Goal: Task Accomplishment & Management: Manage account settings

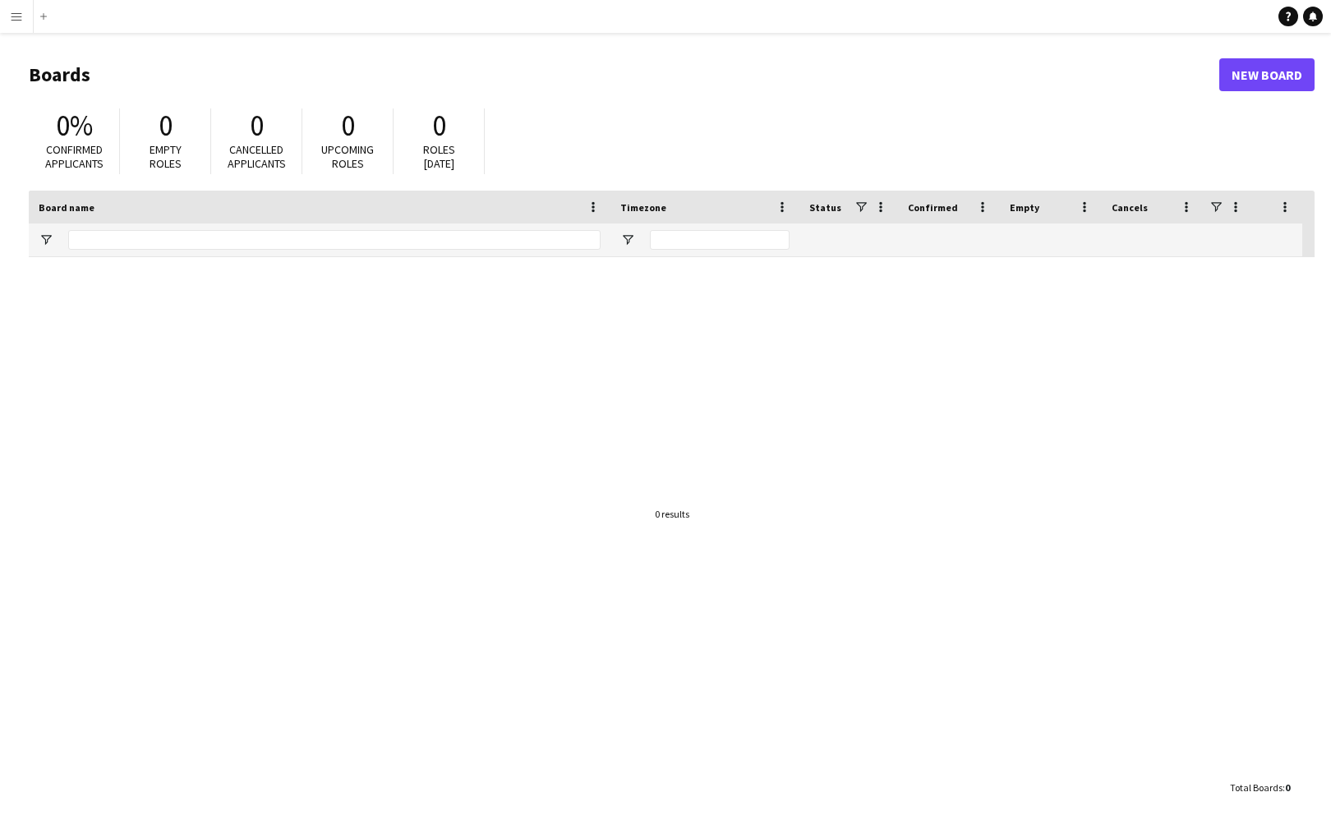
click at [16, 15] on app-icon "Menu" at bounding box center [16, 16] width 13 height 13
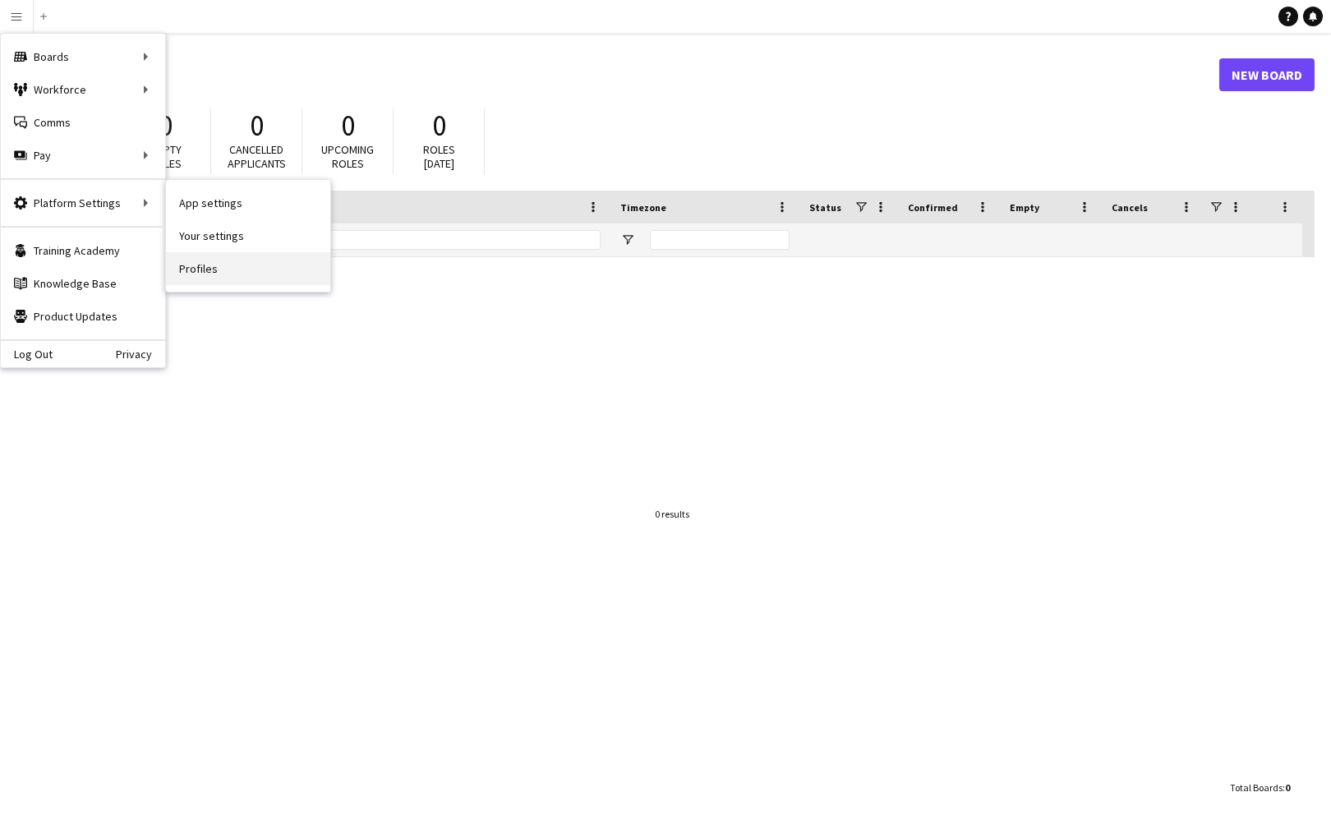
click at [201, 267] on link "Profiles" at bounding box center [248, 268] width 164 height 33
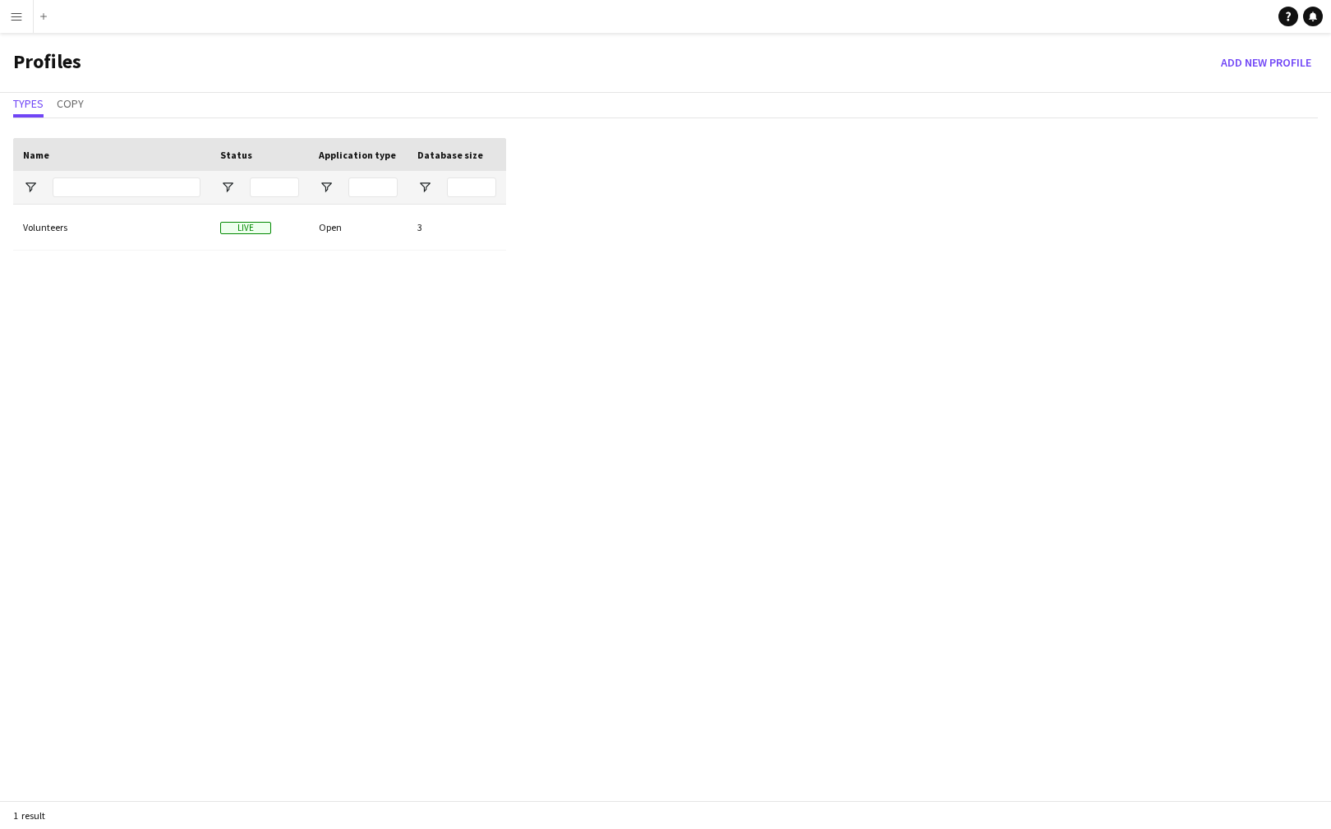
click at [125, 306] on div "Volunteers Live Open 3" at bounding box center [259, 520] width 493 height 630
click at [16, 21] on app-icon "Menu" at bounding box center [16, 16] width 13 height 13
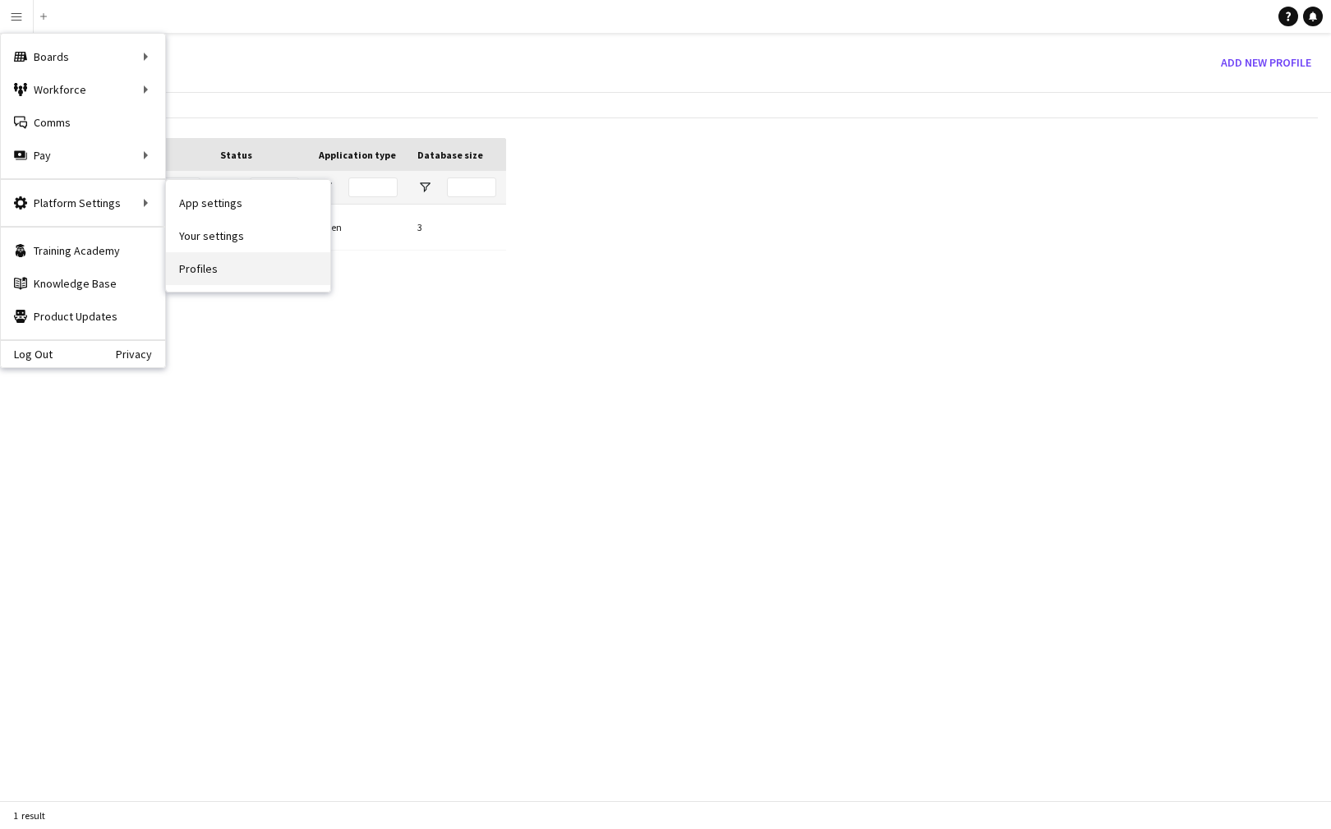
click at [210, 263] on link "Profiles" at bounding box center [248, 268] width 164 height 33
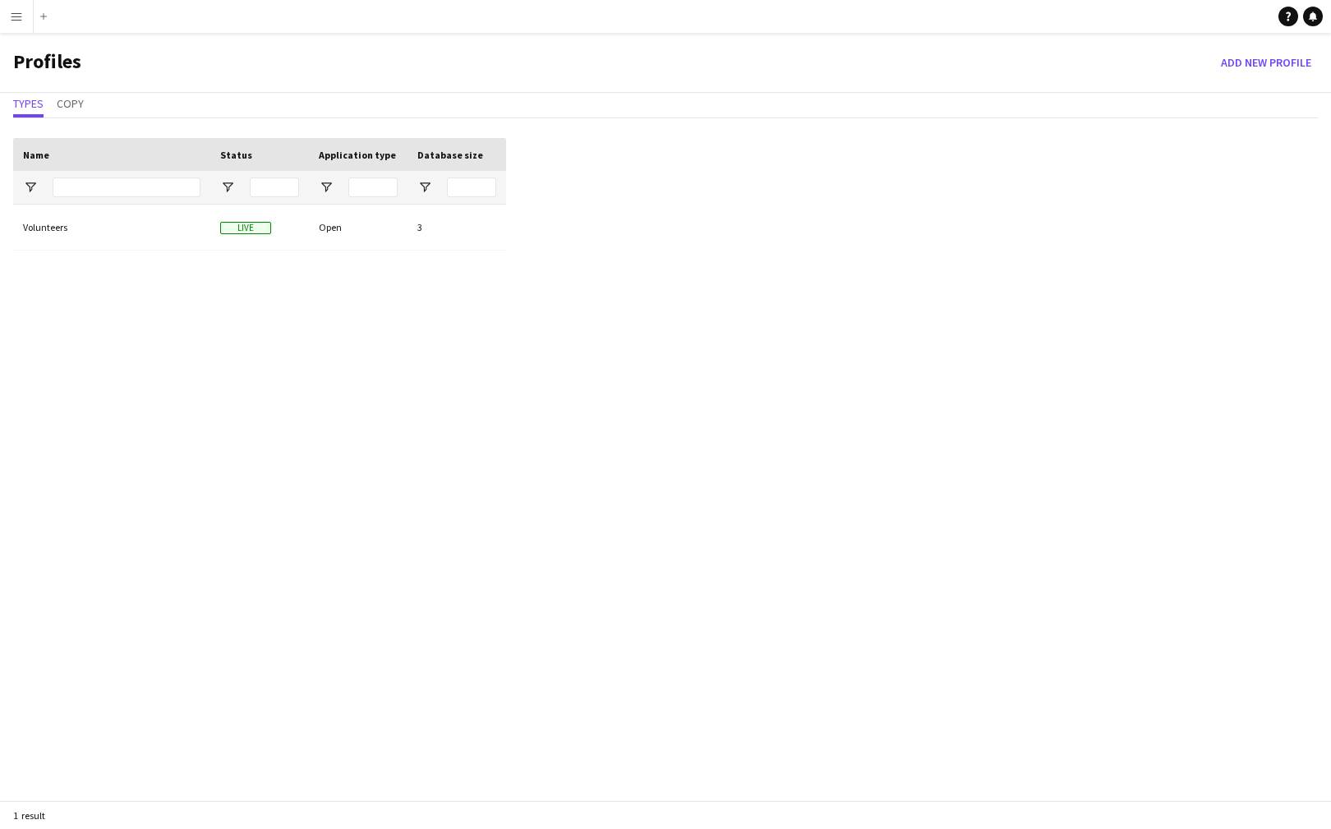
click at [21, 21] on app-icon "Menu" at bounding box center [16, 16] width 13 height 13
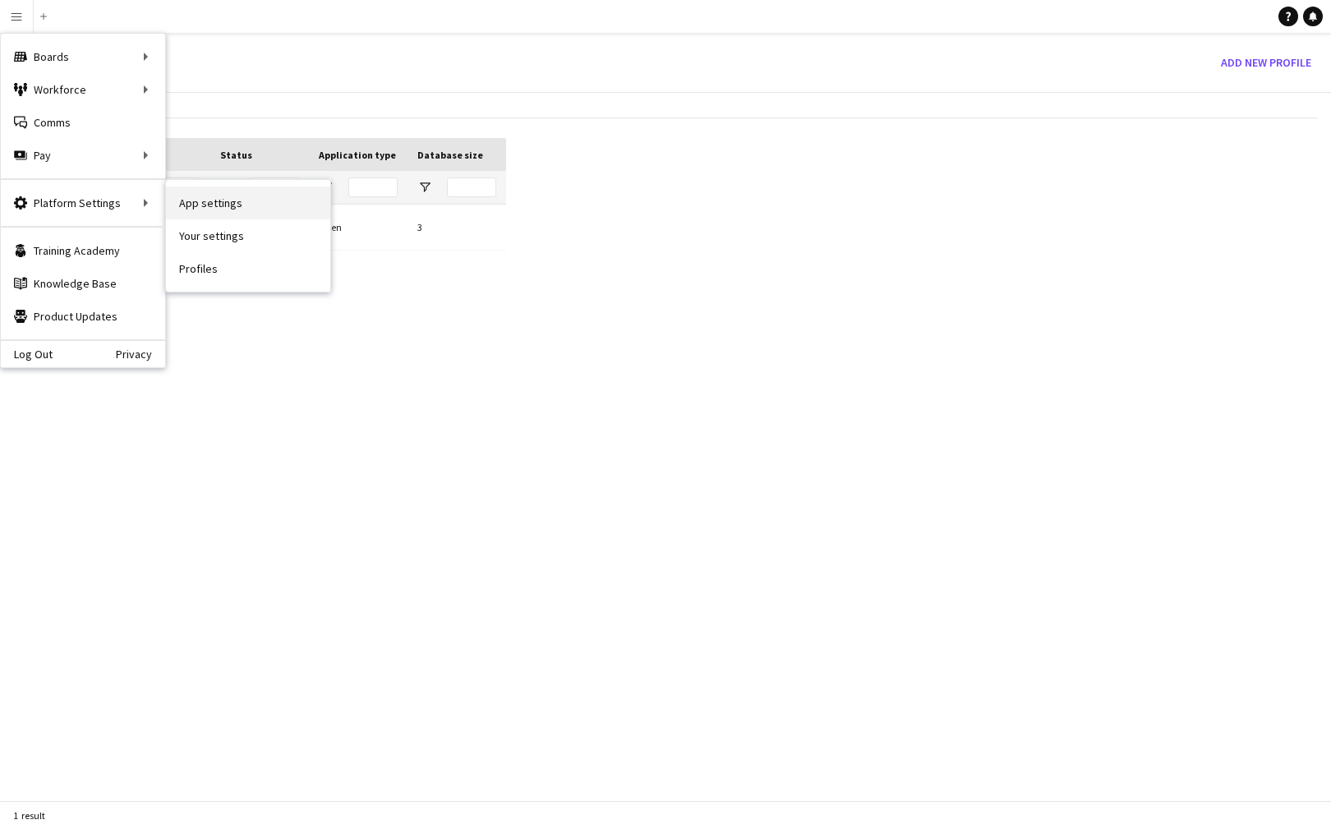
click at [186, 207] on link "App settings" at bounding box center [248, 202] width 164 height 33
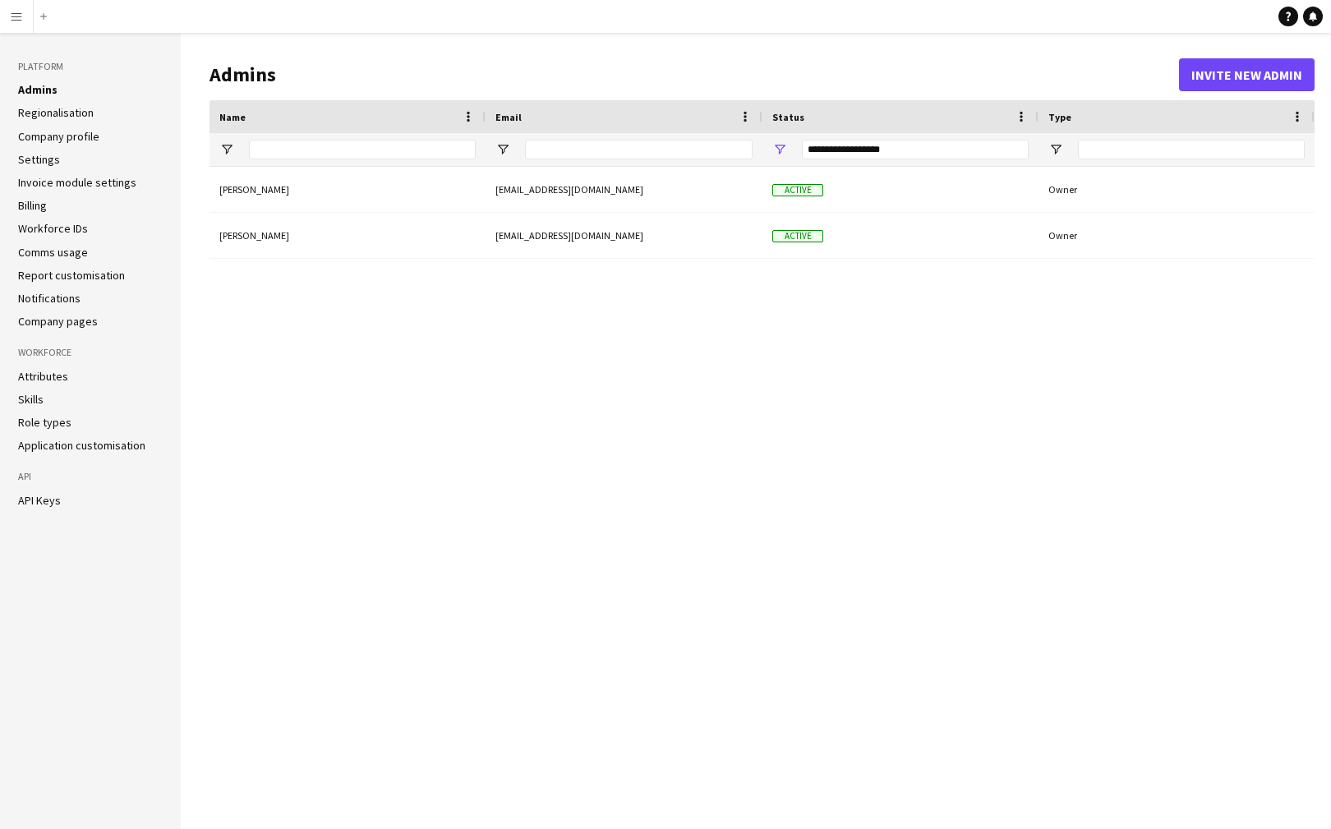
click at [26, 159] on link "Settings" at bounding box center [39, 159] width 42 height 15
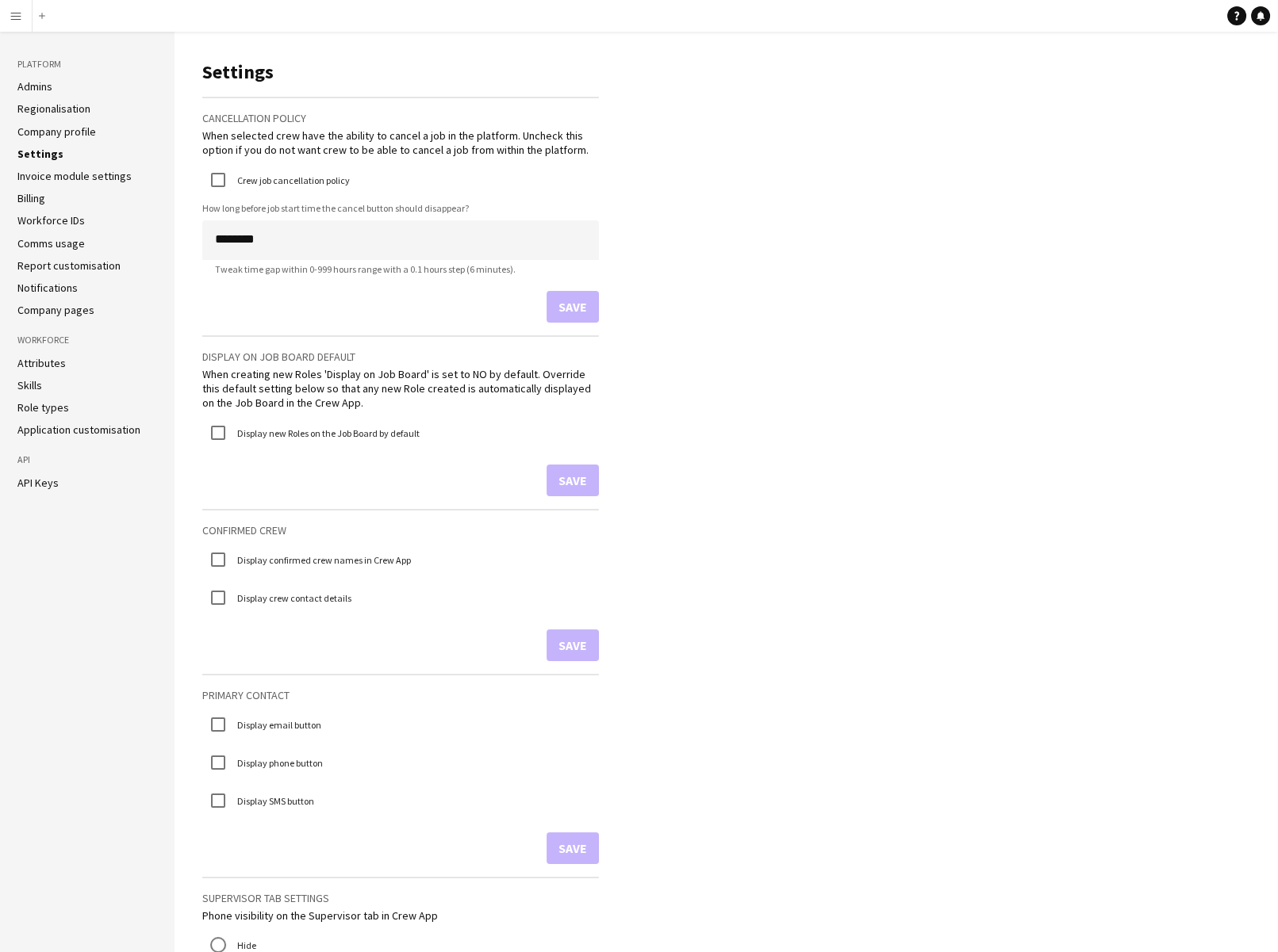
click at [53, 308] on link "Company pages" at bounding box center [56, 310] width 77 height 14
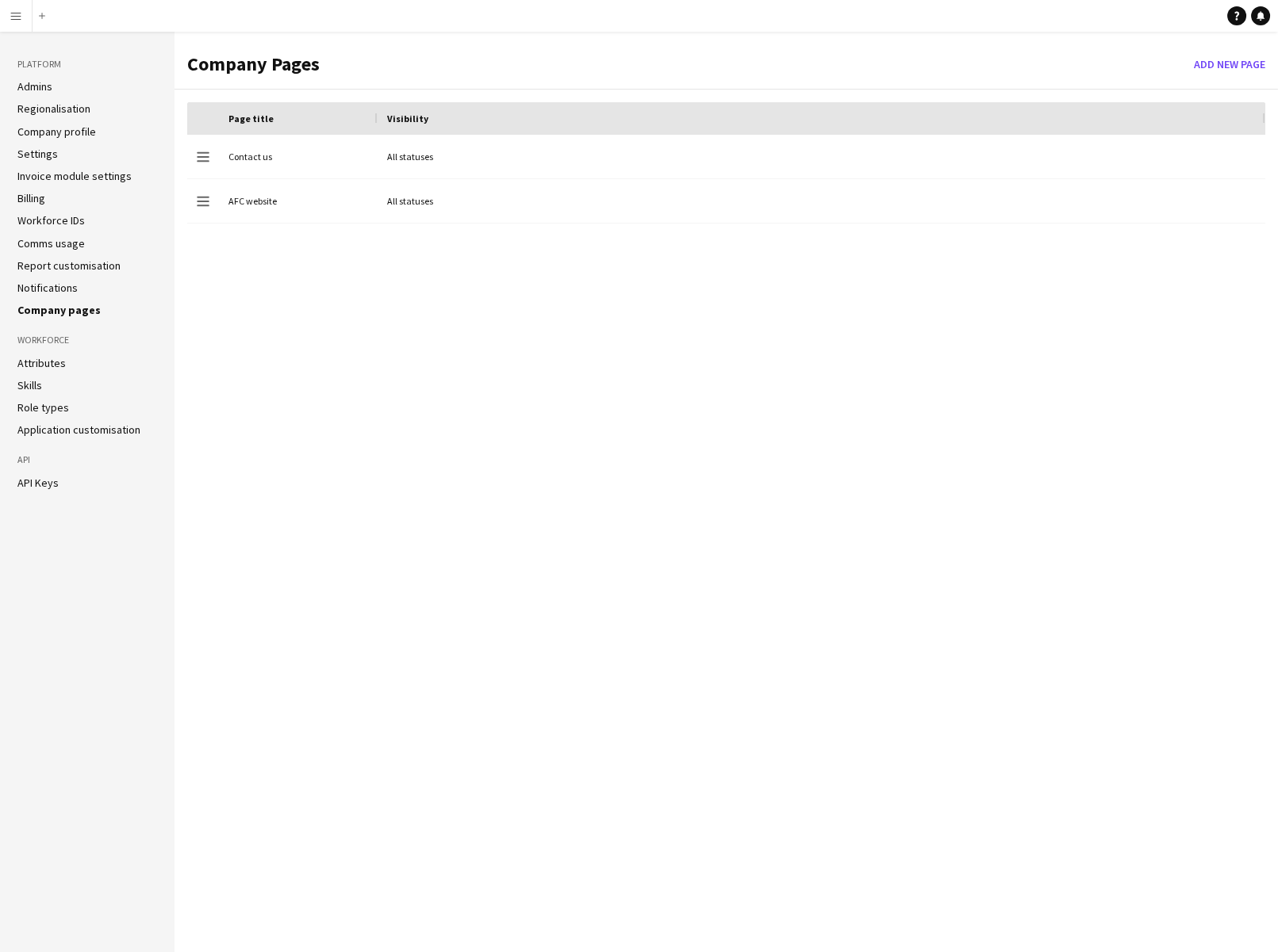
click at [33, 132] on link "Company profile" at bounding box center [56, 131] width 78 height 14
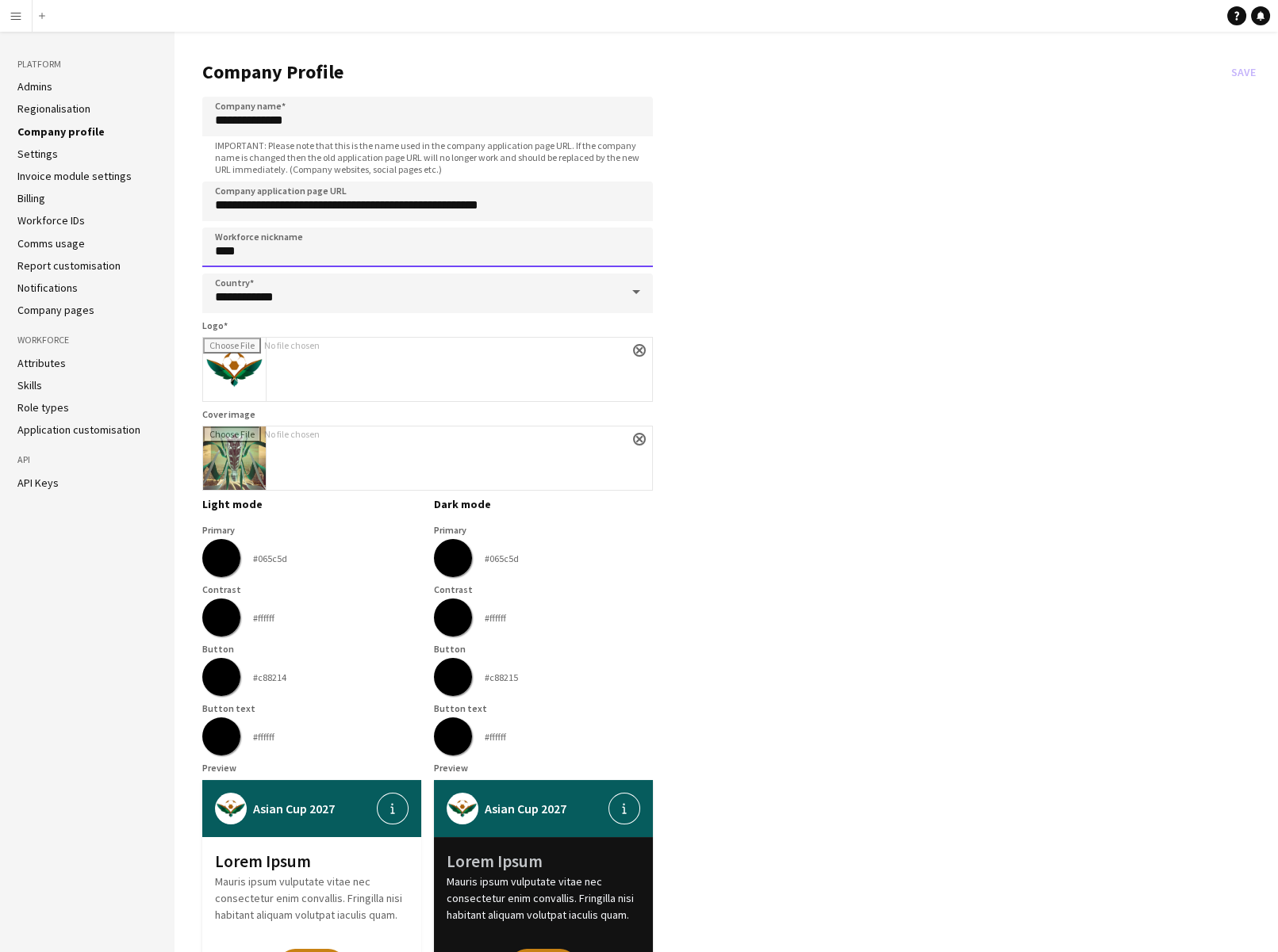
click at [303, 252] on input "****" at bounding box center [427, 247] width 451 height 40
type input "*********"
click at [1014, 462] on app-company-profile-form "**********" at bounding box center [731, 644] width 1060 height 1193
click at [224, 449] on input "Cover image" at bounding box center [427, 459] width 449 height 64
click at [640, 434] on button "close" at bounding box center [639, 438] width 13 height 13
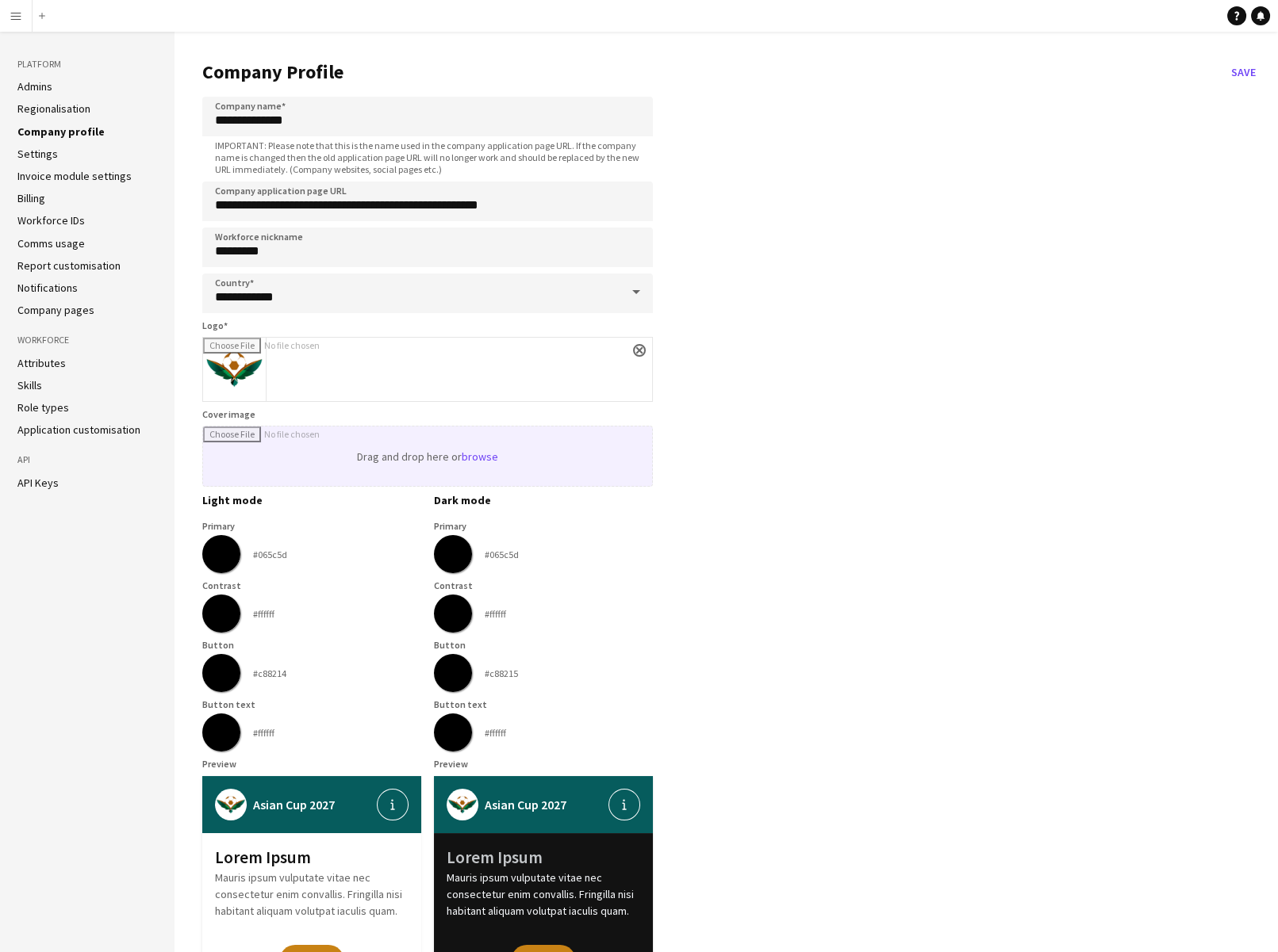
type input "**********"
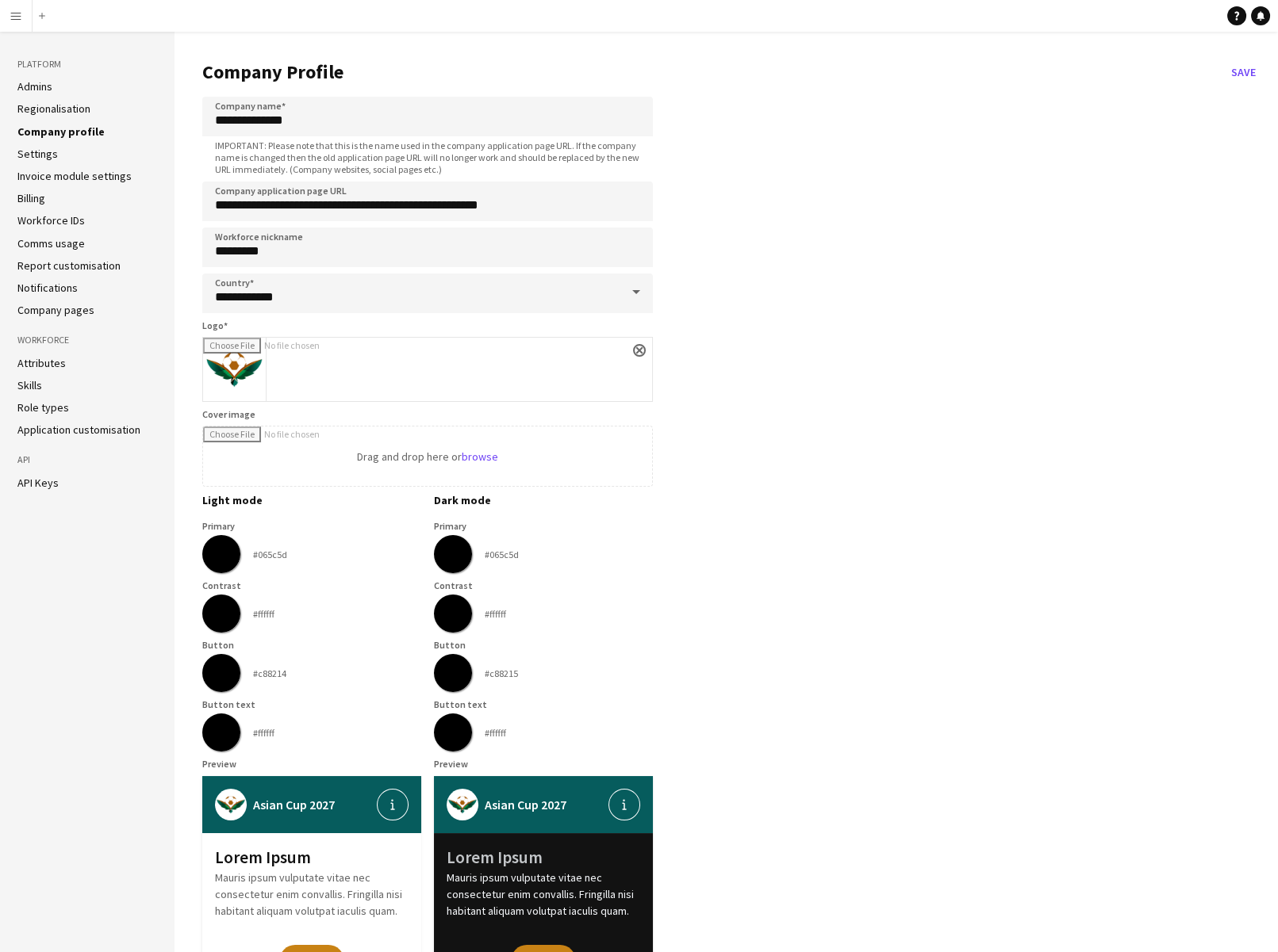
click at [749, 585] on app-company-profile-form "**********" at bounding box center [731, 642] width 1060 height 1190
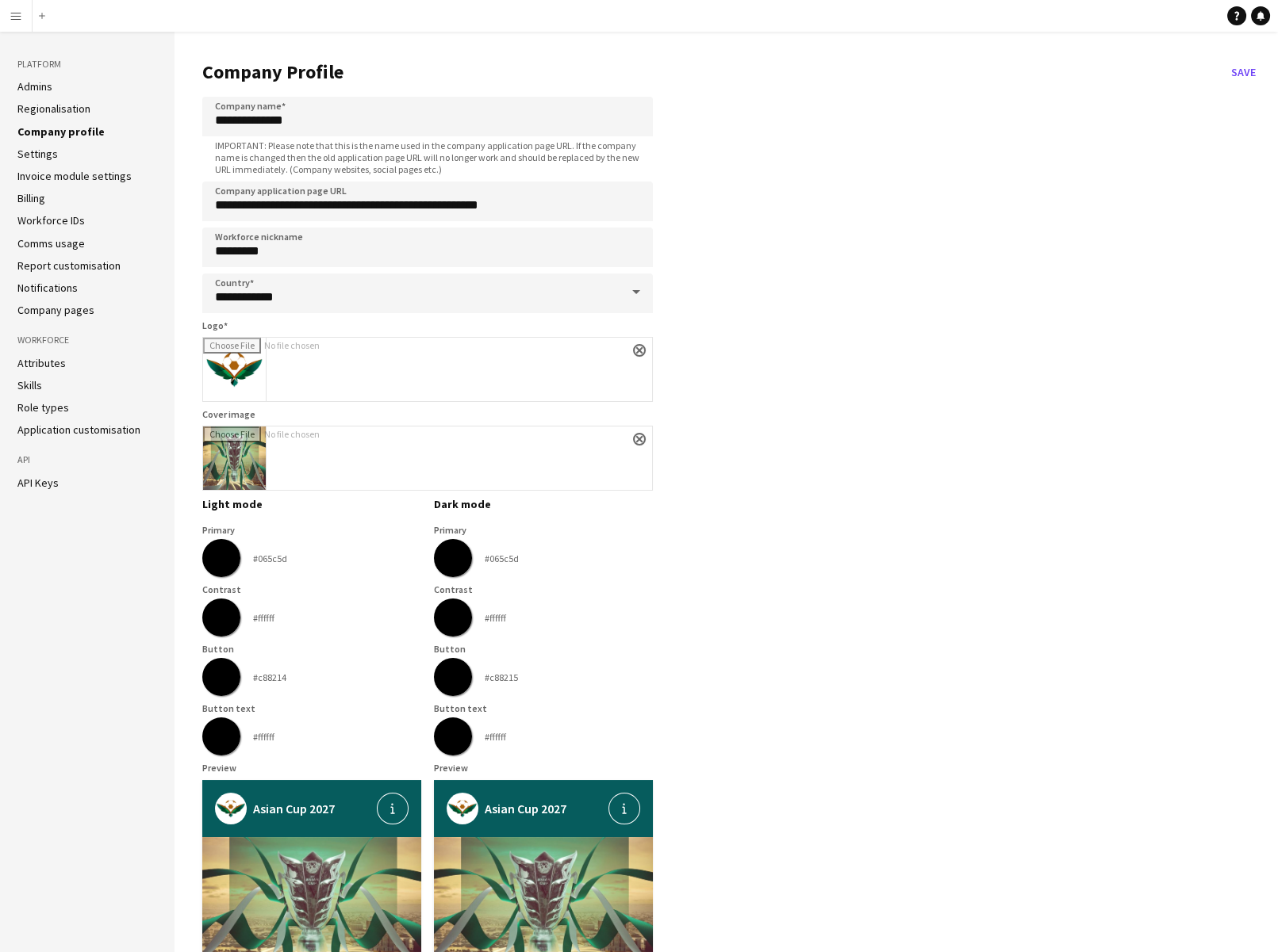
click at [982, 799] on app-company-profile-form "**********" at bounding box center [731, 711] width 1060 height 1327
click at [1247, 70] on button "Save" at bounding box center [1243, 72] width 38 height 25
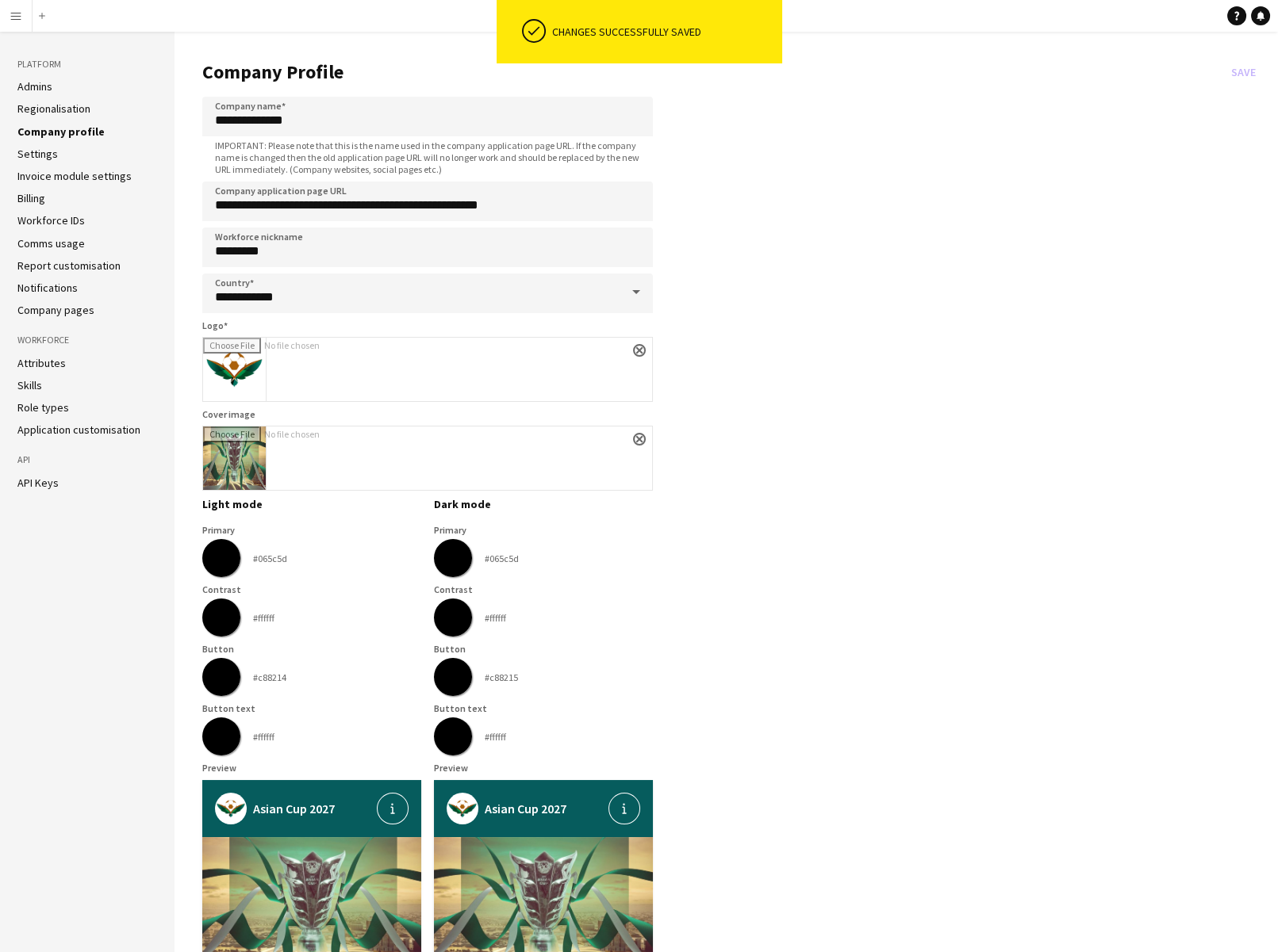
drag, startPoint x: 1267, startPoint y: 947, endPoint x: 1357, endPoint y: 957, distance: 90.6
click at [1278, 799] on html "ok-circled Changes successfully saved Menu Boards Boards Boards All jobs Status…" at bounding box center [639, 699] width 1278 height 1398
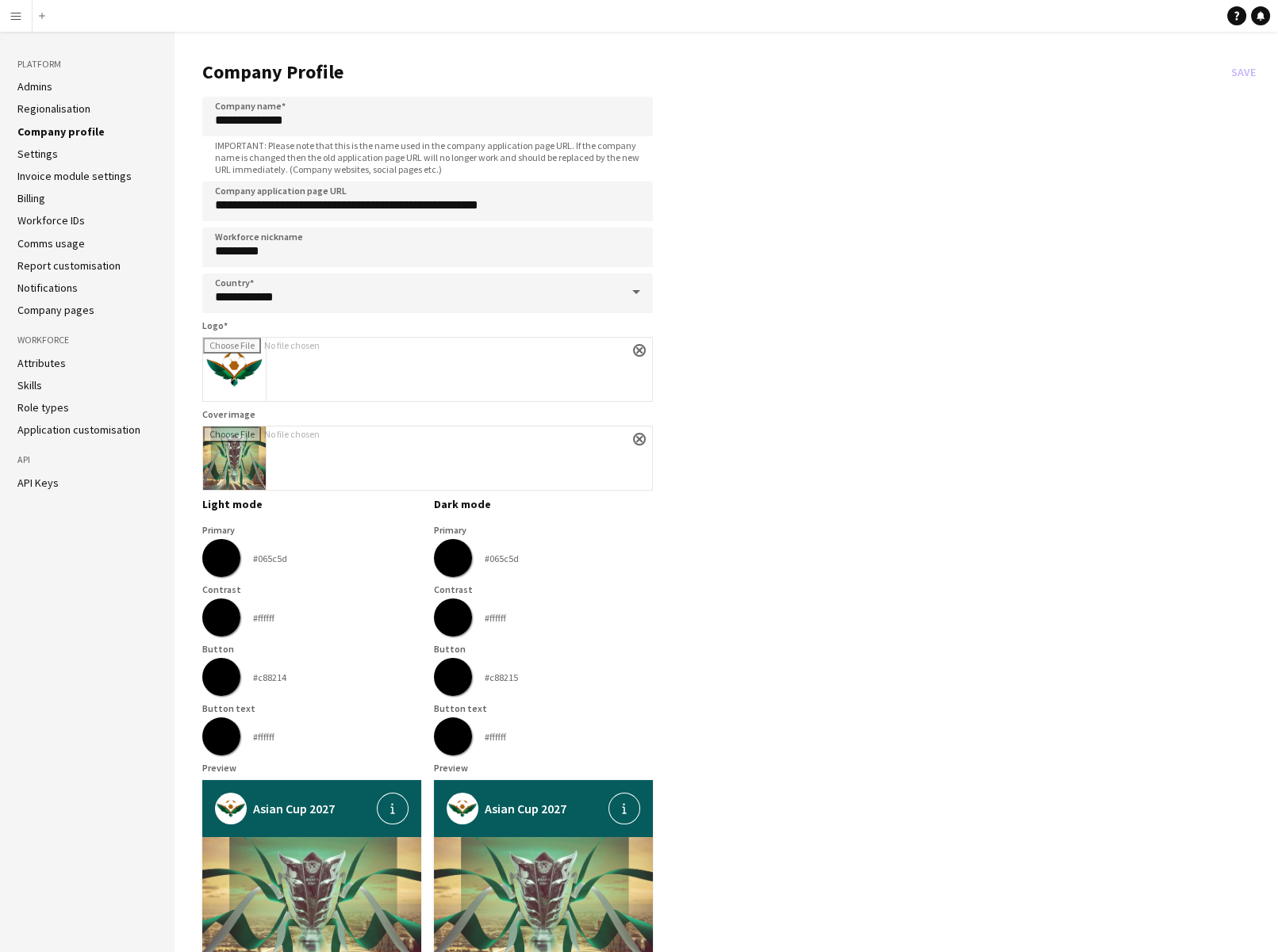
click at [1232, 799] on app-company-profile-form "**********" at bounding box center [731, 711] width 1060 height 1327
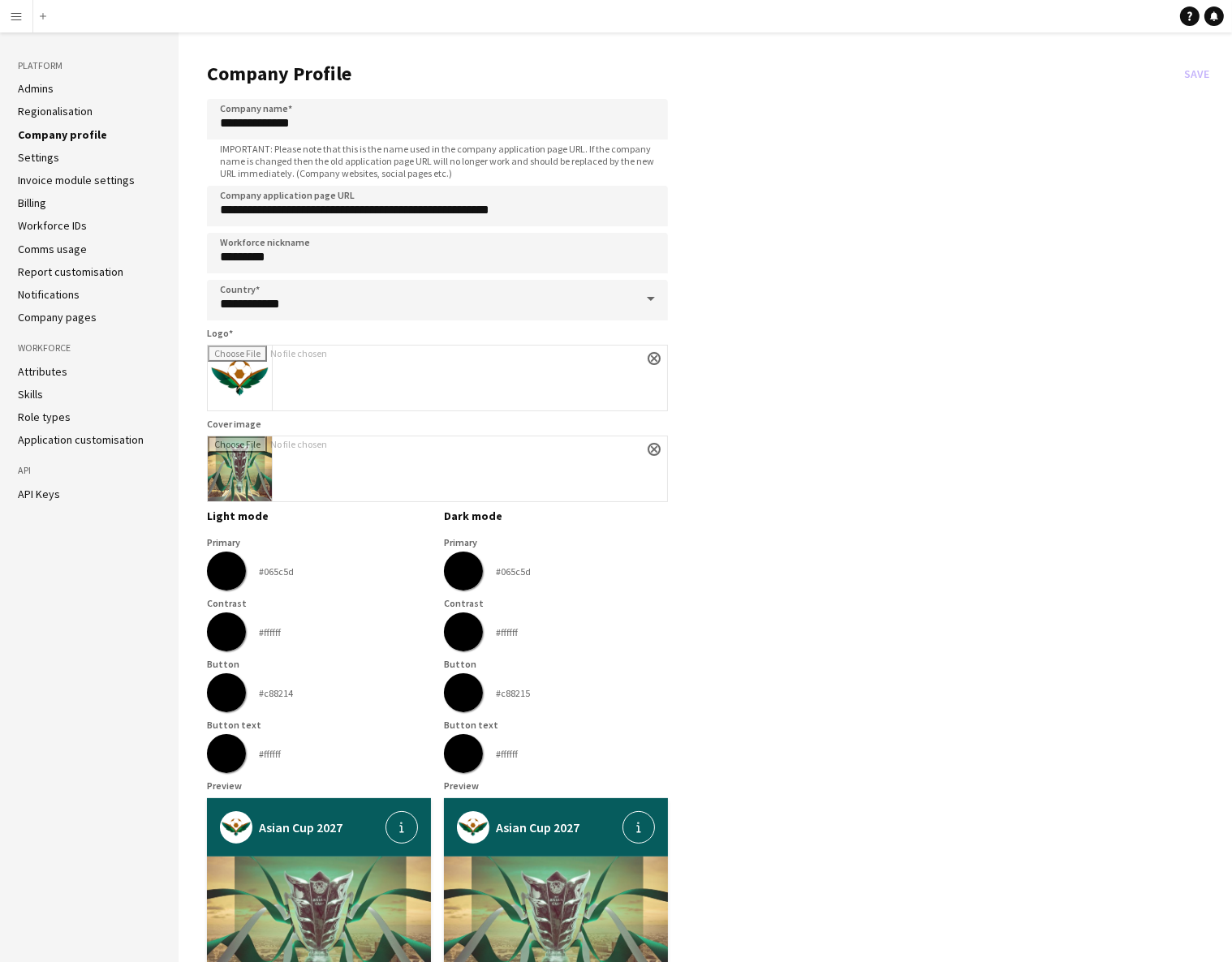
click at [84, 53] on aside "Platform Admins Regionalisation Company profile Settings Invoice module setting…" at bounding box center [89, 731] width 179 height 1398
click at [20, 16] on app-icon "Menu" at bounding box center [16, 16] width 13 height 13
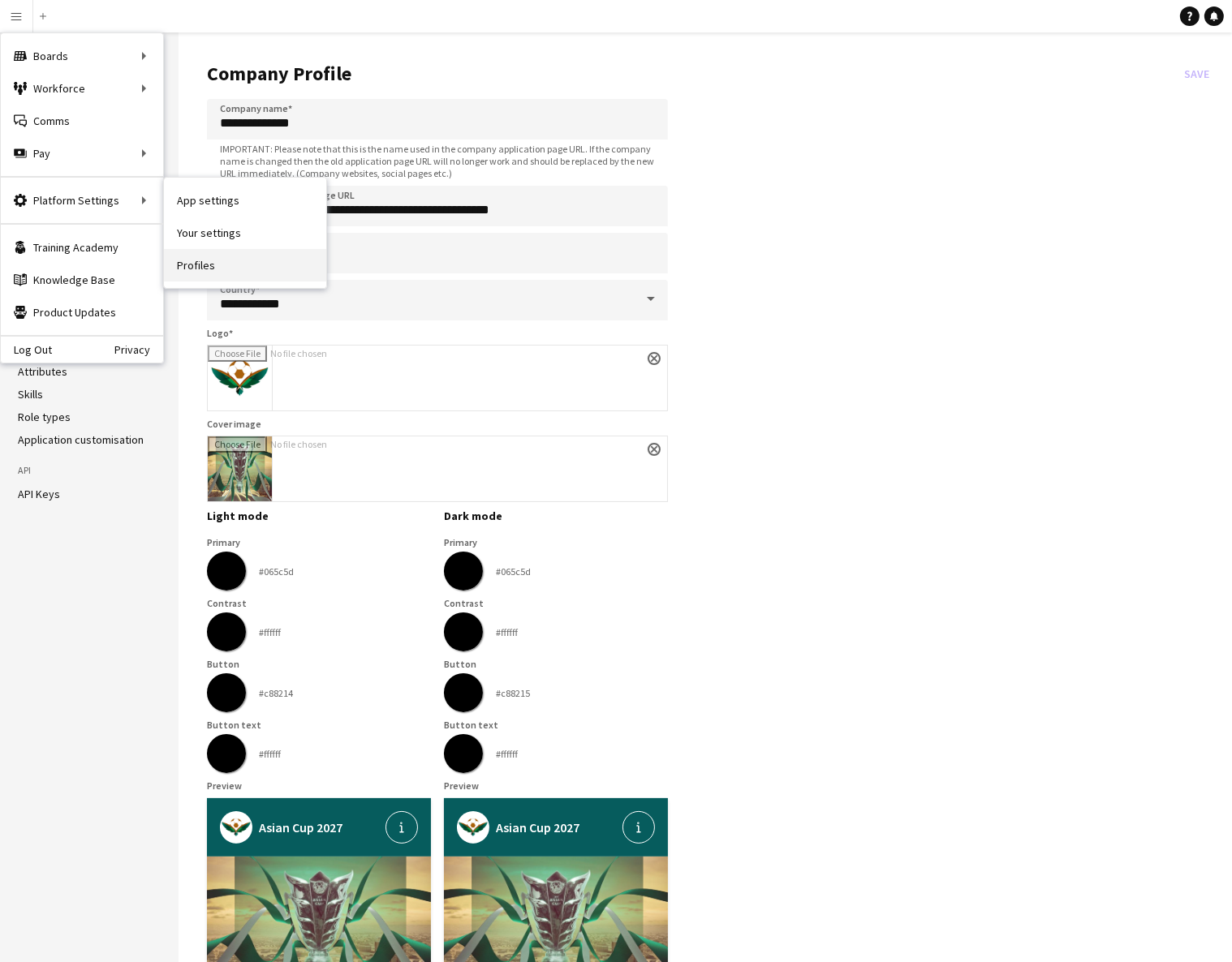
click at [248, 280] on link "Profiles" at bounding box center [245, 265] width 162 height 33
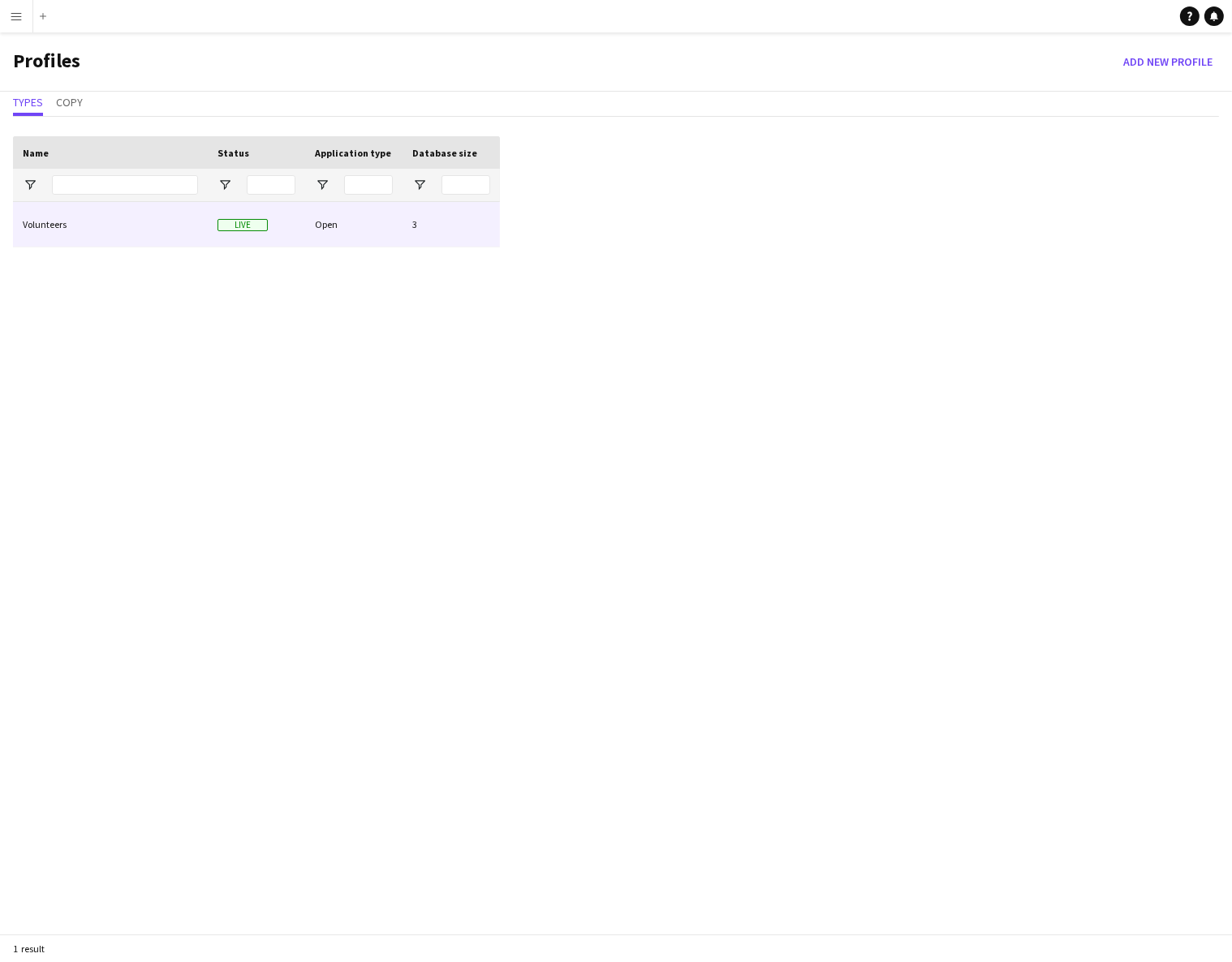
click at [56, 229] on div "Volunteers" at bounding box center [110, 224] width 195 height 44
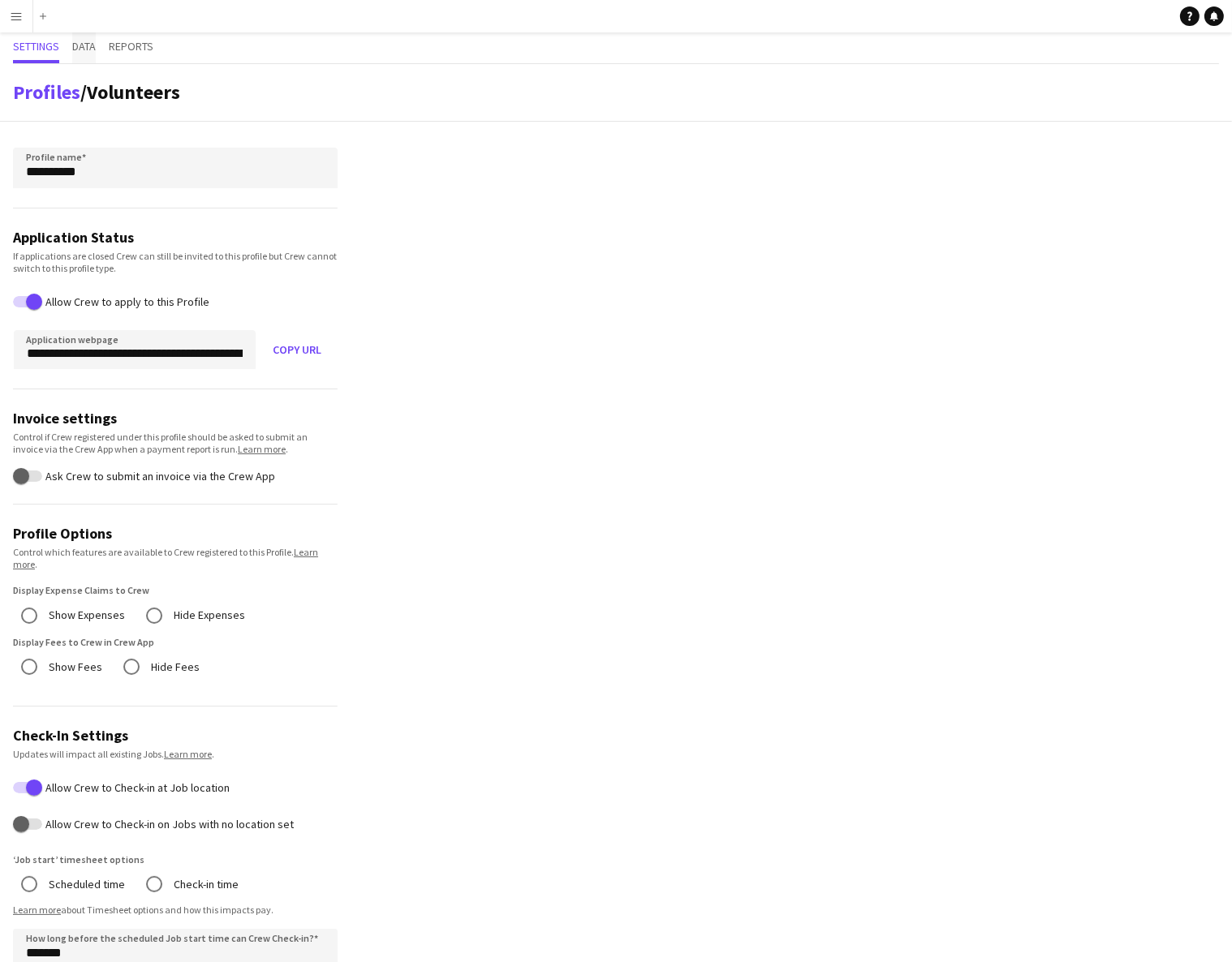
click at [84, 41] on span "Data" at bounding box center [84, 45] width 24 height 11
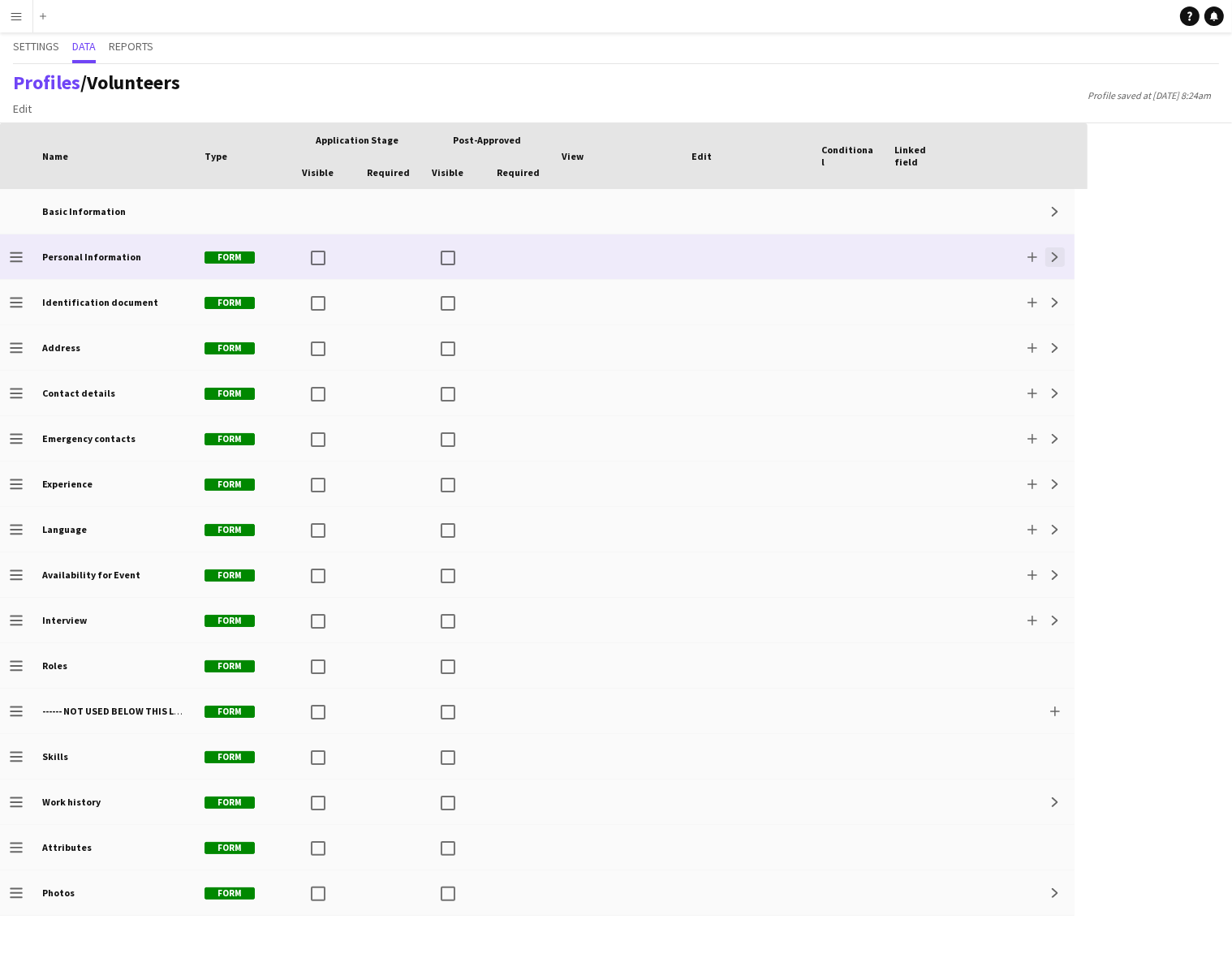
click at [1060, 257] on button "Expand" at bounding box center [1055, 258] width 20 height 20
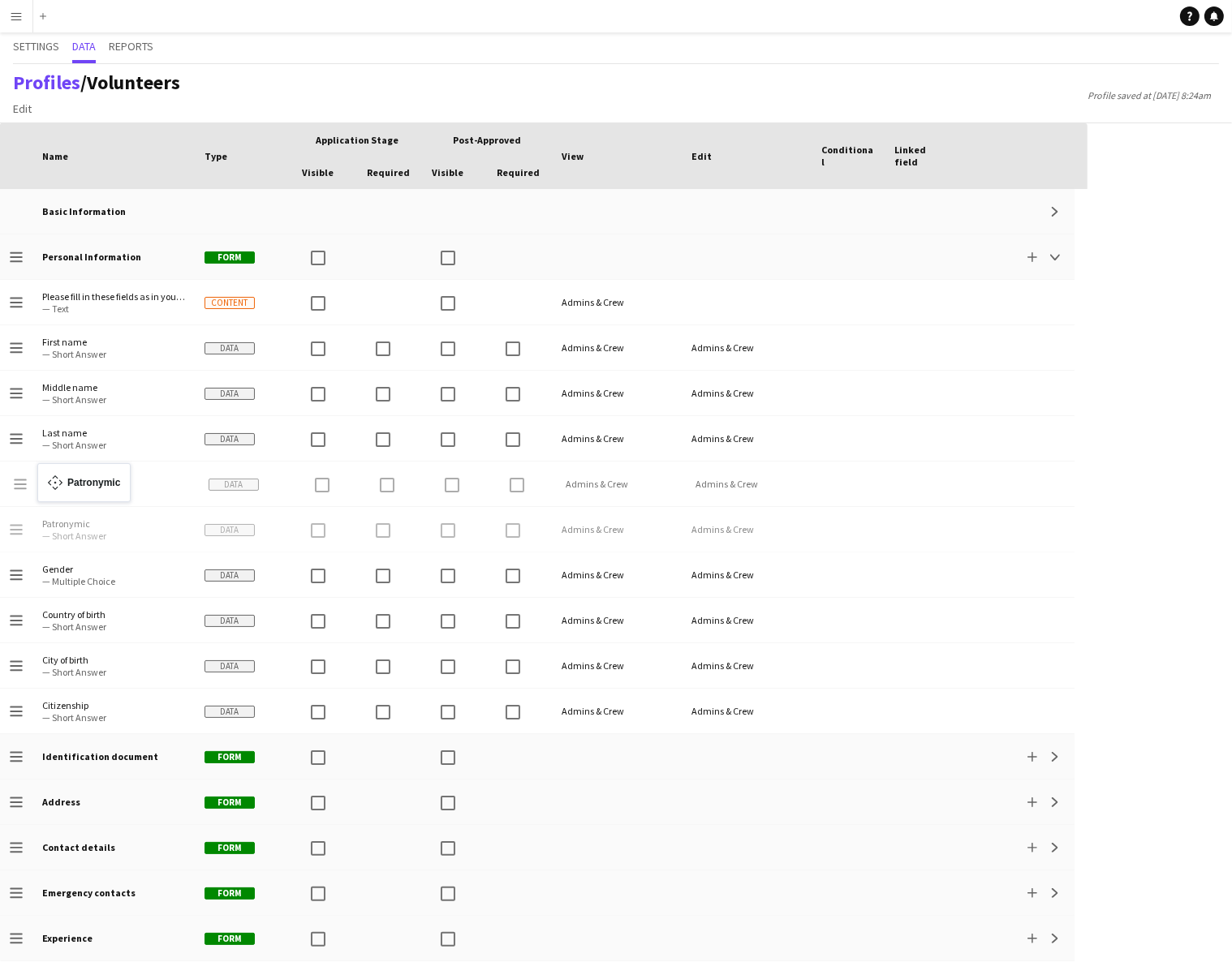
drag, startPoint x: 11, startPoint y: 525, endPoint x: 45, endPoint y: 473, distance: 62.1
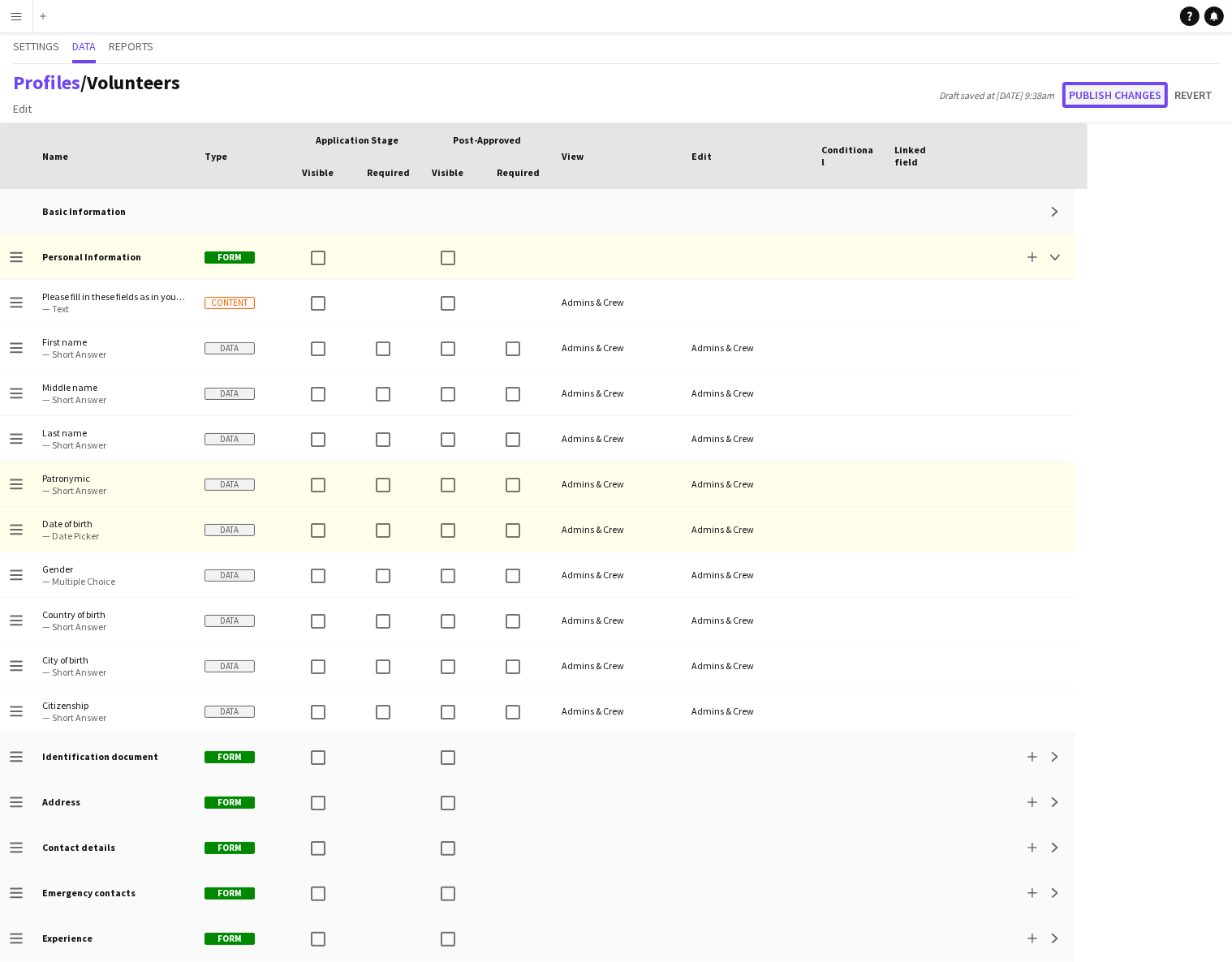
click at [1096, 90] on button "Publish changes" at bounding box center [1114, 95] width 106 height 26
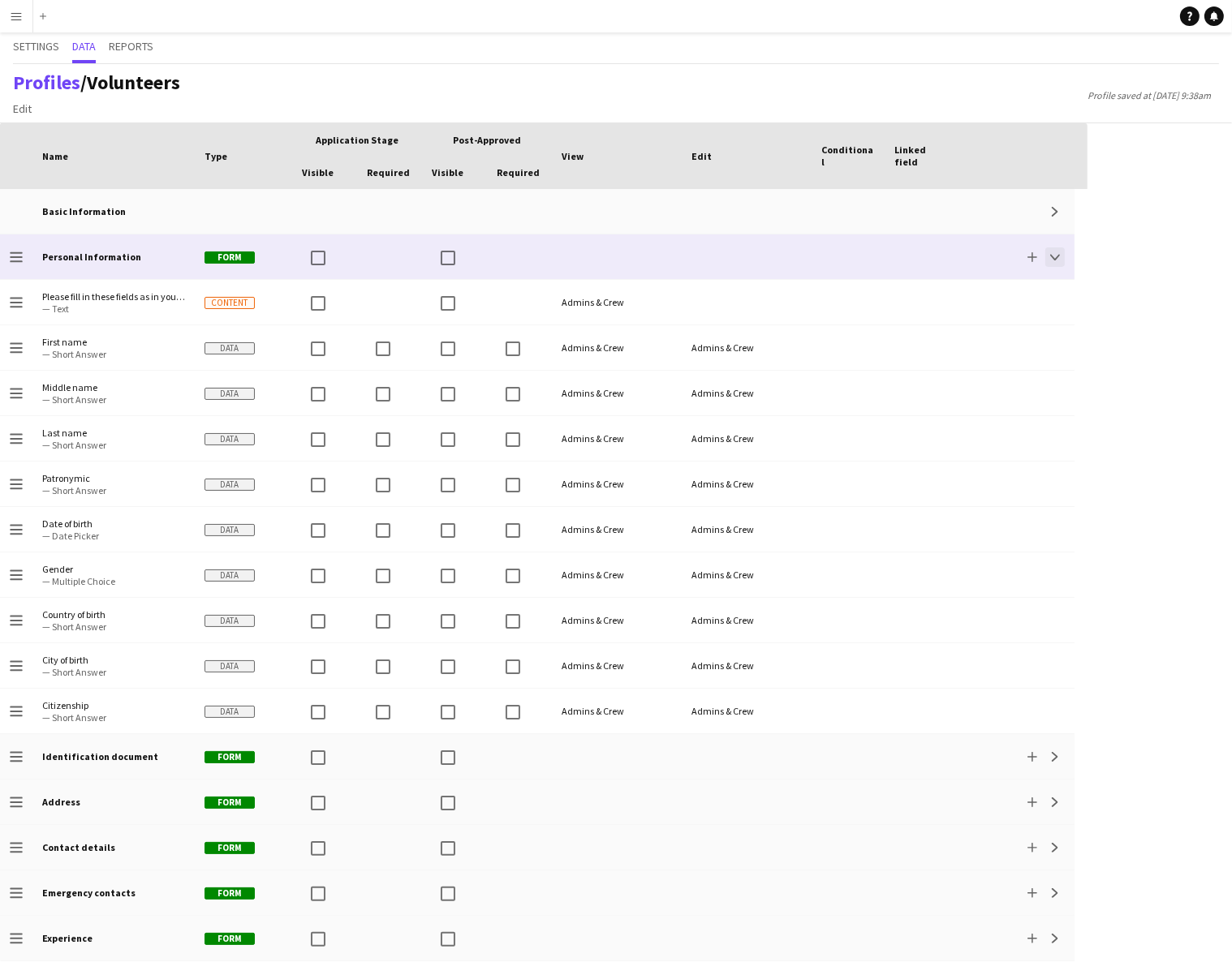
click at [1059, 257] on app-icon "Collapse" at bounding box center [1055, 257] width 10 height 10
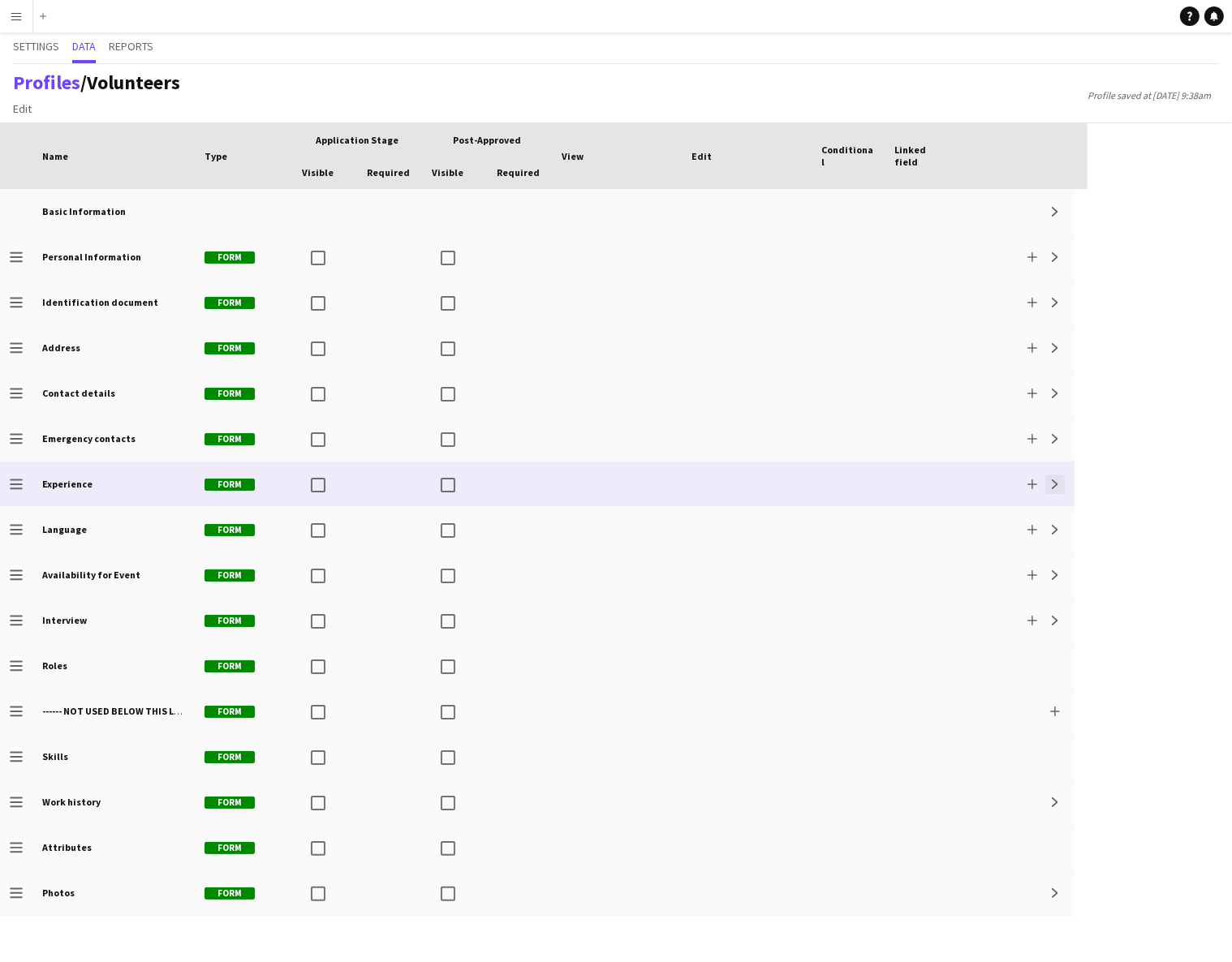
click at [1053, 488] on app-icon "Expand" at bounding box center [1055, 484] width 10 height 10
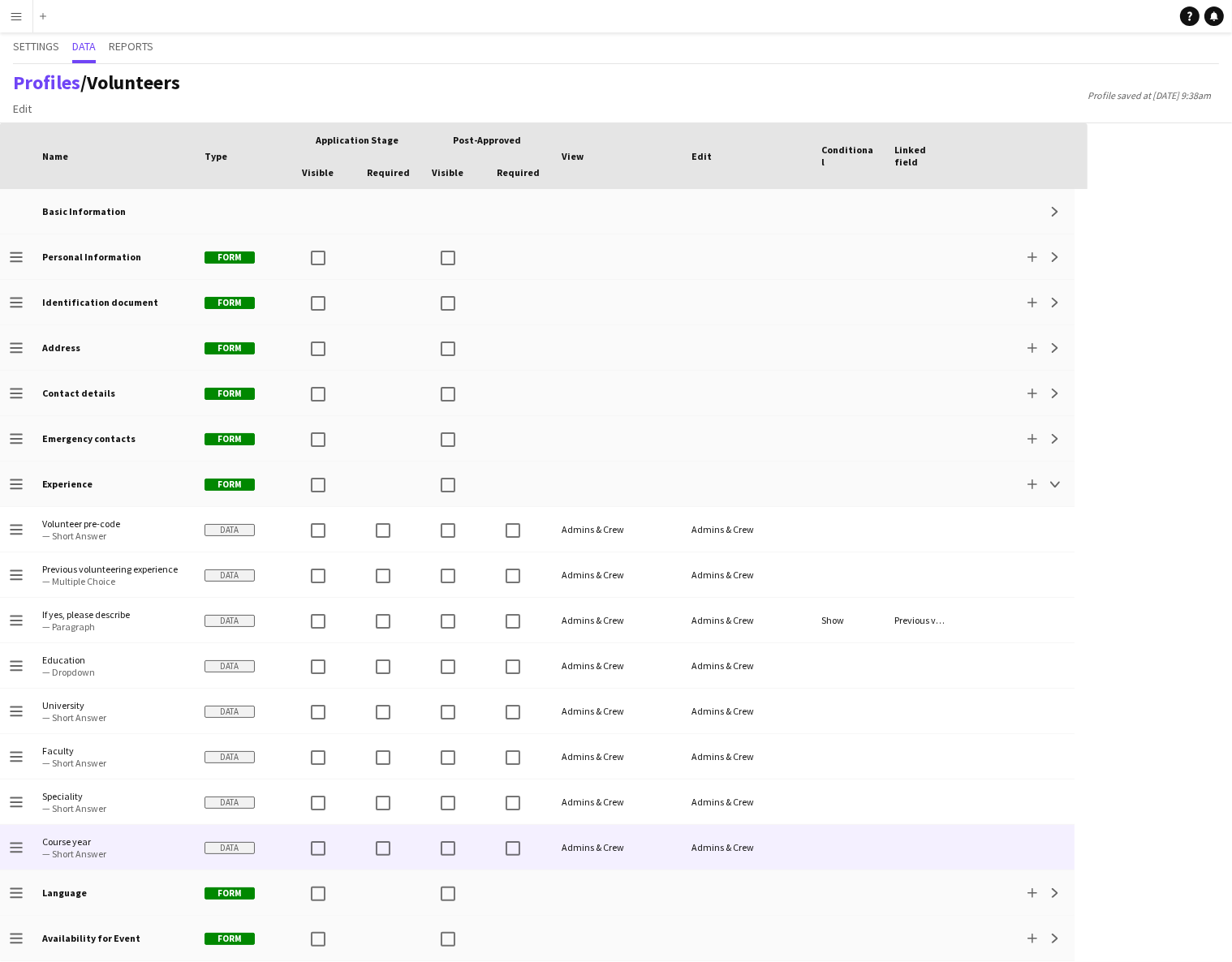
click at [85, 818] on span "— Short Answer" at bounding box center [114, 853] width 143 height 12
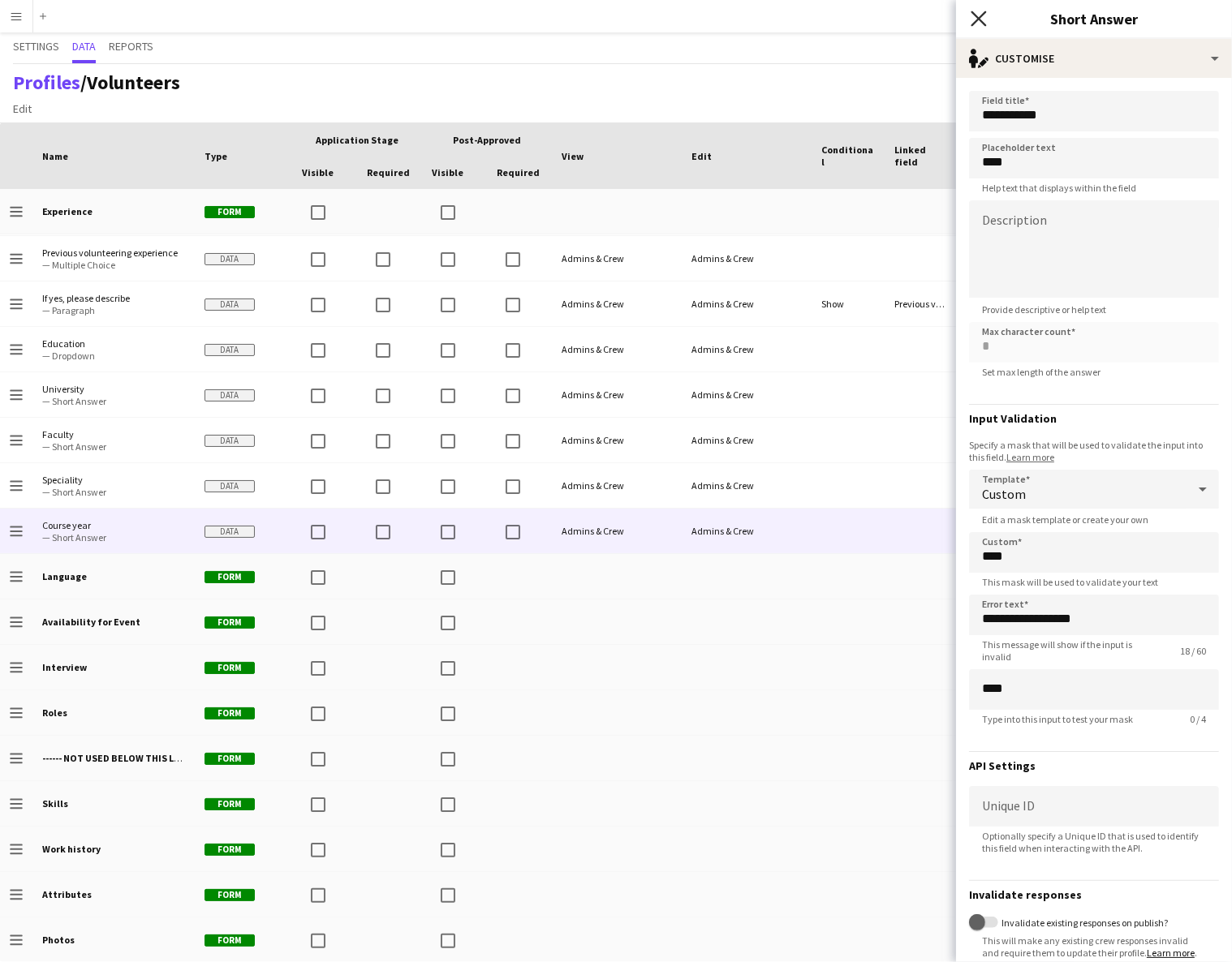
click at [977, 16] on icon at bounding box center [978, 19] width 16 height 16
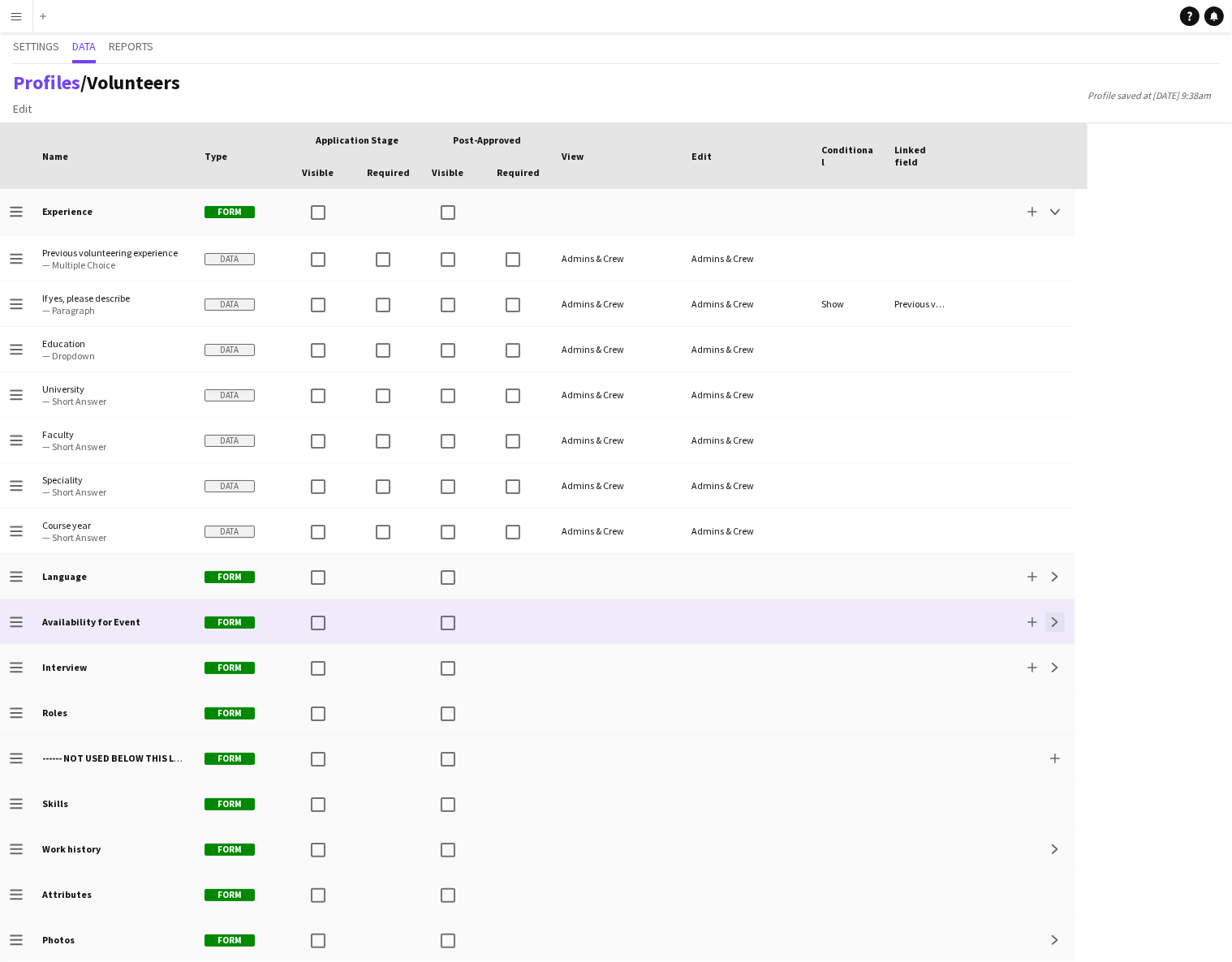
click at [1057, 621] on app-icon "Expand" at bounding box center [1055, 622] width 10 height 10
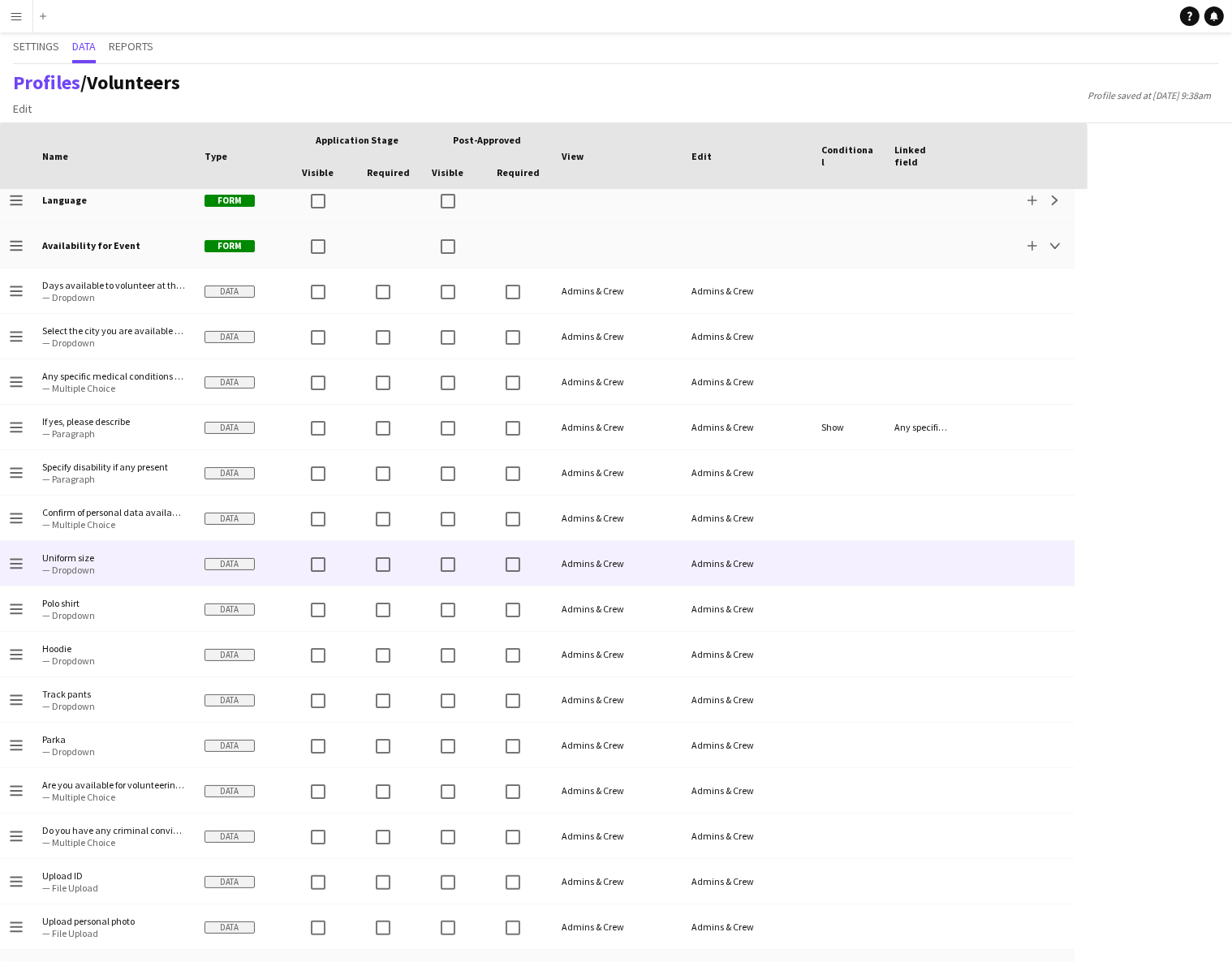
scroll to position [702, 0]
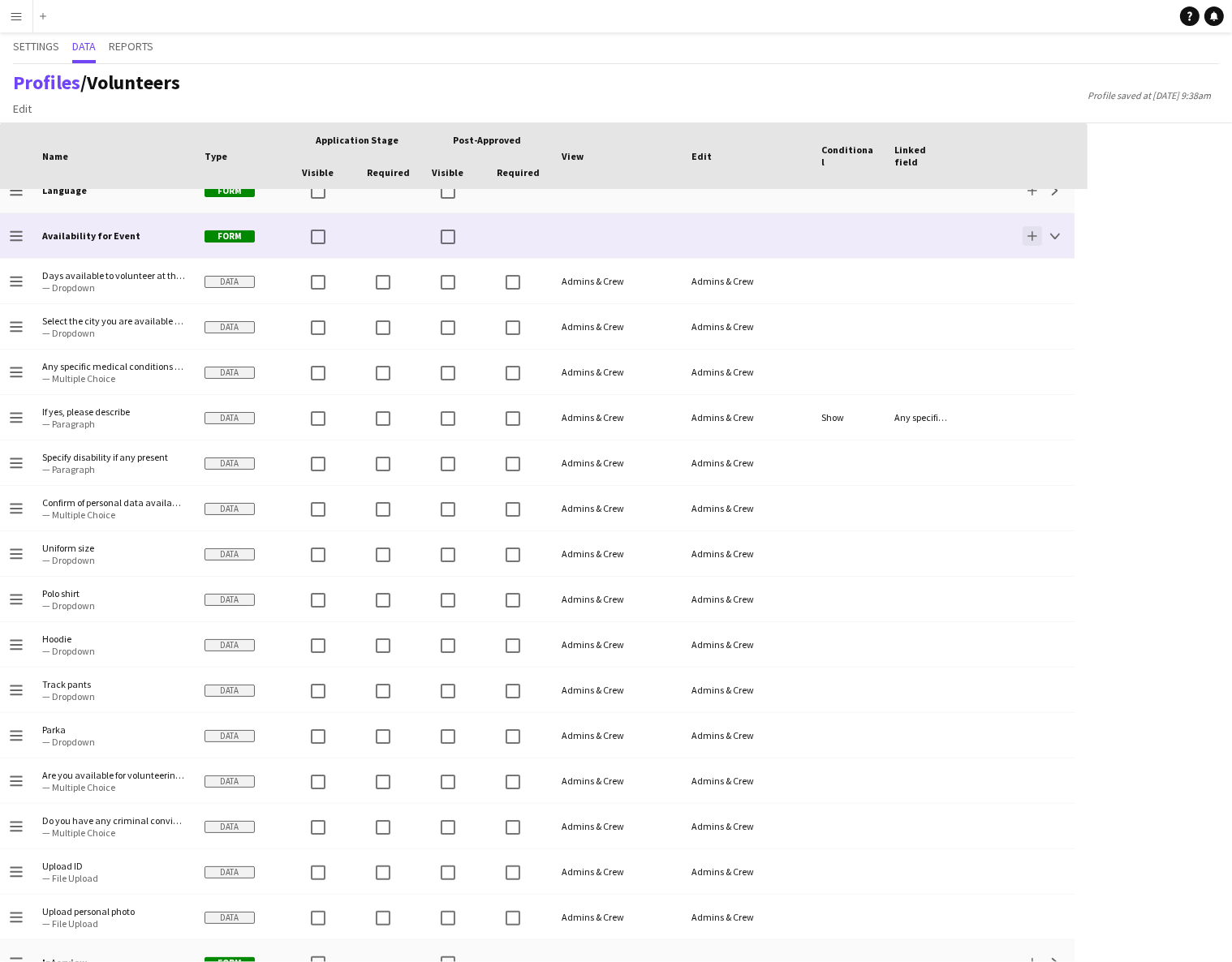
click at [1031, 239] on button "Add" at bounding box center [1032, 236] width 20 height 20
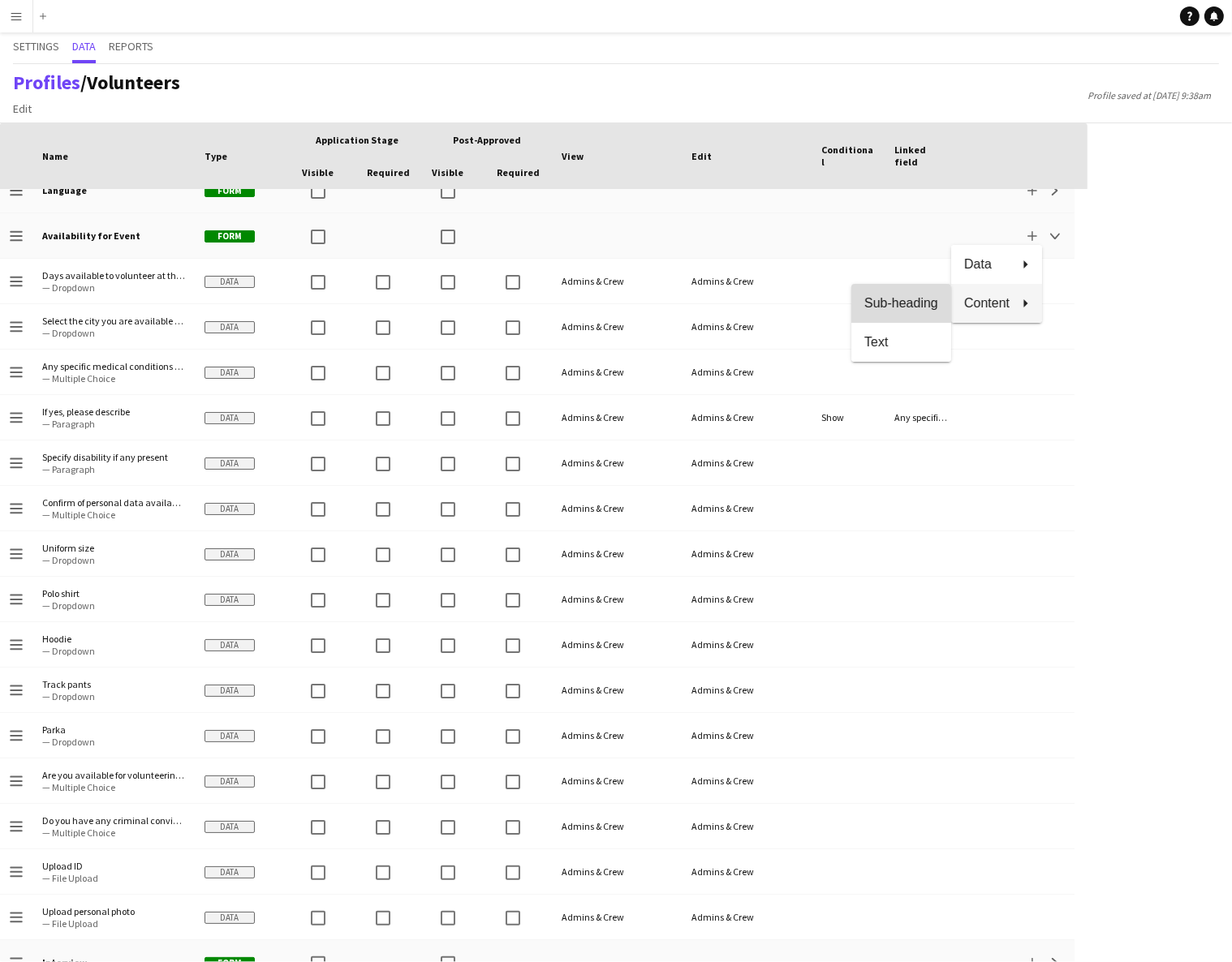
click at [921, 312] on button "Sub-heading" at bounding box center [901, 302] width 100 height 39
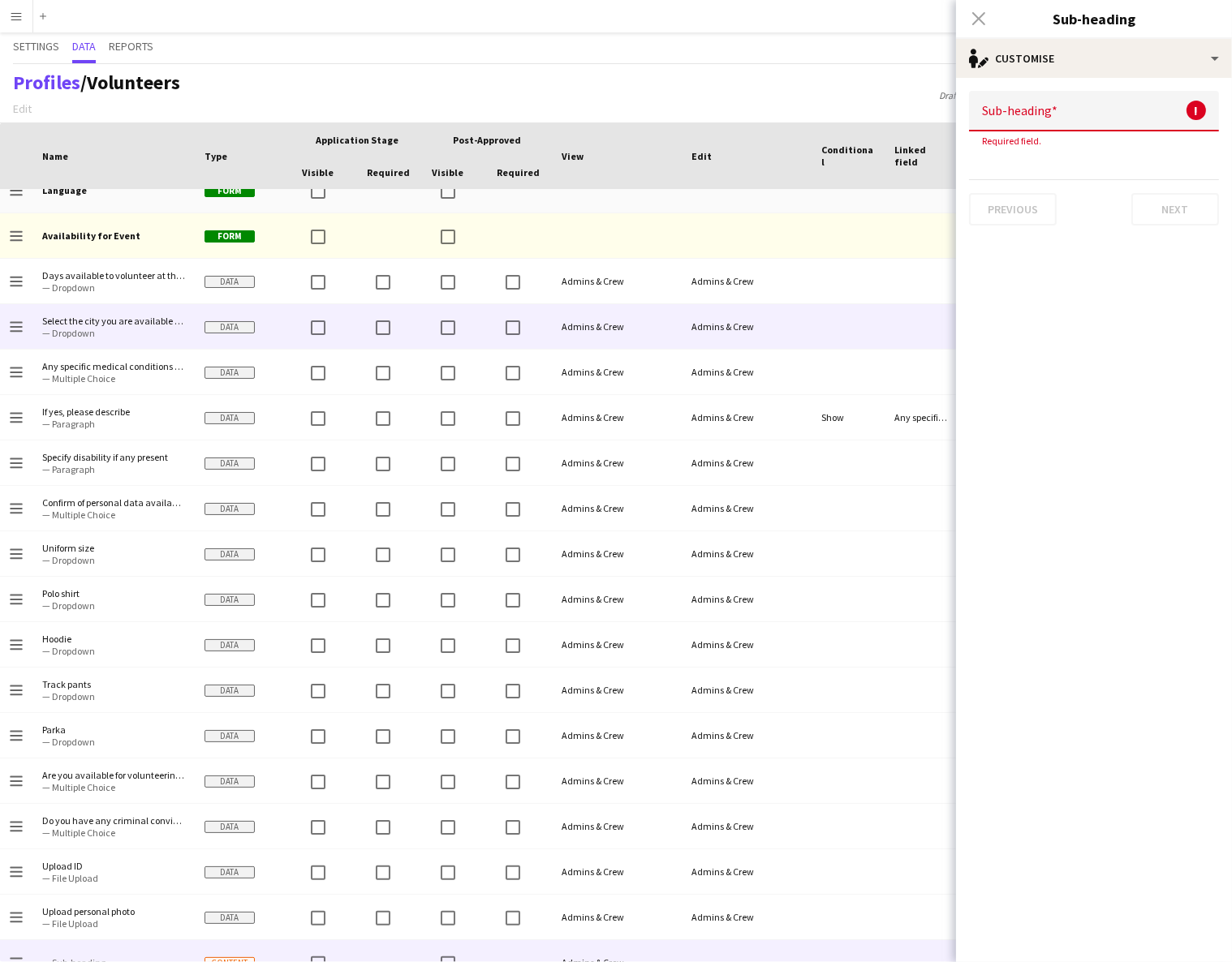
scroll to position [726, 0]
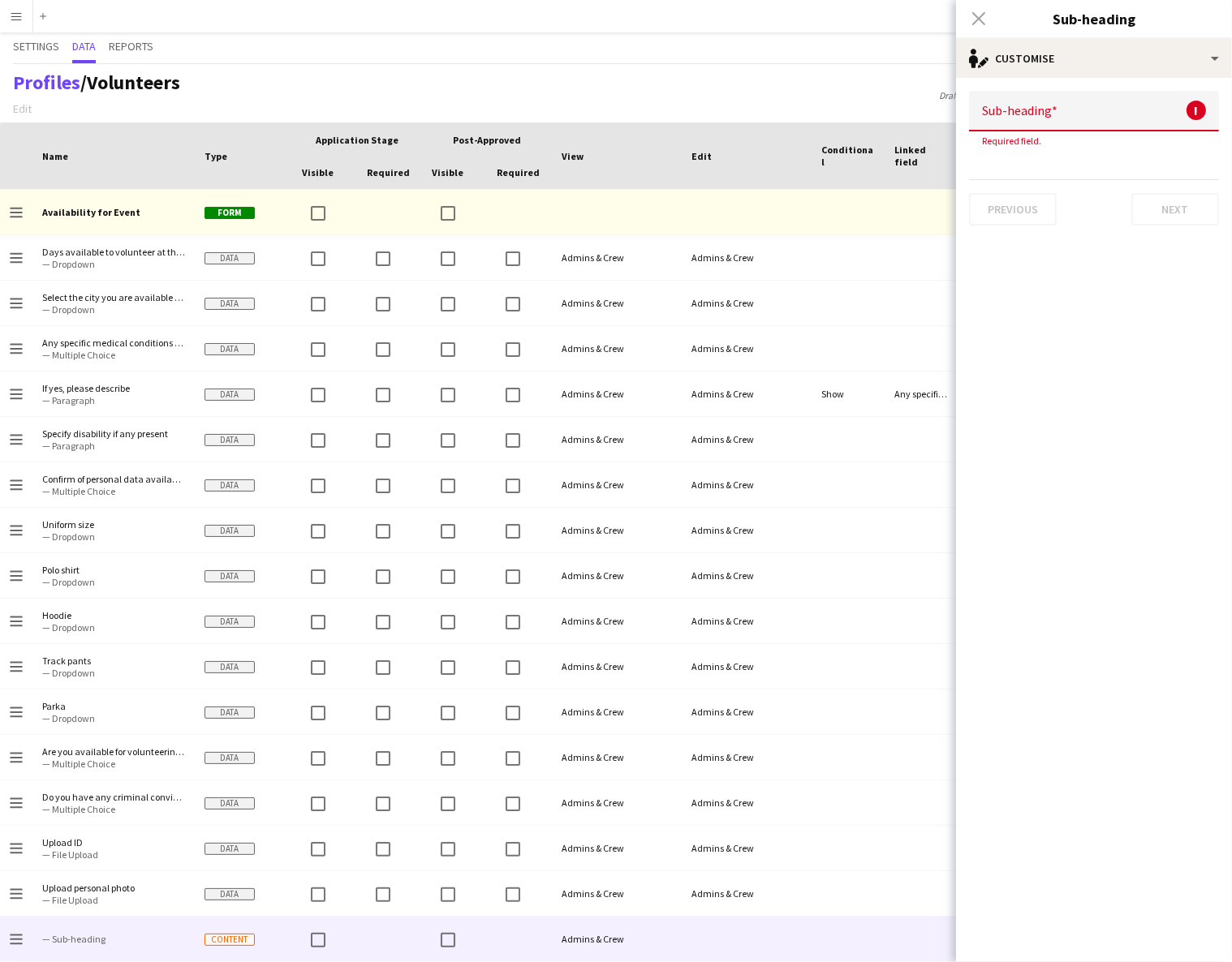
click at [1011, 107] on input at bounding box center [1094, 111] width 250 height 40
type input "**********"
click at [978, 20] on icon at bounding box center [978, 19] width 16 height 16
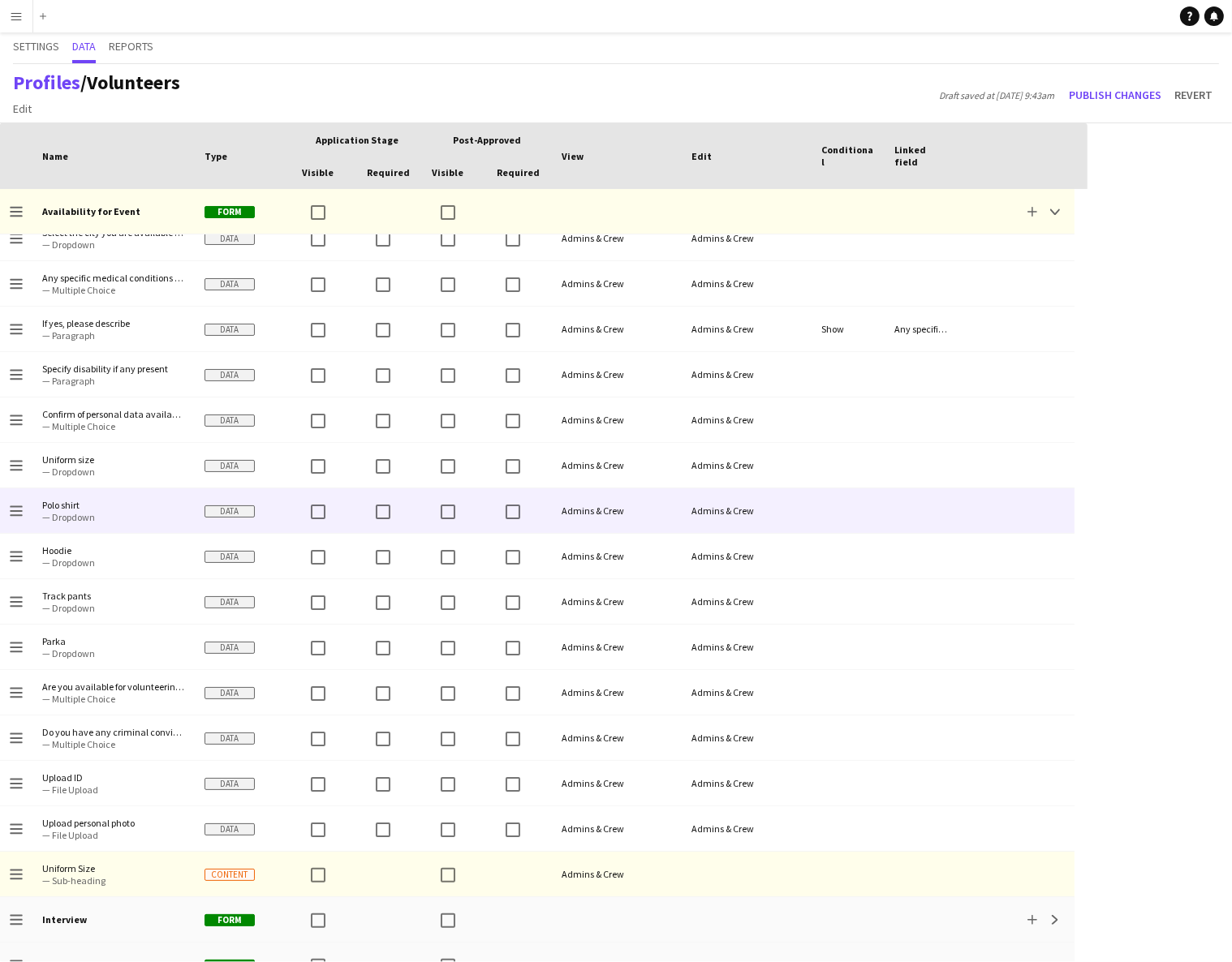
scroll to position [791, 0]
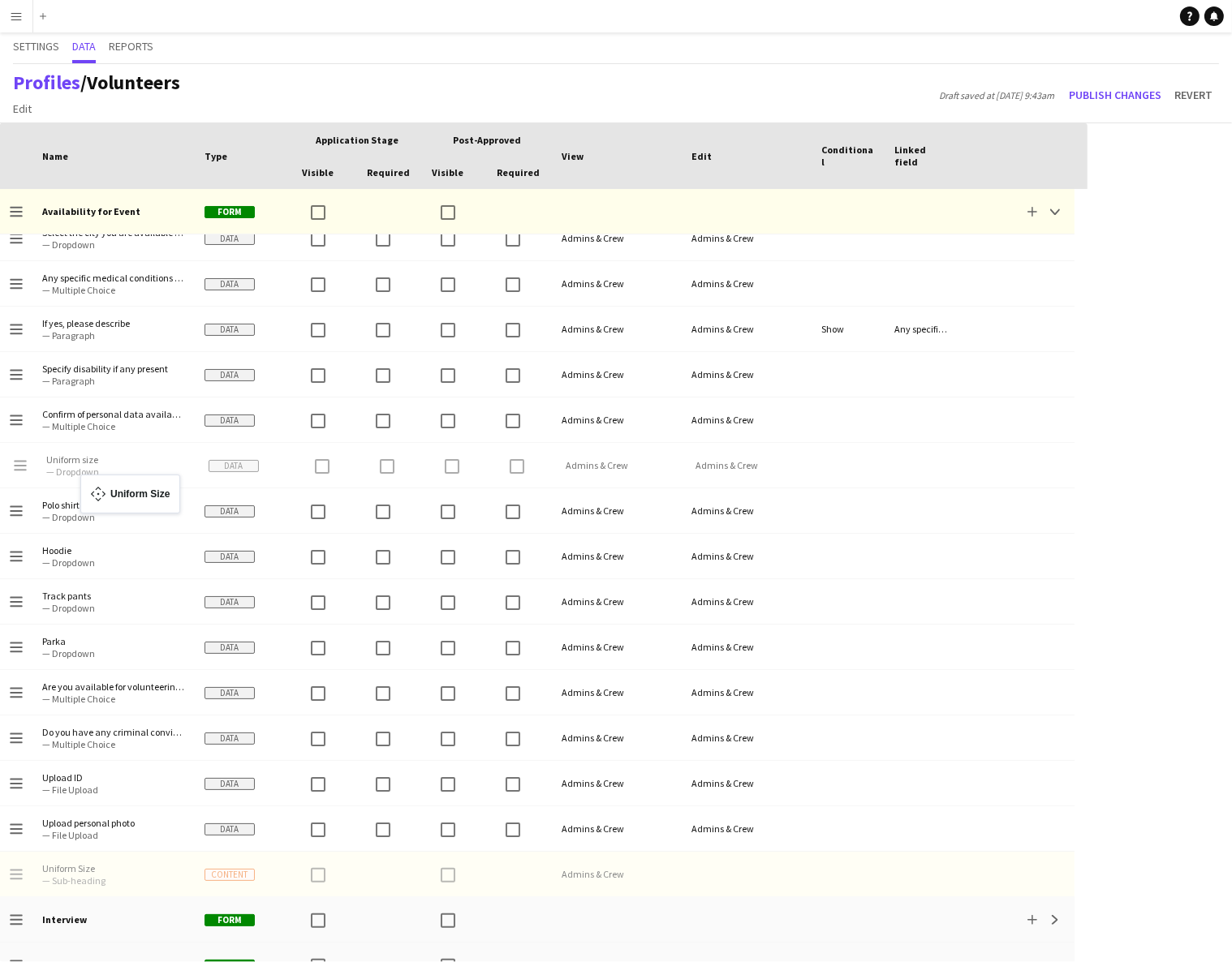
drag, startPoint x: 14, startPoint y: 873, endPoint x: 89, endPoint y: 484, distance: 396.2
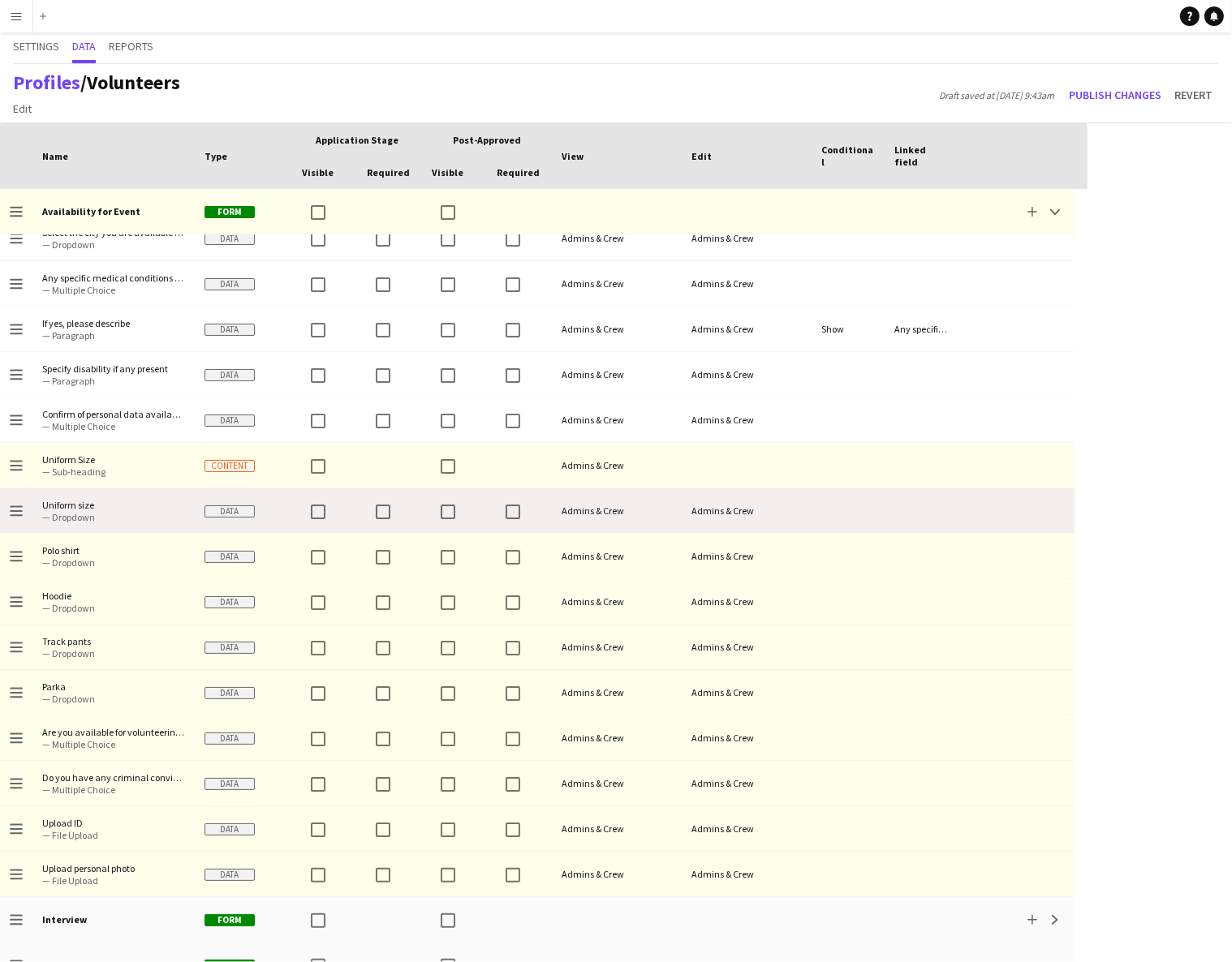
click at [79, 514] on span "— Dropdown" at bounding box center [114, 517] width 143 height 12
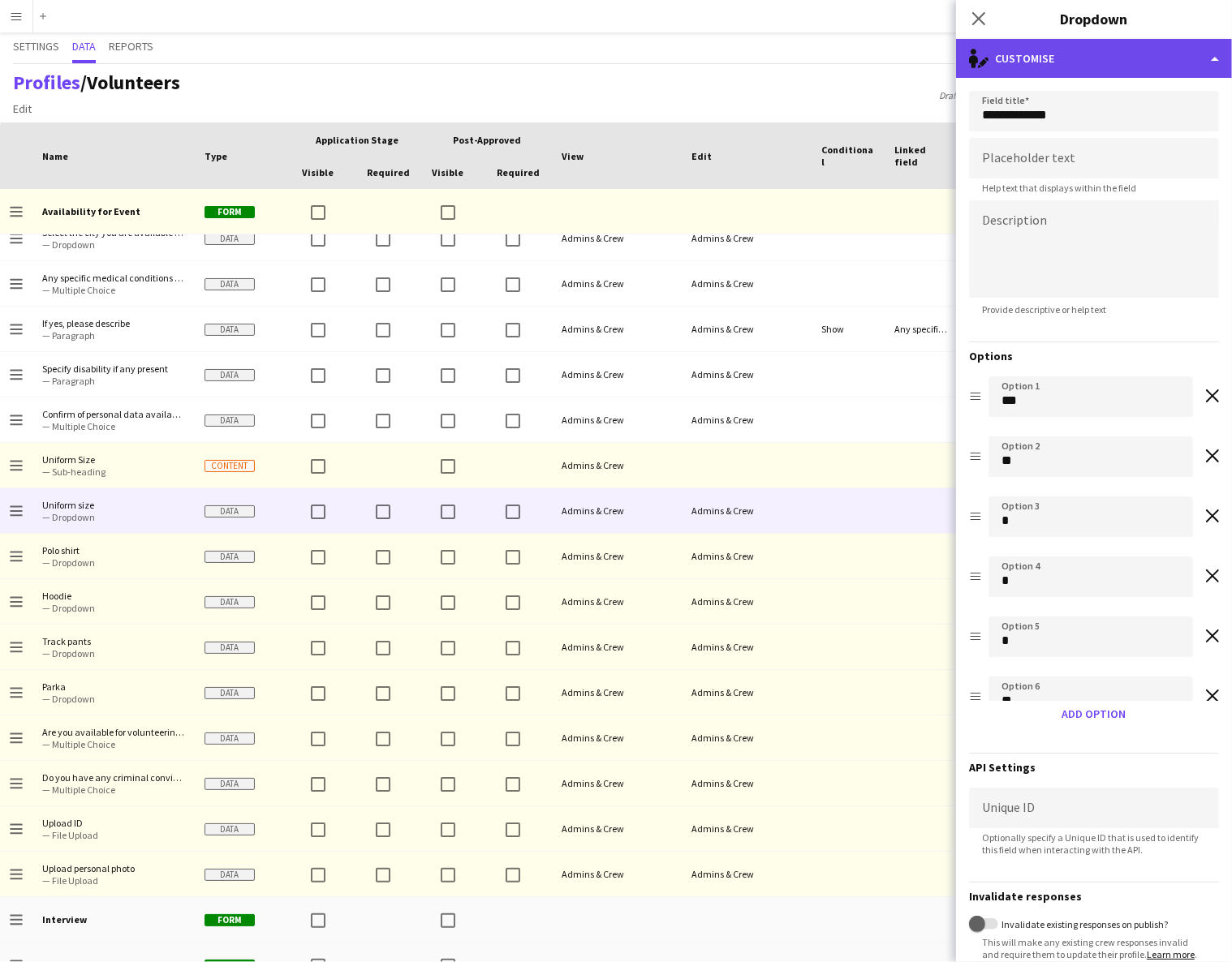
click at [1099, 47] on div "single-neutral-actions-edit-1 Customise" at bounding box center [1094, 57] width 276 height 39
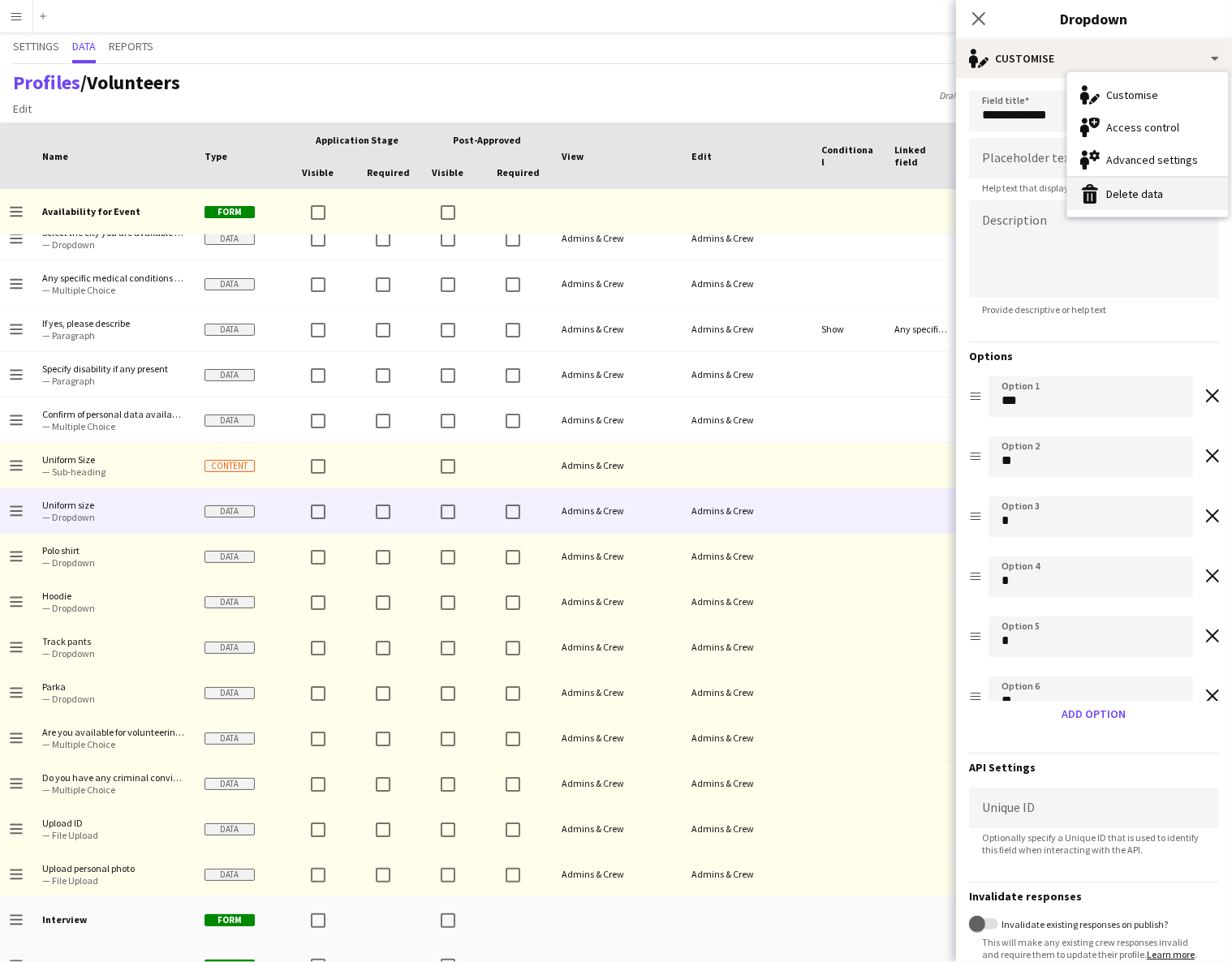
click at [1133, 198] on button "Delete data Delete data" at bounding box center [1147, 194] width 161 height 33
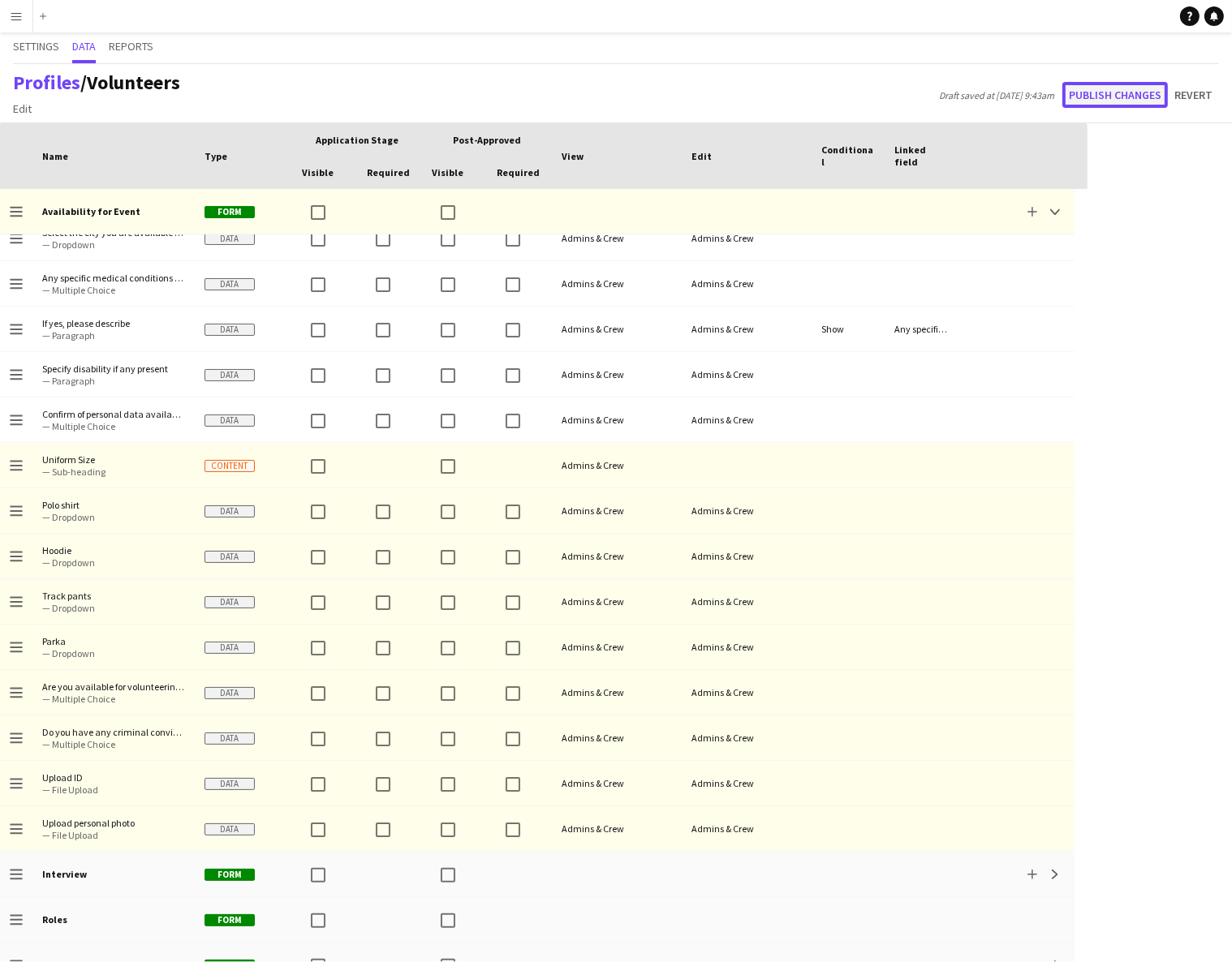
click at [1102, 93] on button "Publish changes" at bounding box center [1114, 95] width 106 height 26
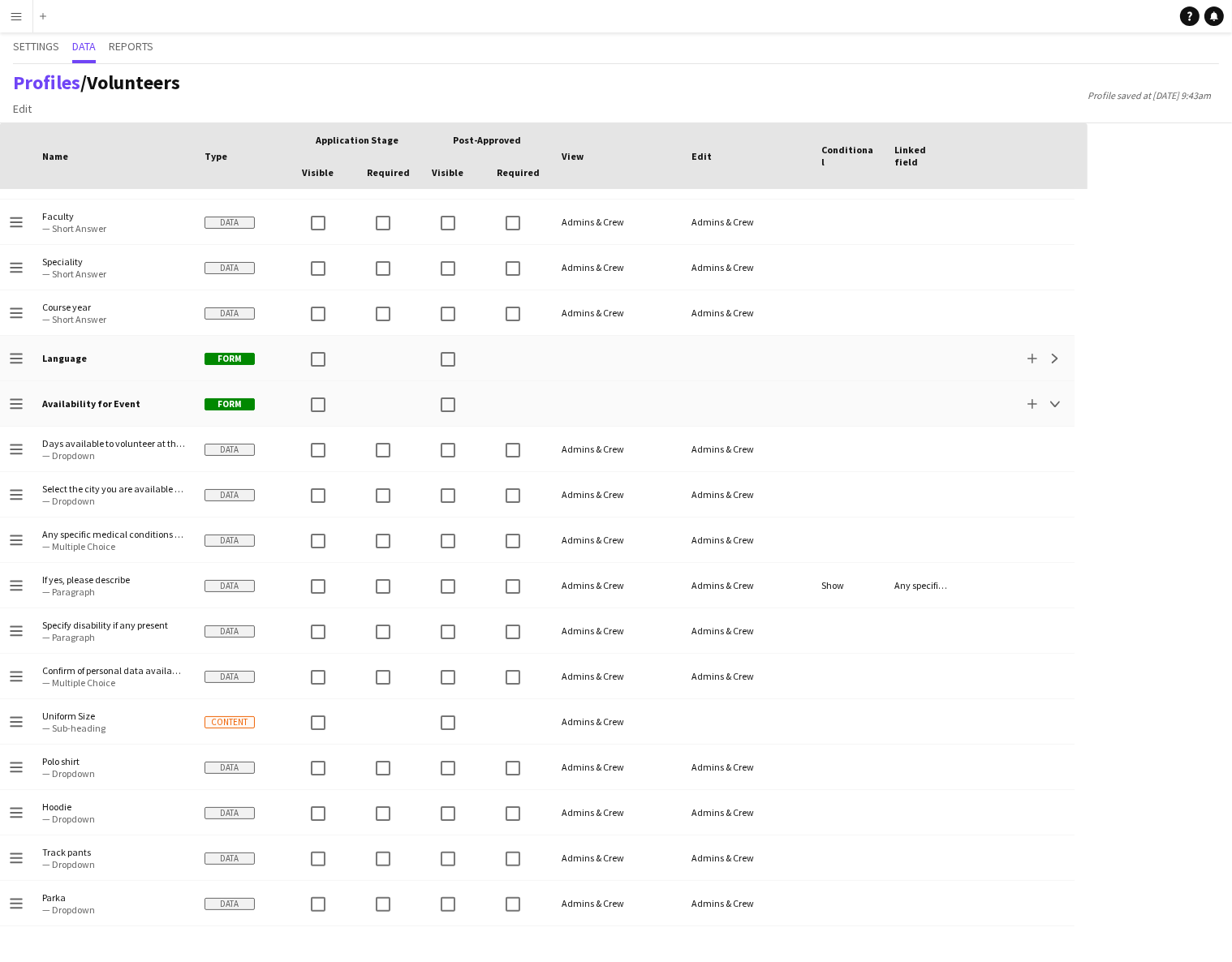
scroll to position [0, 0]
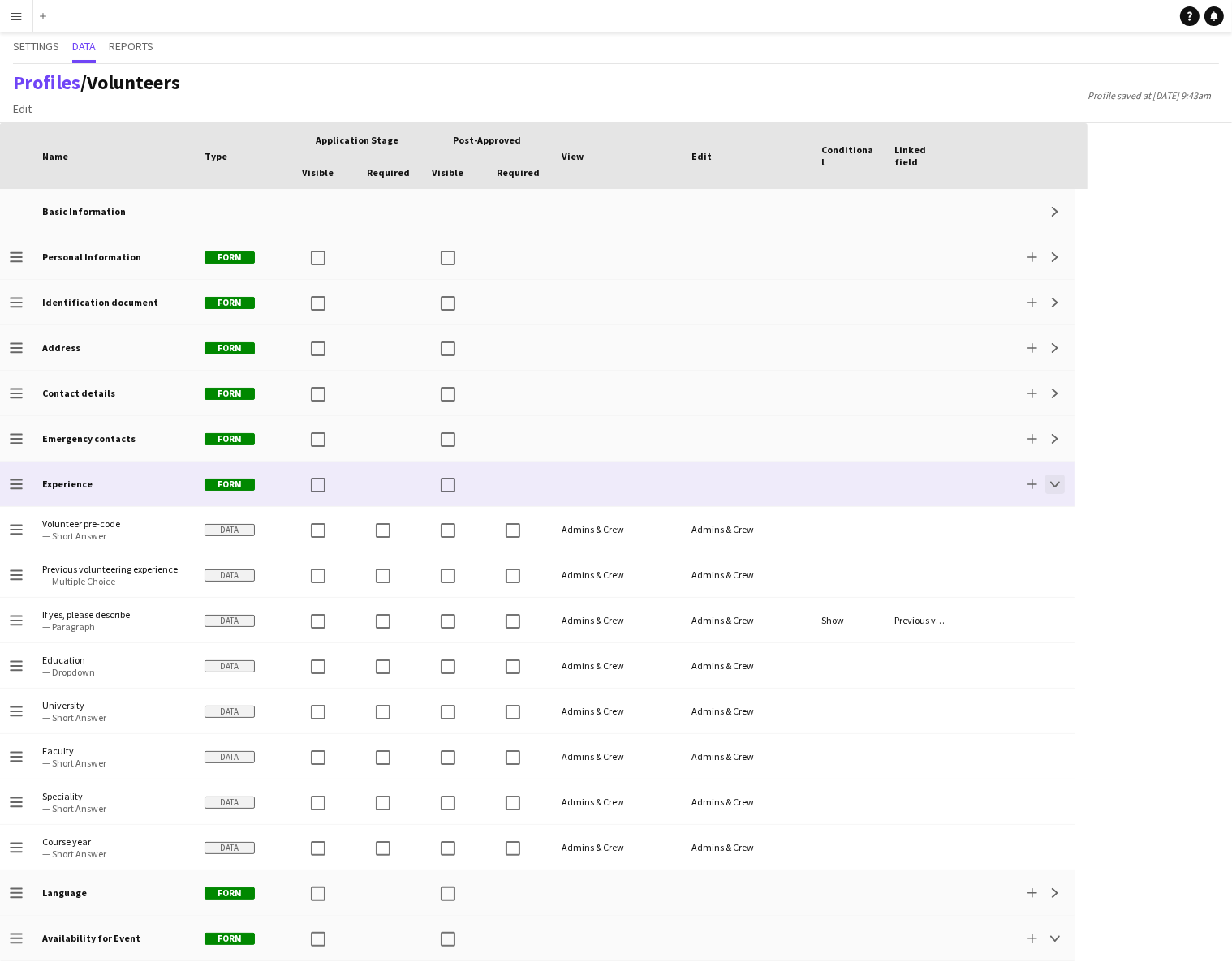
click at [1060, 486] on button "Collapse" at bounding box center [1055, 484] width 20 height 20
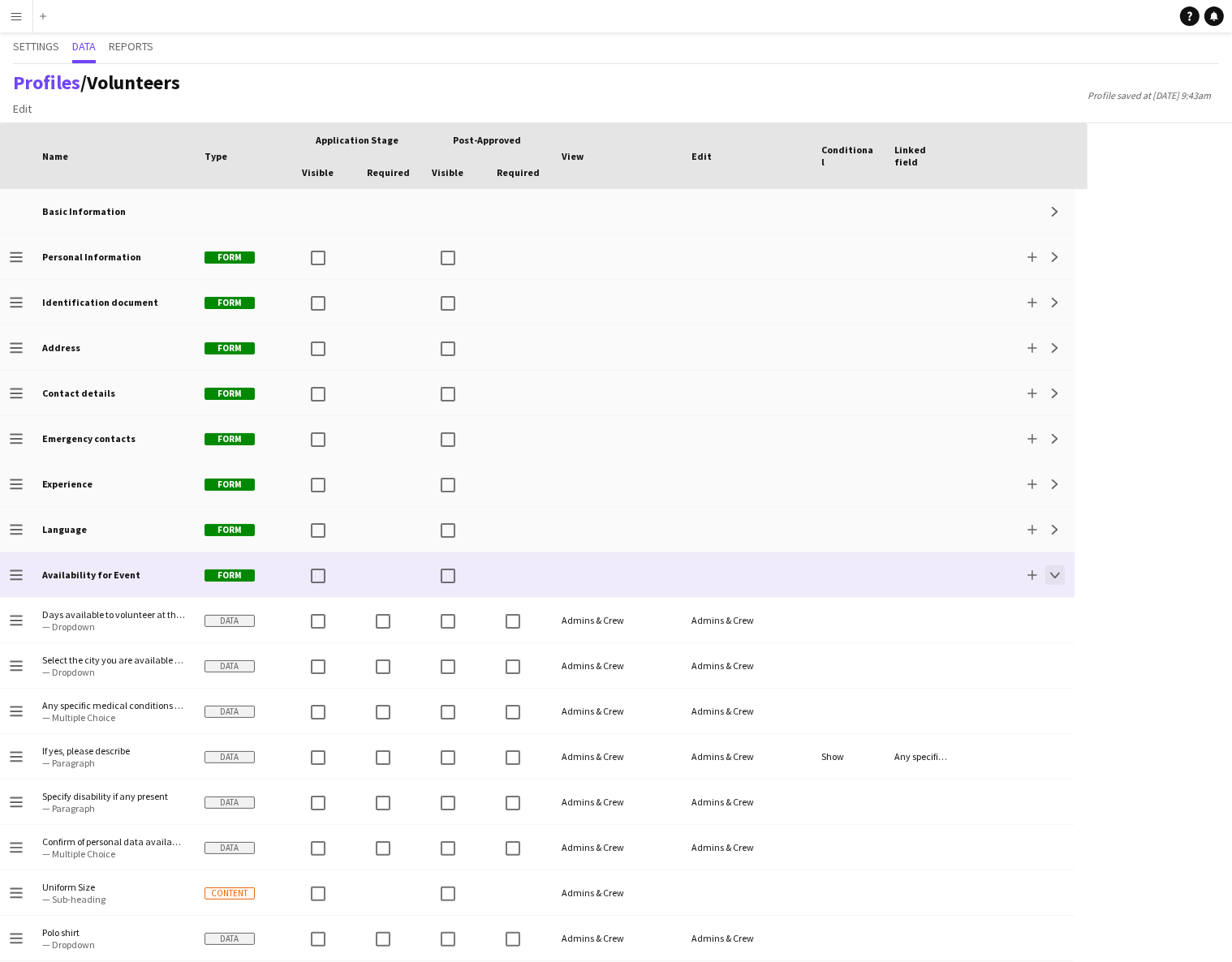
click at [1060, 576] on button "Collapse" at bounding box center [1055, 575] width 20 height 20
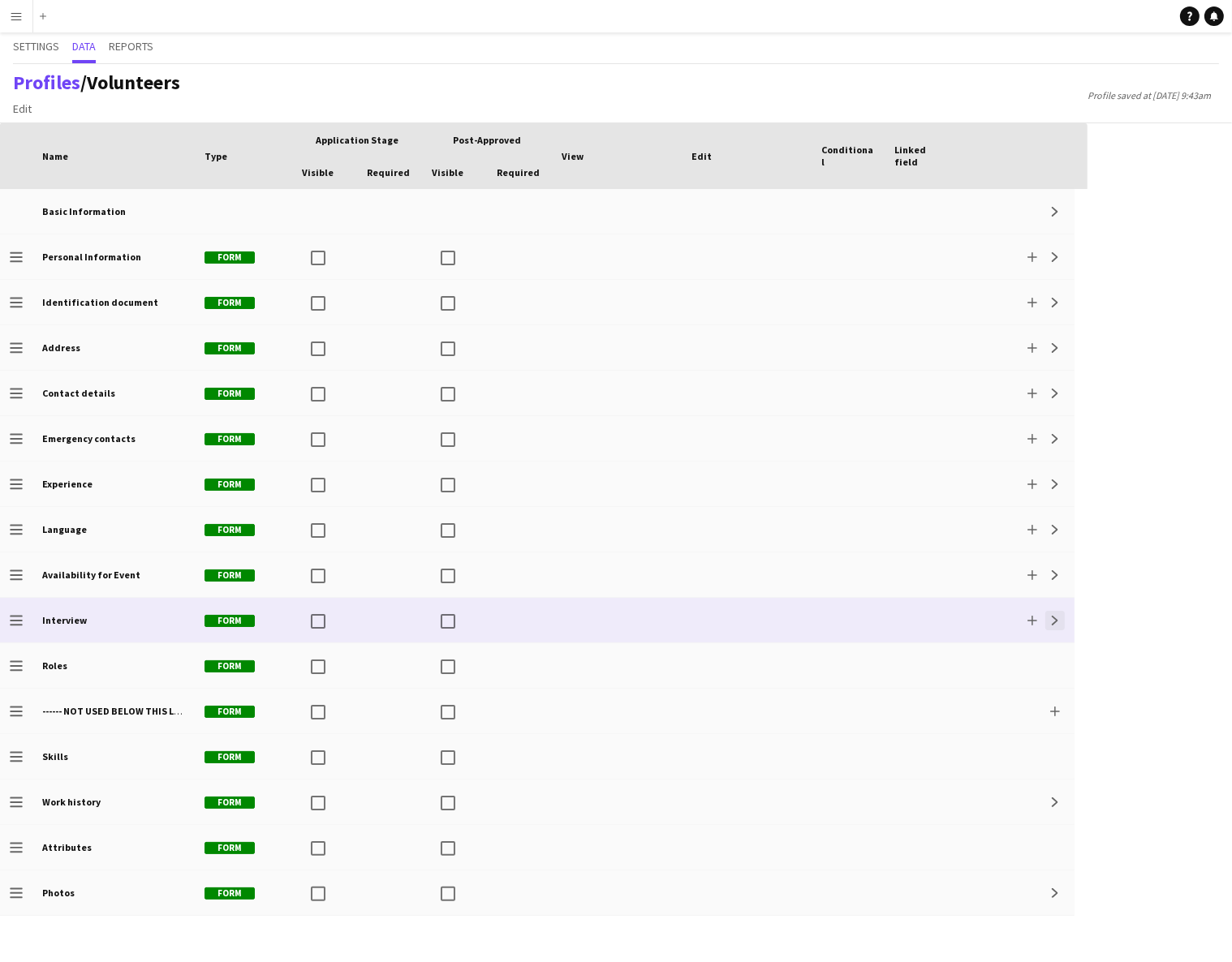
click at [1055, 617] on app-icon "Expand" at bounding box center [1055, 620] width 10 height 10
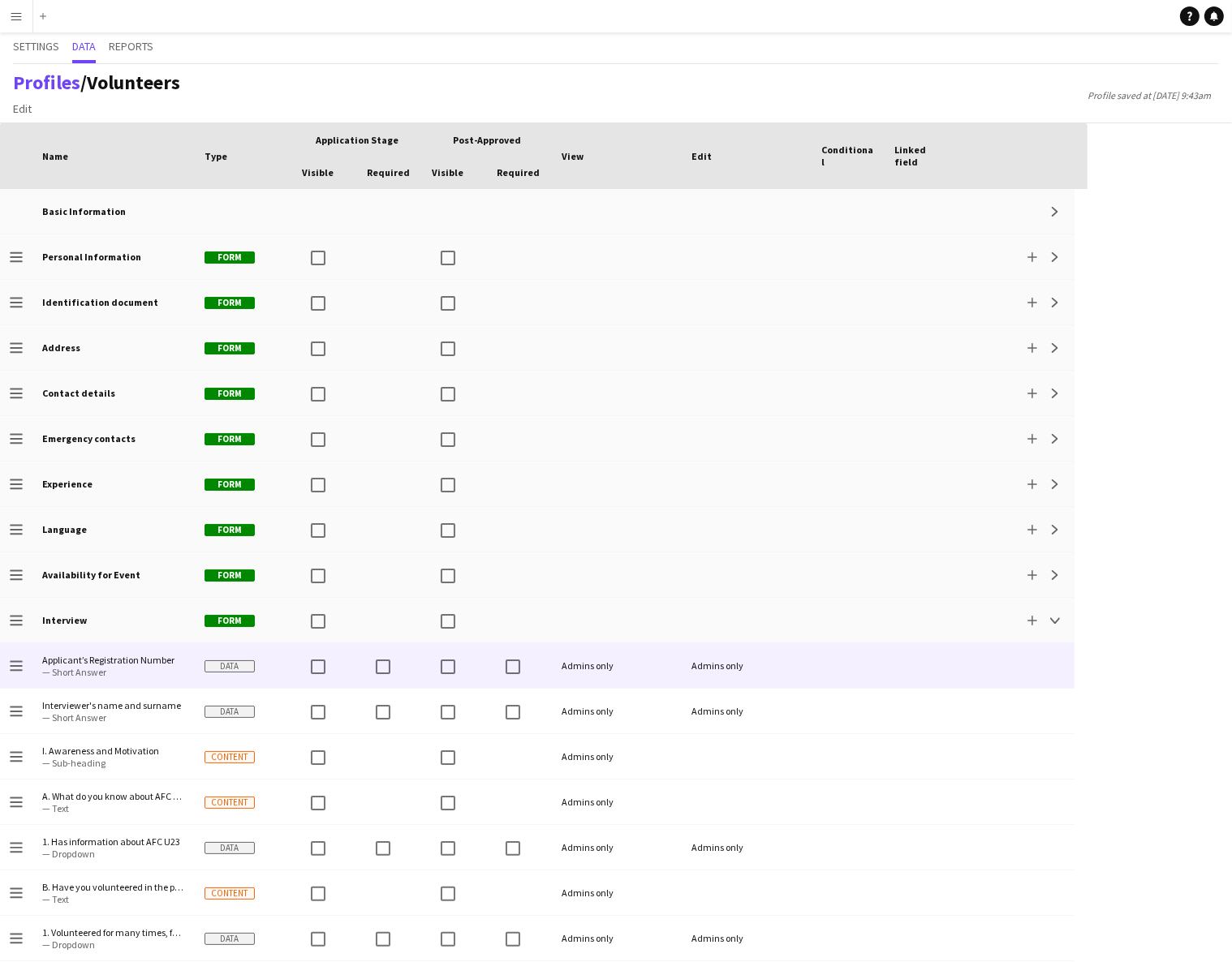
click at [755, 672] on div "Admins only" at bounding box center [746, 665] width 129 height 44
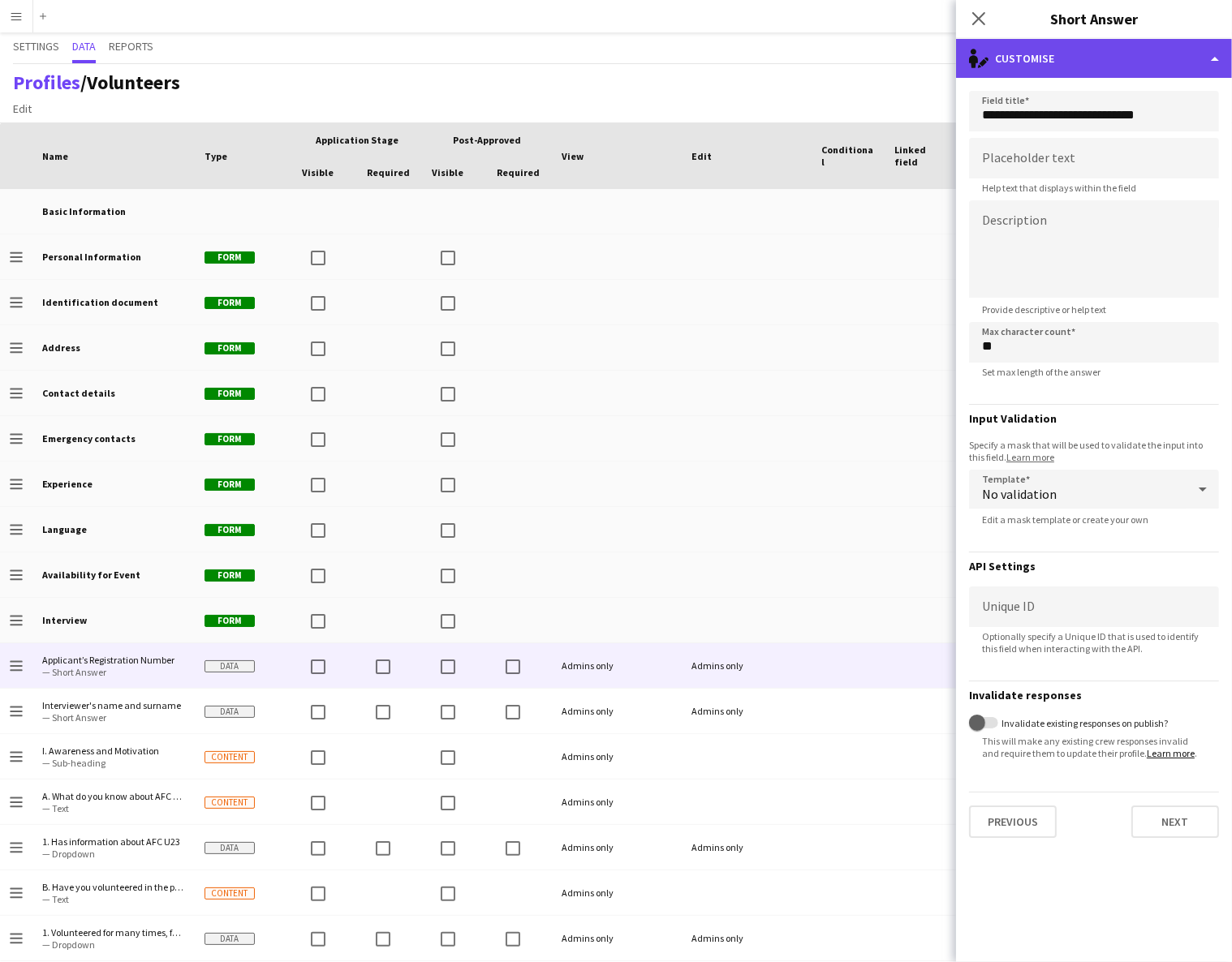
click at [1075, 61] on div "single-neutral-actions-edit-1 Customise" at bounding box center [1094, 57] width 276 height 39
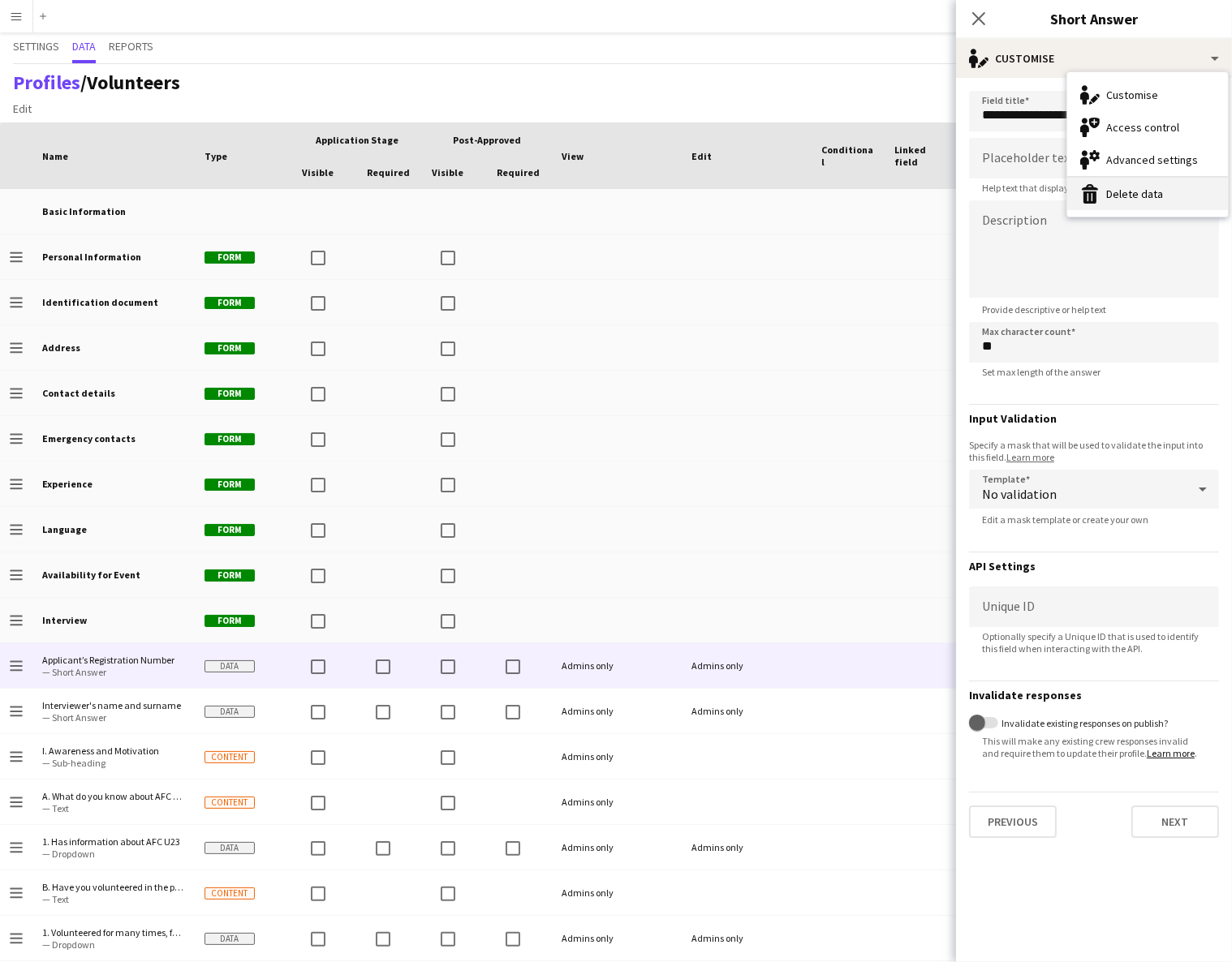
click at [1128, 203] on button "Delete data Delete data" at bounding box center [1147, 194] width 161 height 33
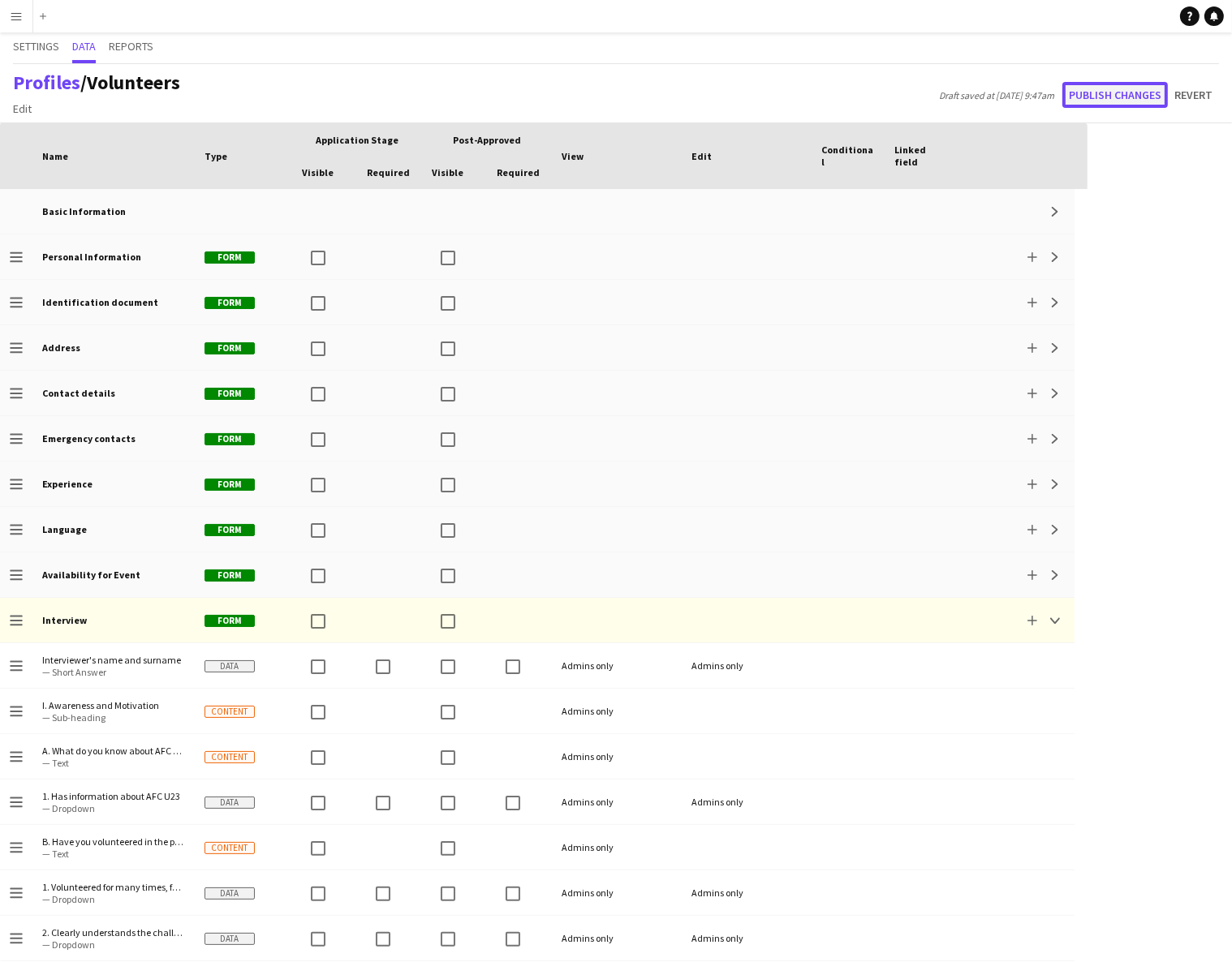
click at [1139, 94] on button "Publish changes" at bounding box center [1114, 95] width 106 height 26
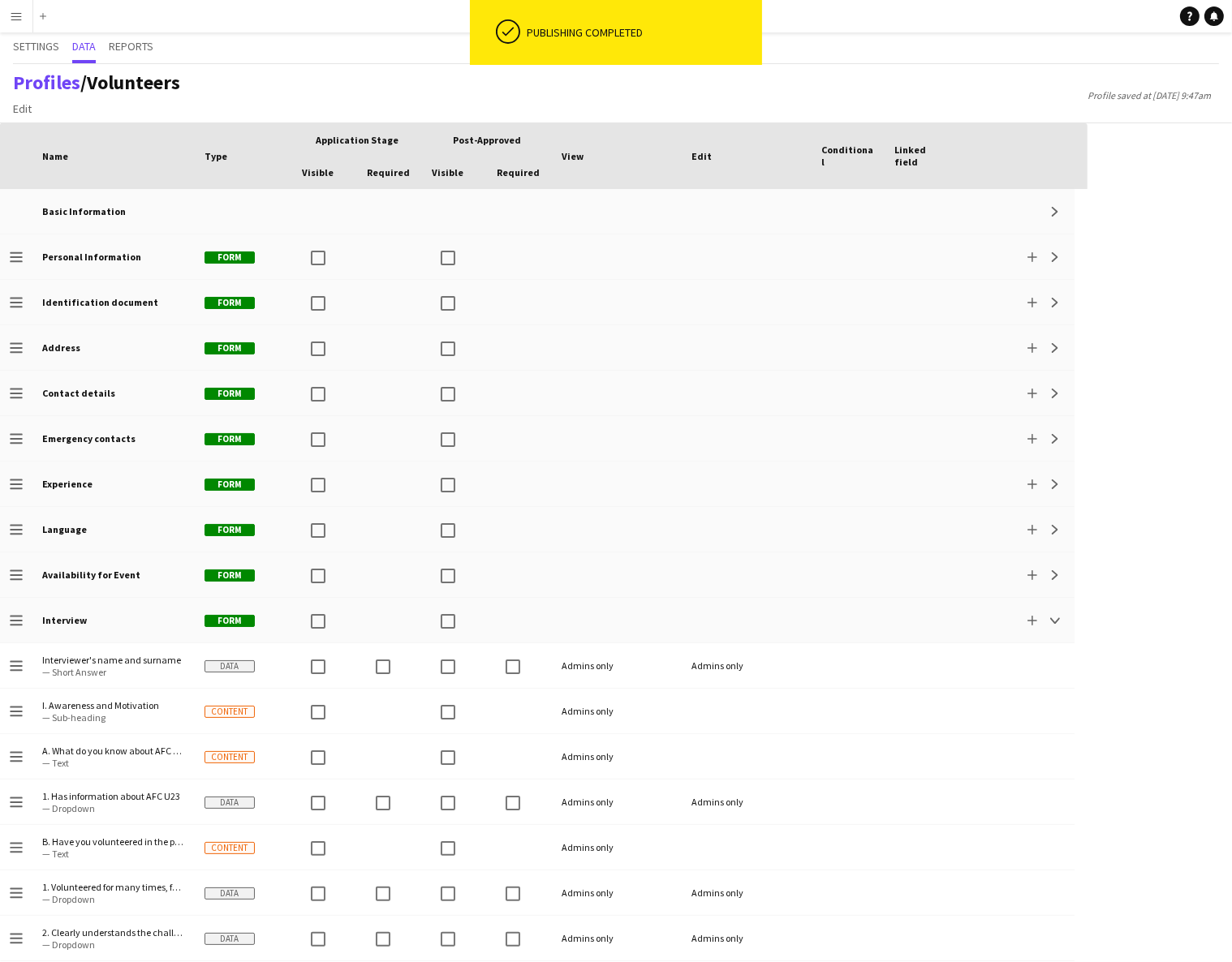
click at [13, 21] on app-icon "Menu" at bounding box center [16, 16] width 13 height 13
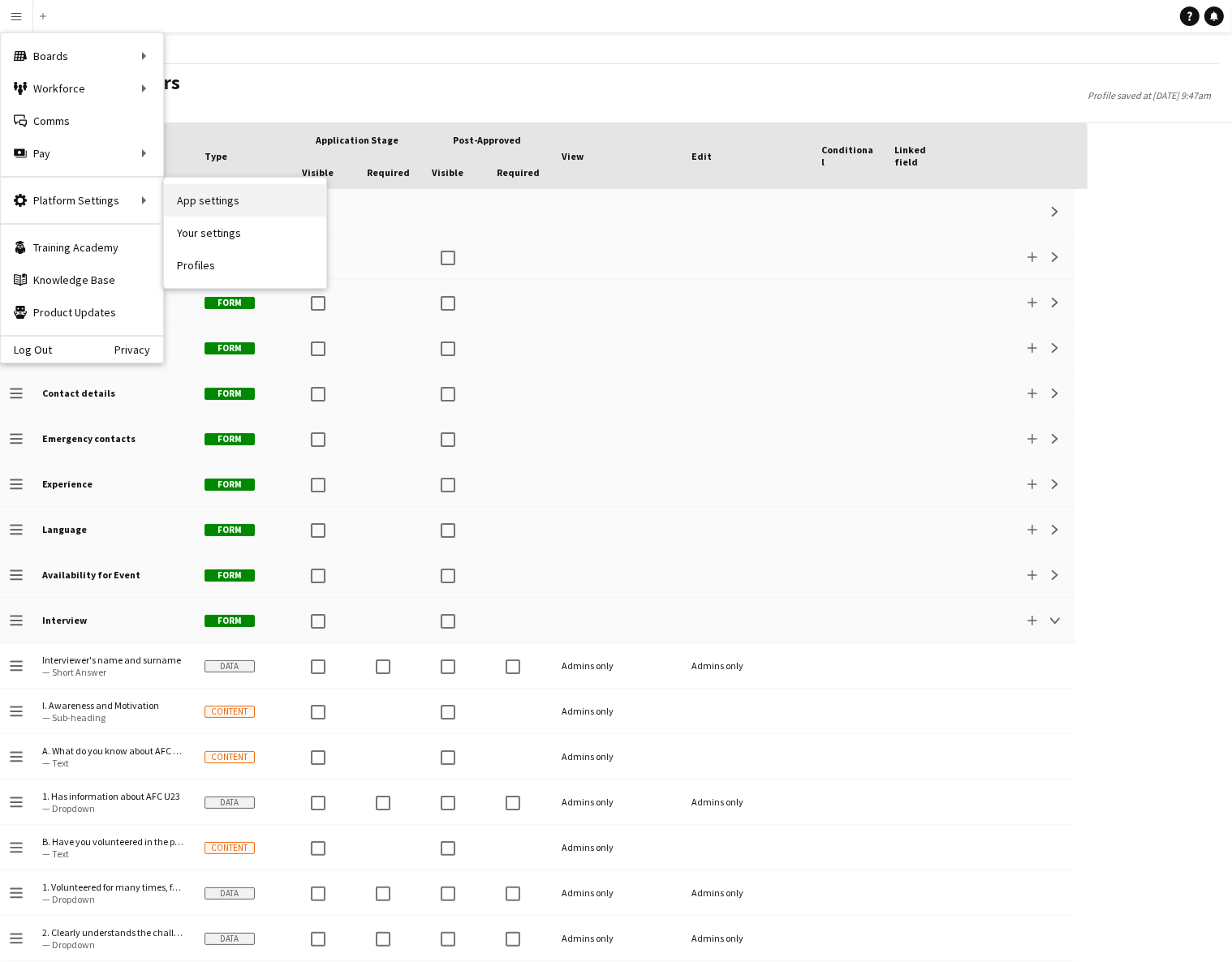
click at [203, 200] on link "App settings" at bounding box center [245, 200] width 162 height 33
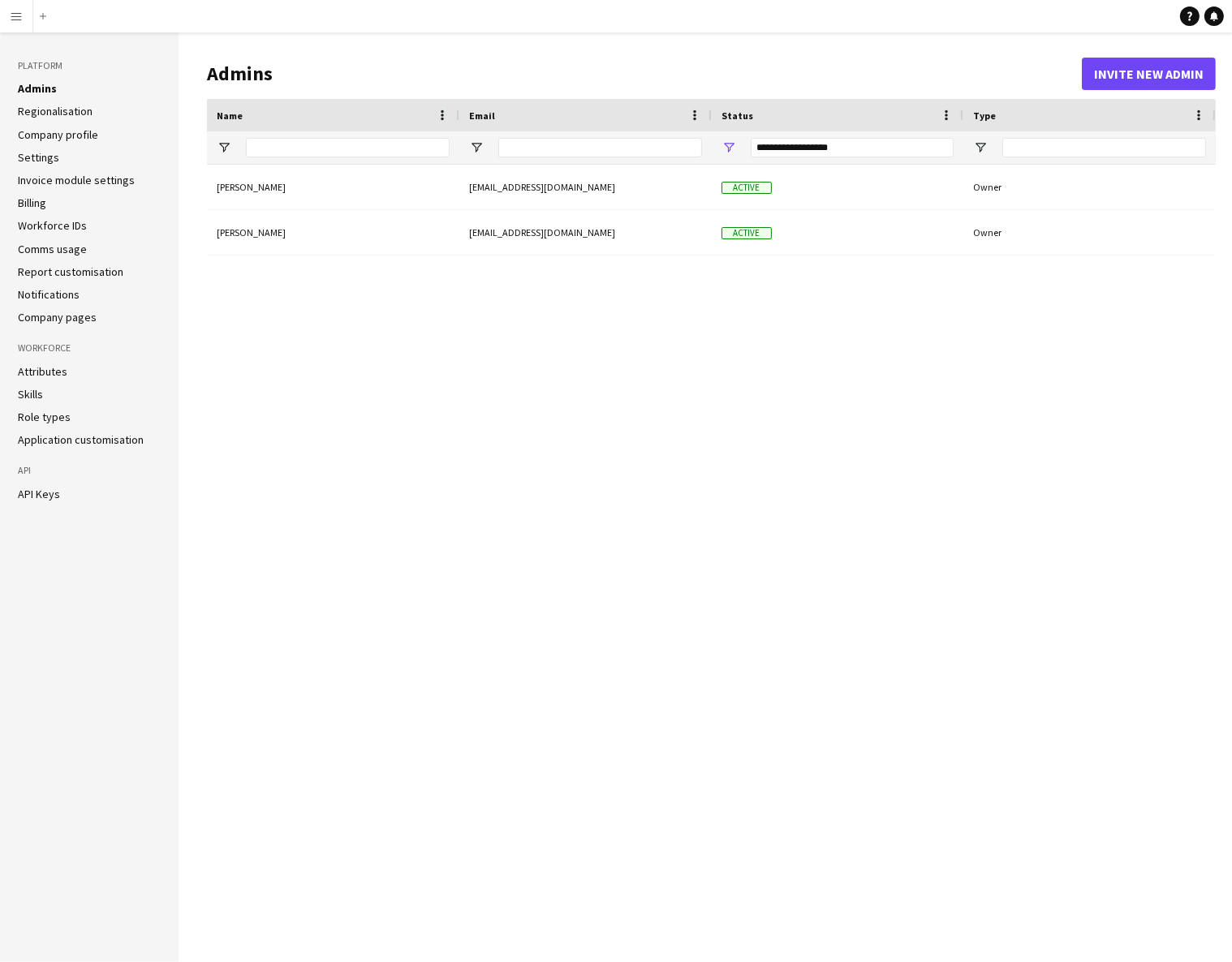
click at [56, 232] on link "Workforce IDs" at bounding box center [52, 225] width 69 height 15
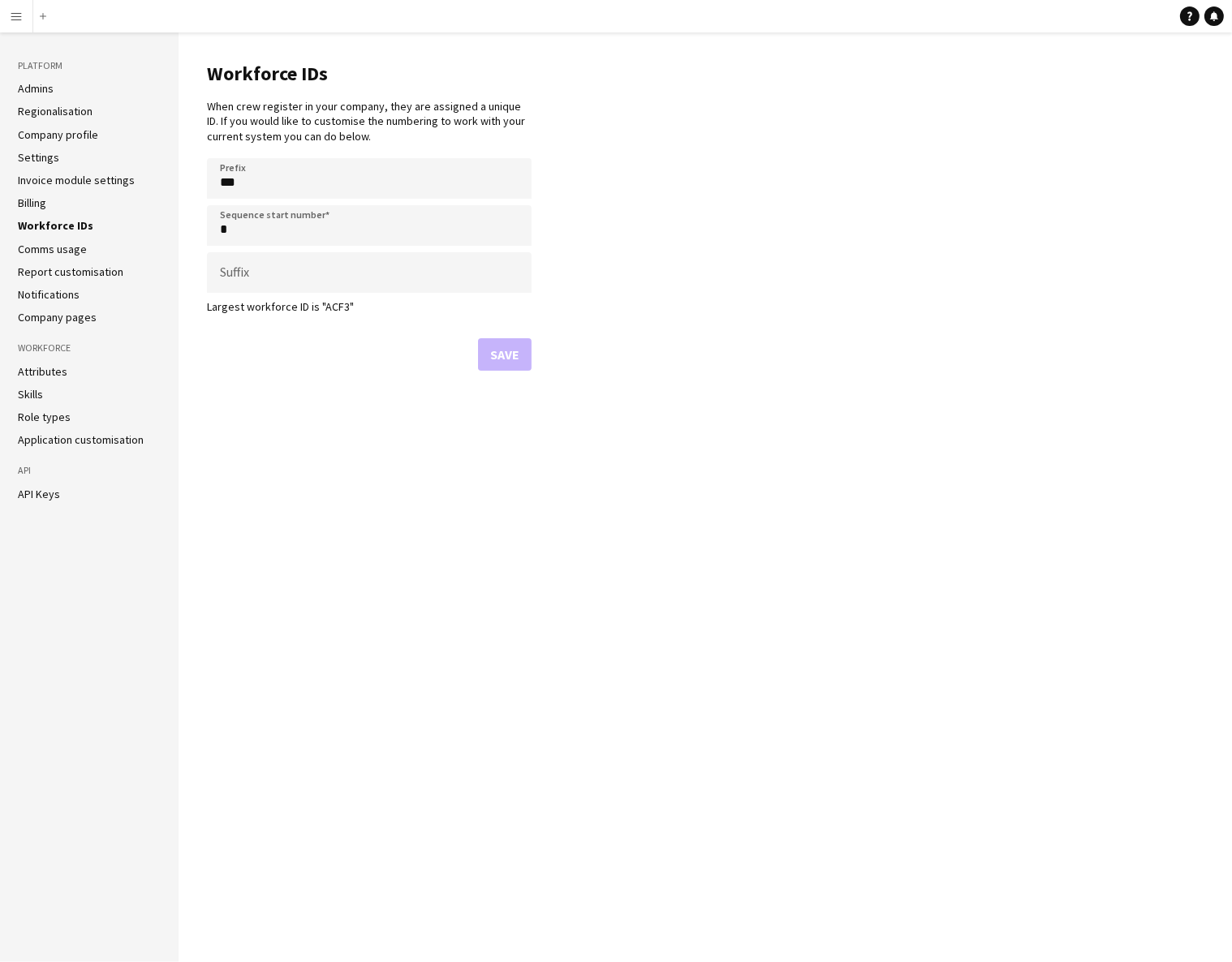
click at [17, 18] on app-icon "Menu" at bounding box center [16, 16] width 13 height 13
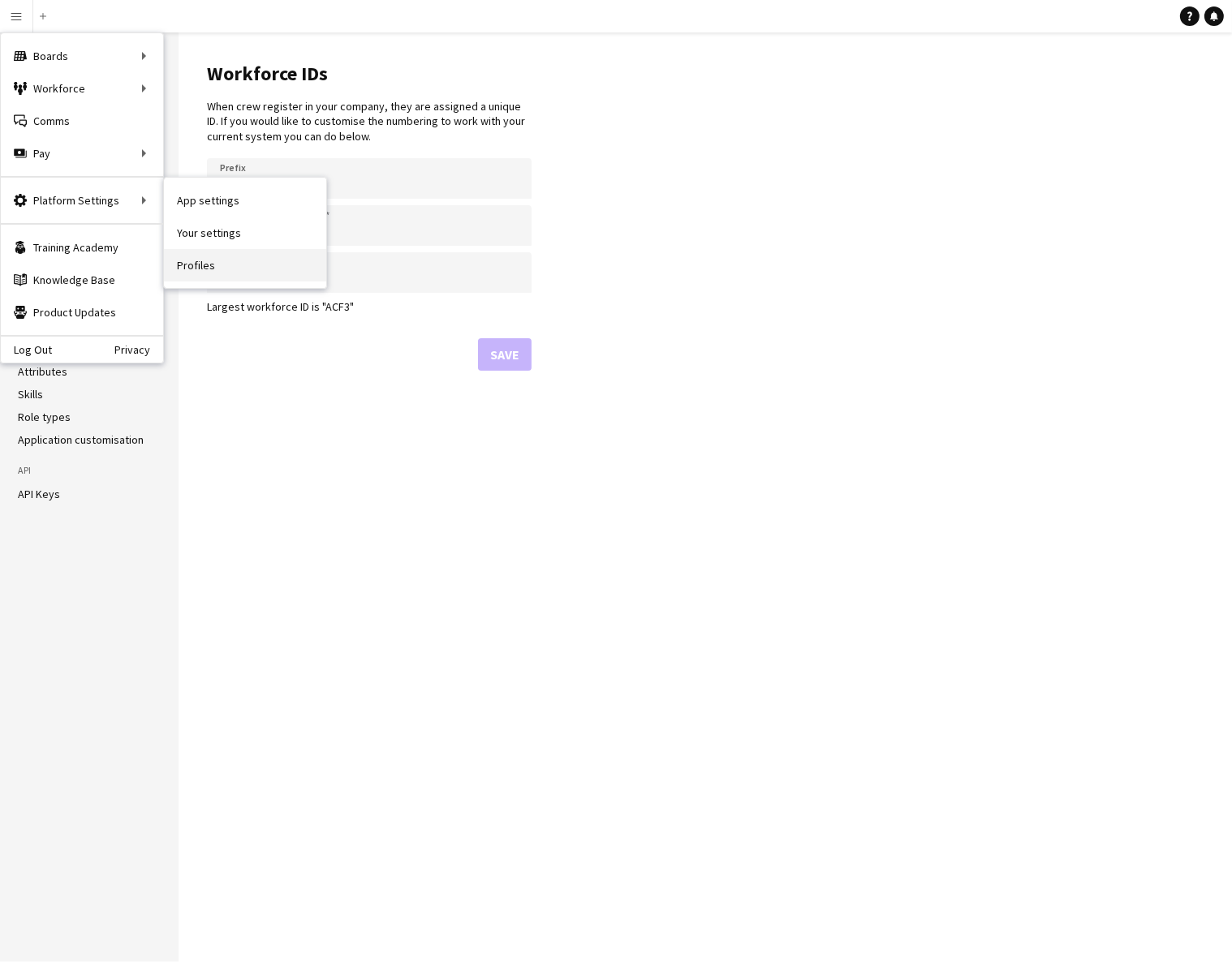
click at [205, 270] on link "Profiles" at bounding box center [245, 265] width 162 height 33
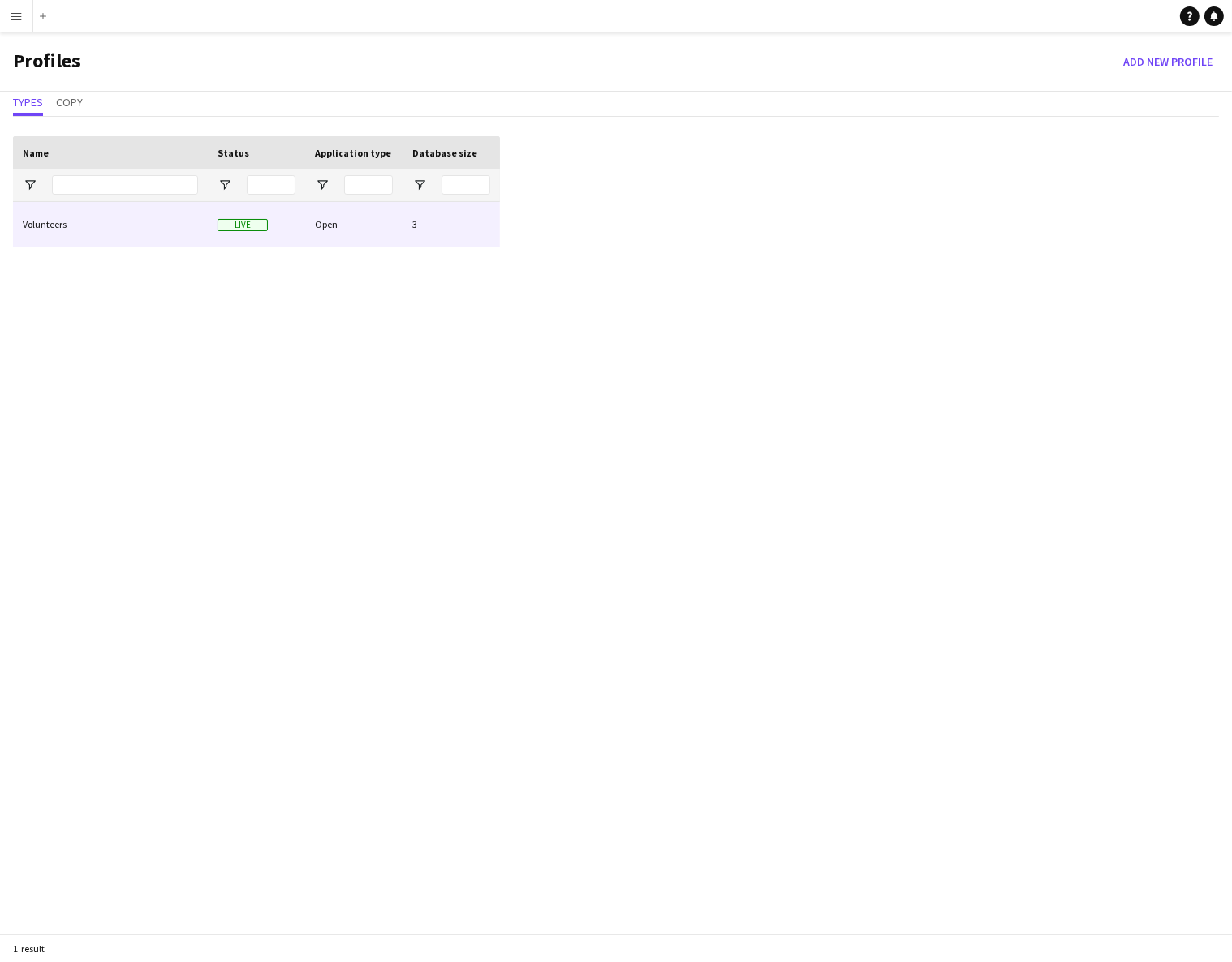
click at [62, 224] on div "Volunteers" at bounding box center [110, 224] width 195 height 44
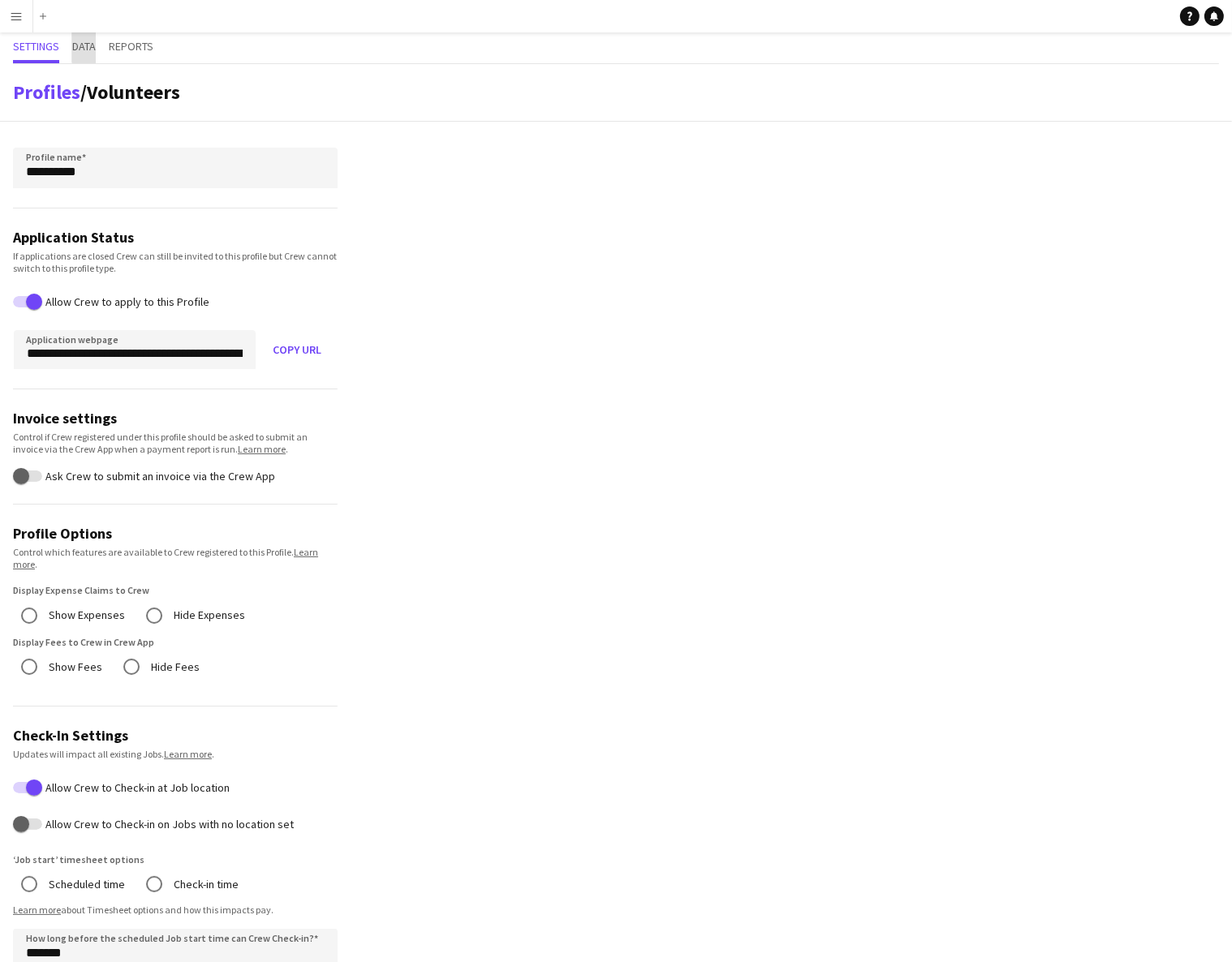
click at [88, 33] on span "Data" at bounding box center [84, 47] width 24 height 31
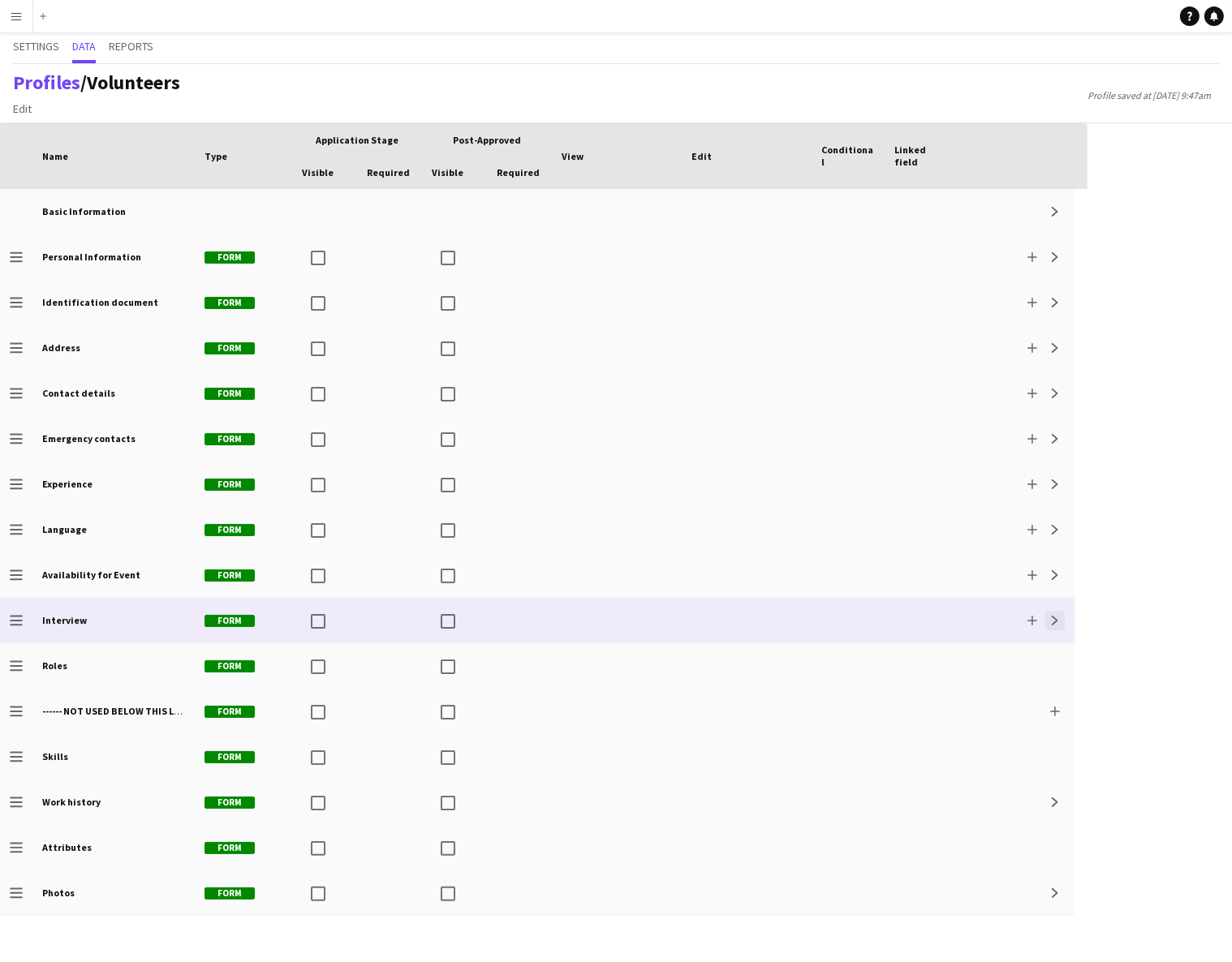
click at [1053, 619] on app-icon "Expand" at bounding box center [1055, 620] width 10 height 10
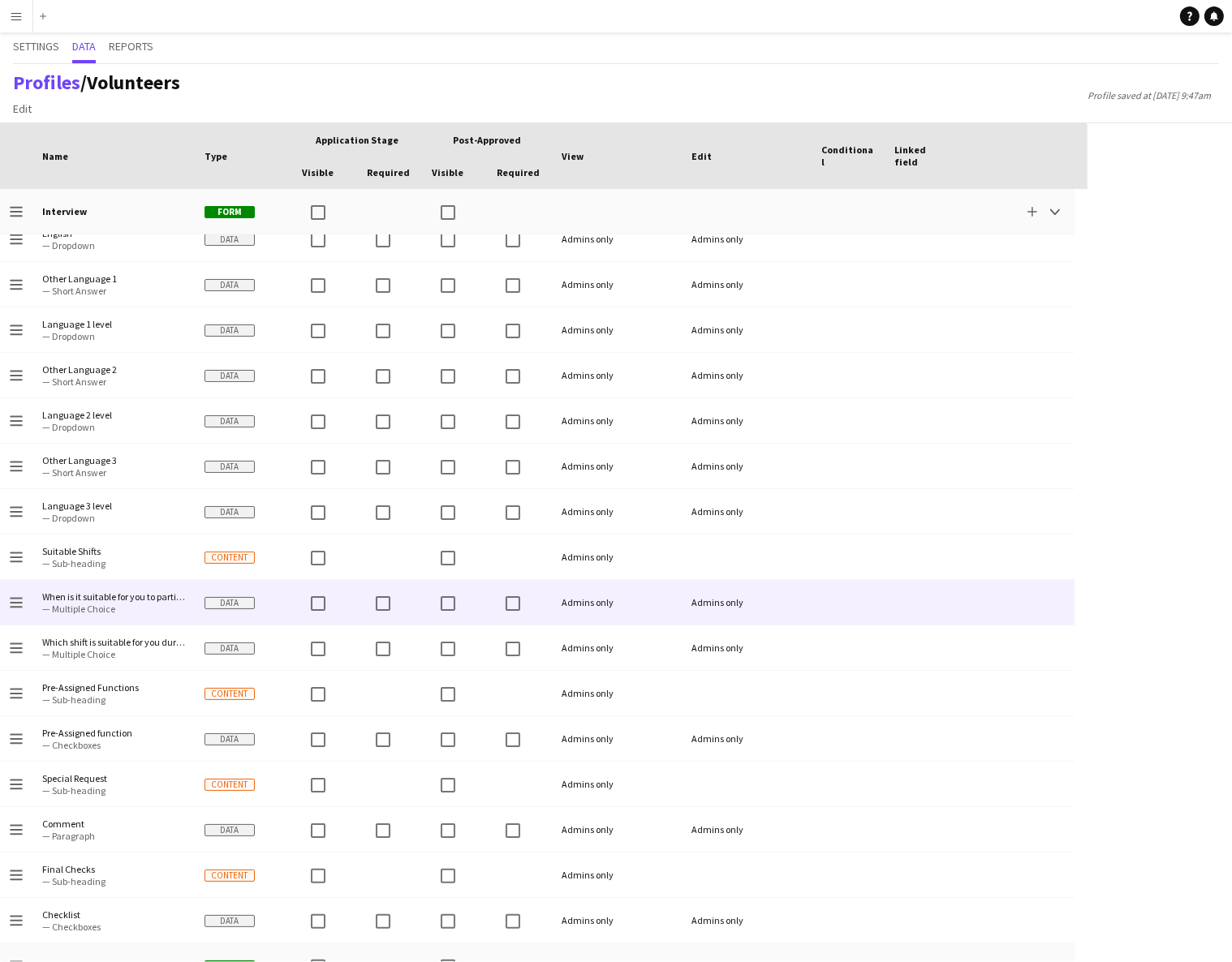
scroll to position [2497, 0]
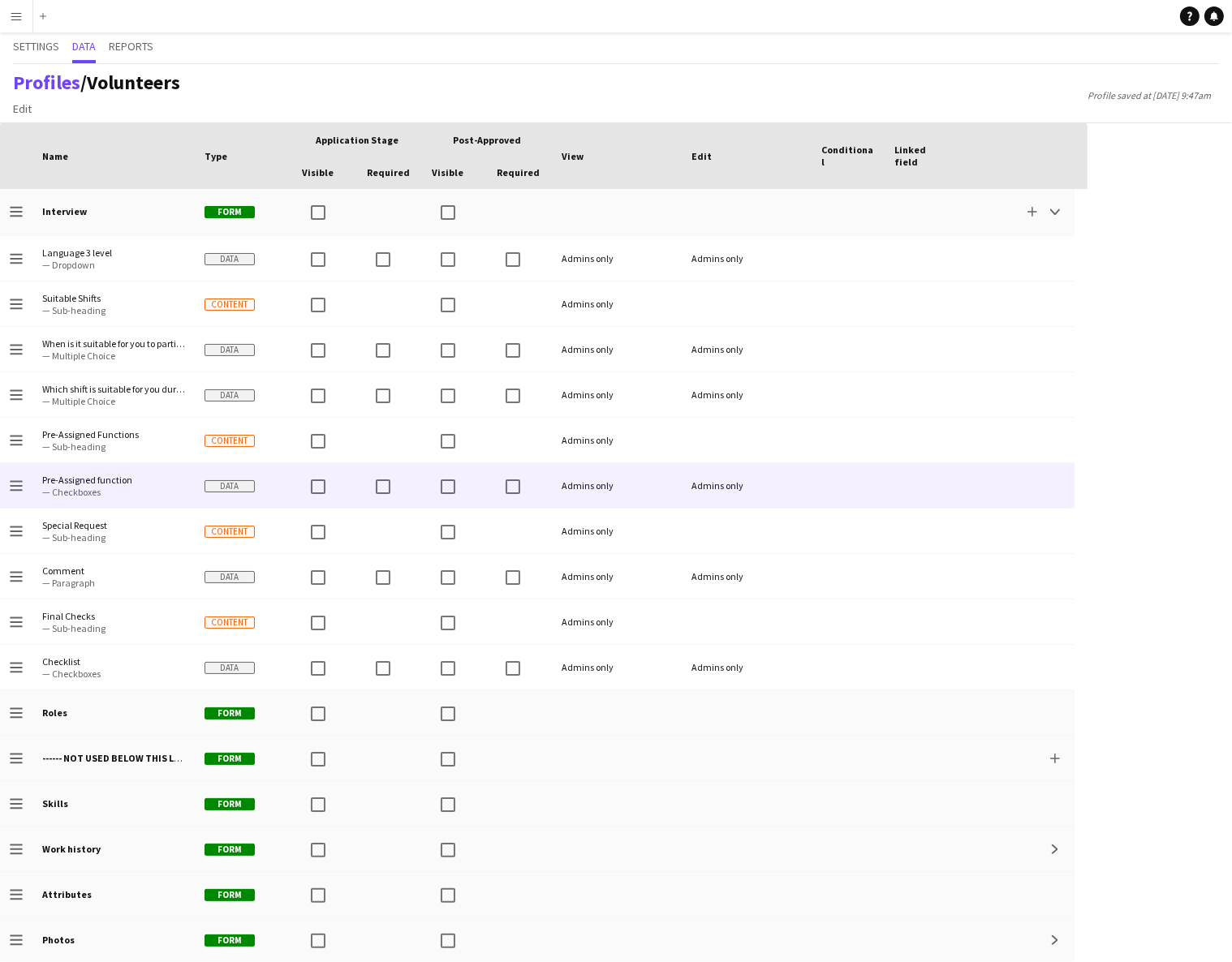
click at [104, 487] on span "— Checkboxes" at bounding box center [114, 492] width 143 height 12
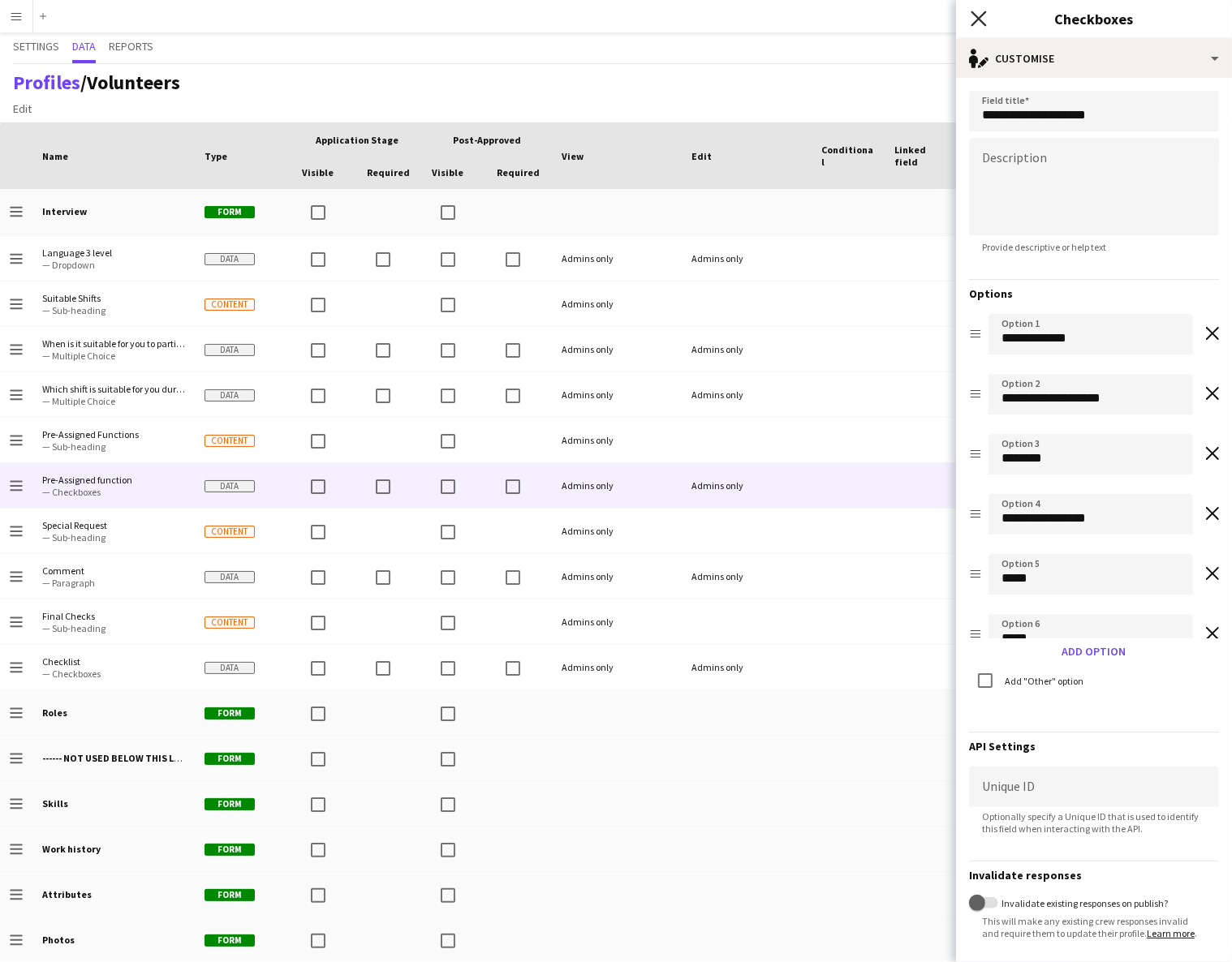
click at [975, 13] on icon "Close pop-in" at bounding box center [978, 19] width 16 height 16
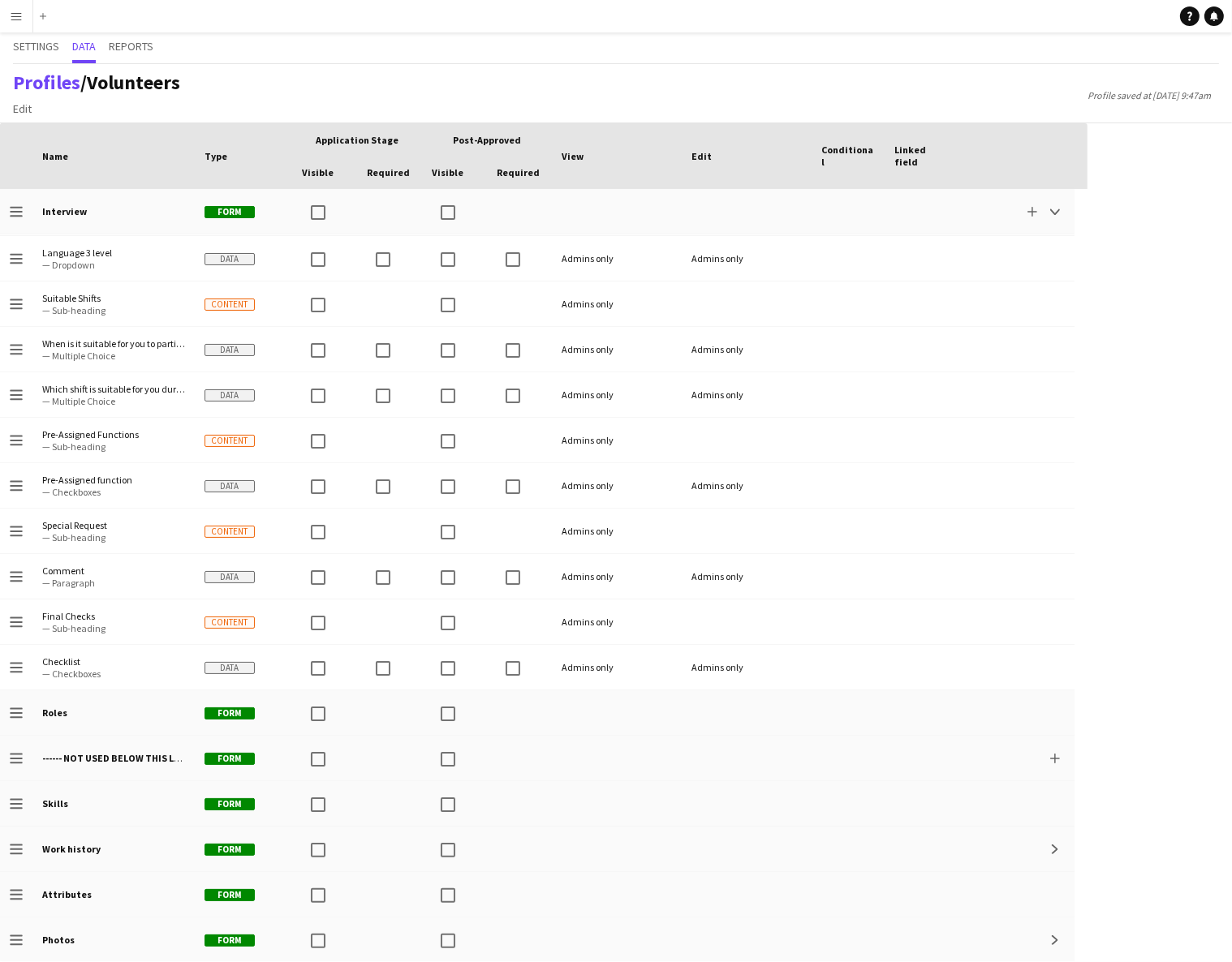
click at [13, 15] on app-icon "Menu" at bounding box center [16, 16] width 13 height 13
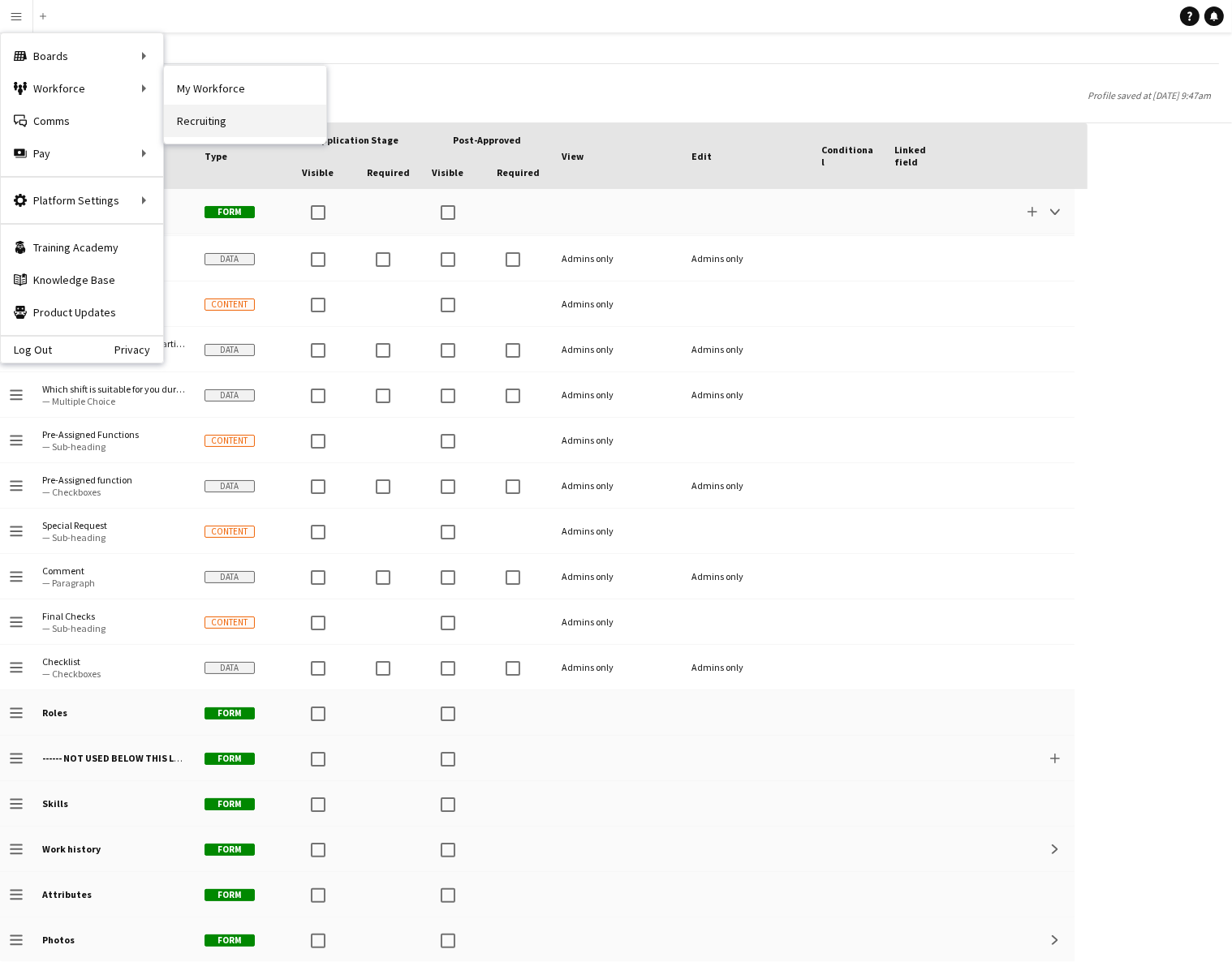
click at [211, 122] on link "Recruiting" at bounding box center [245, 120] width 162 height 33
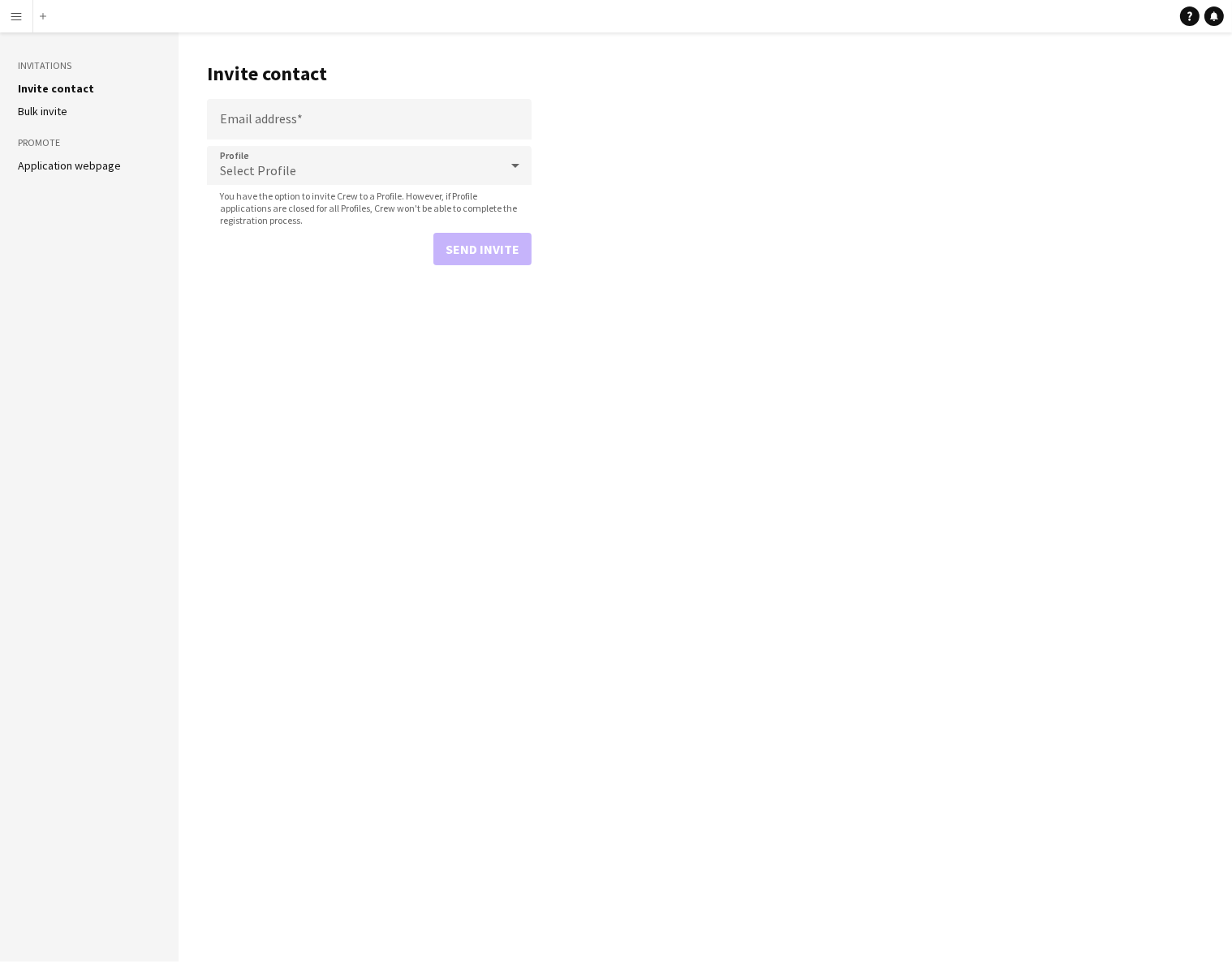
click at [80, 169] on link "Application webpage" at bounding box center [69, 165] width 103 height 15
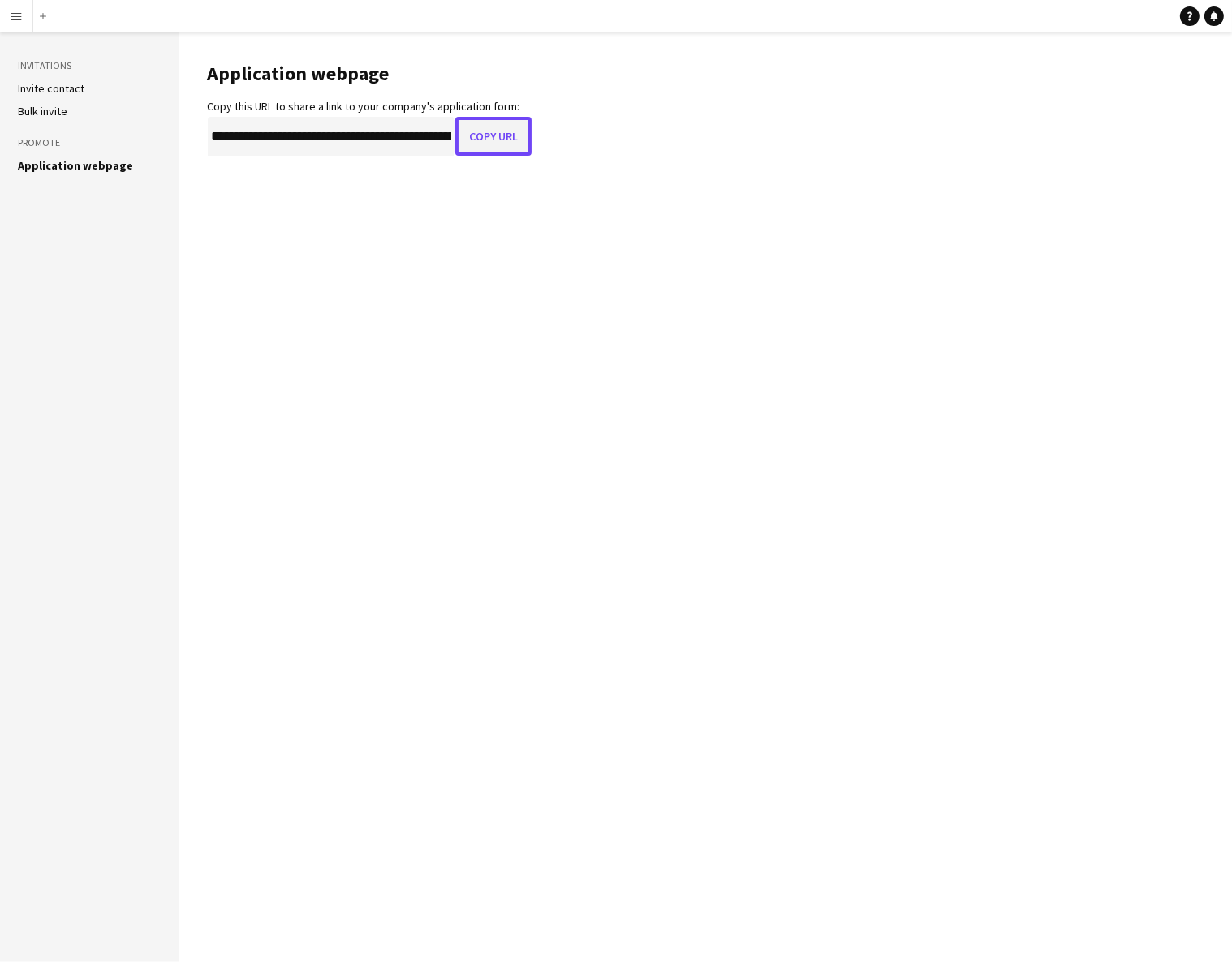
click at [497, 134] on button "Copy URL" at bounding box center [493, 135] width 76 height 39
